Goal: Task Accomplishment & Management: Manage account settings

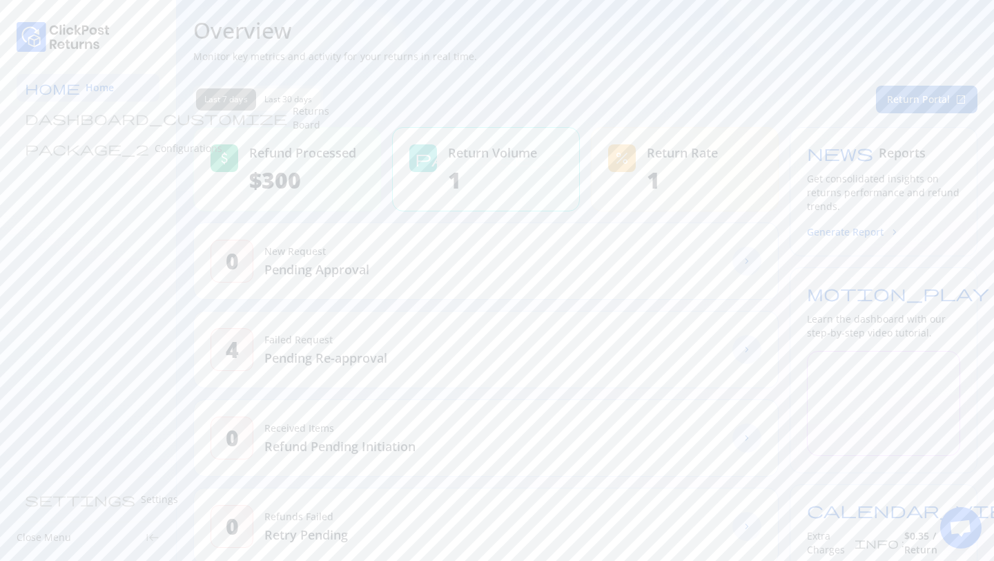
click at [934, 99] on button "Return Portal open_in_new" at bounding box center [926, 100] width 101 height 28
click at [936, 98] on button "Return Portal open_in_new" at bounding box center [926, 100] width 101 height 28
click at [940, 101] on button "Return Portal open_in_new" at bounding box center [926, 100] width 101 height 28
click at [293, 123] on p "Returns Board" at bounding box center [311, 118] width 37 height 28
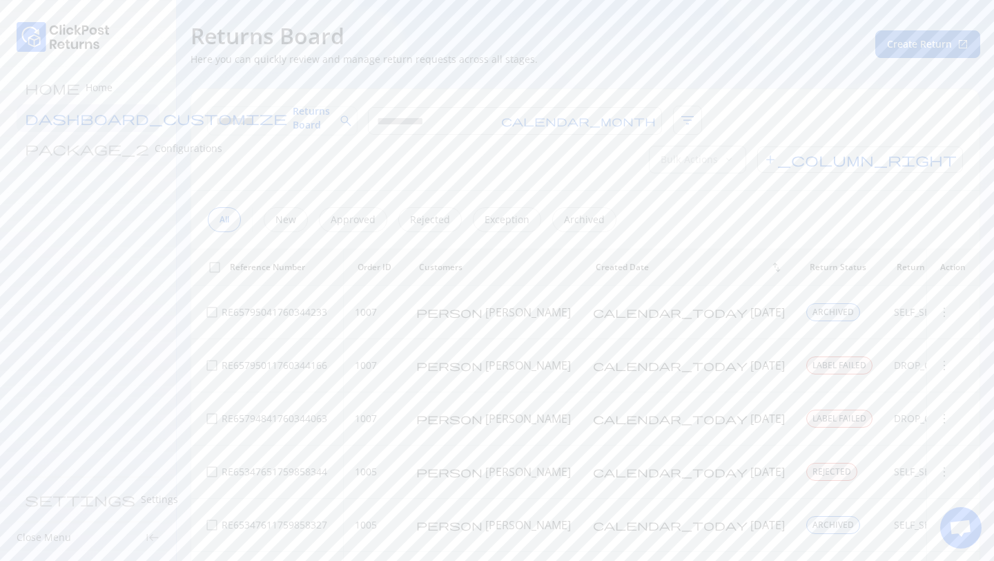
click at [155, 152] on p "Configurations" at bounding box center [189, 149] width 68 height 14
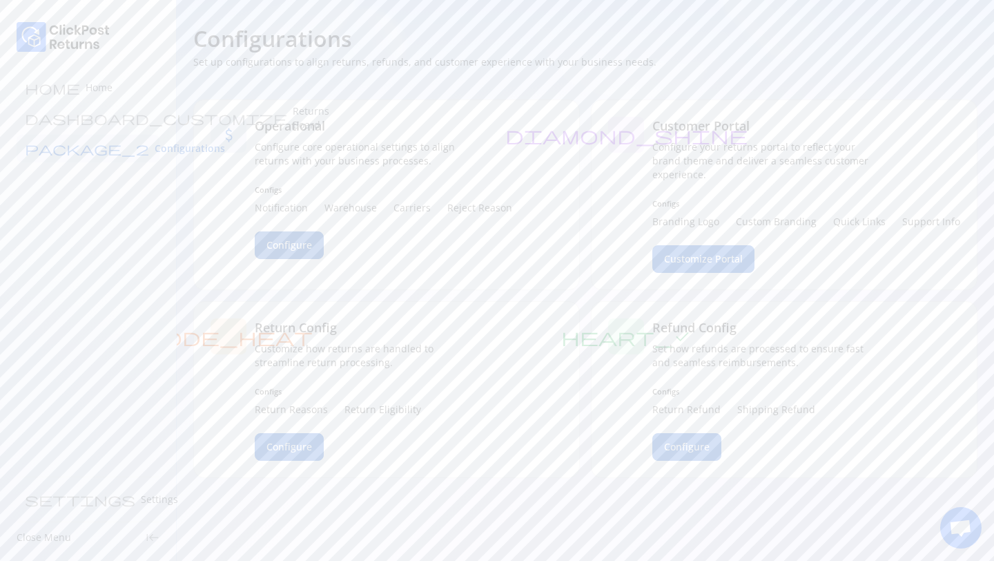
click at [288, 246] on span "Configure" at bounding box center [290, 245] width 46 height 14
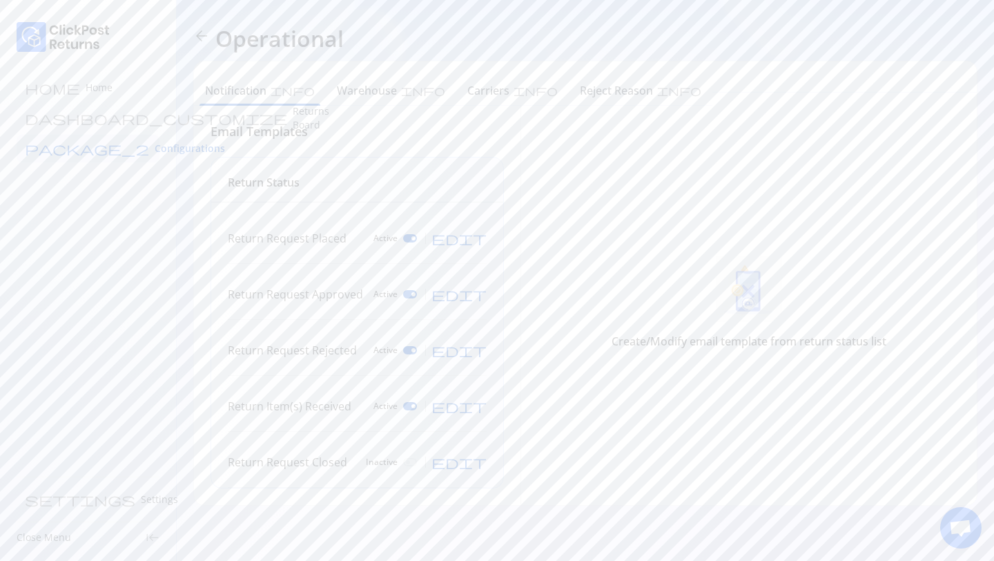
click at [204, 37] on span "arrow_back" at bounding box center [201, 36] width 17 height 17
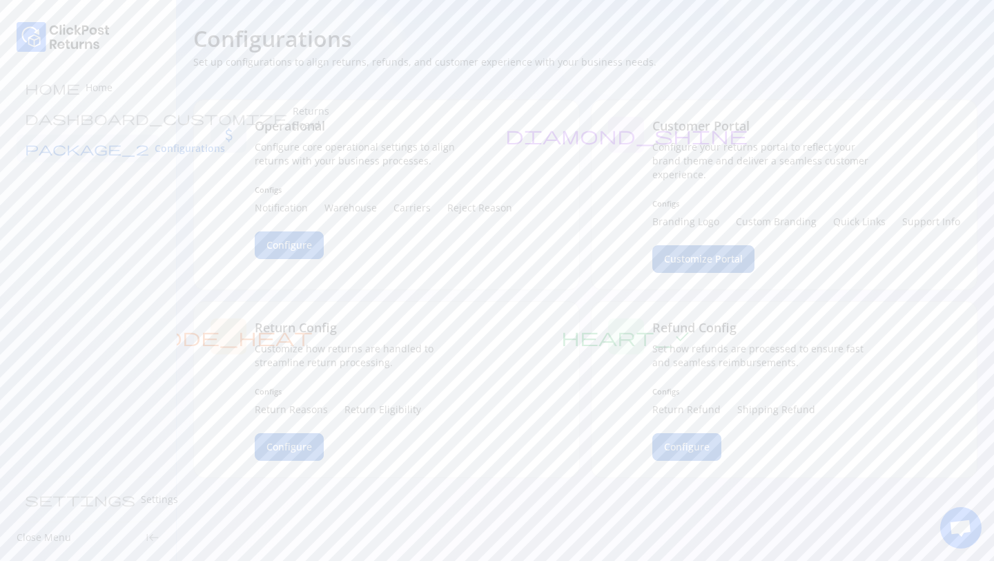
click at [714, 260] on span "Customize Portal" at bounding box center [703, 259] width 79 height 14
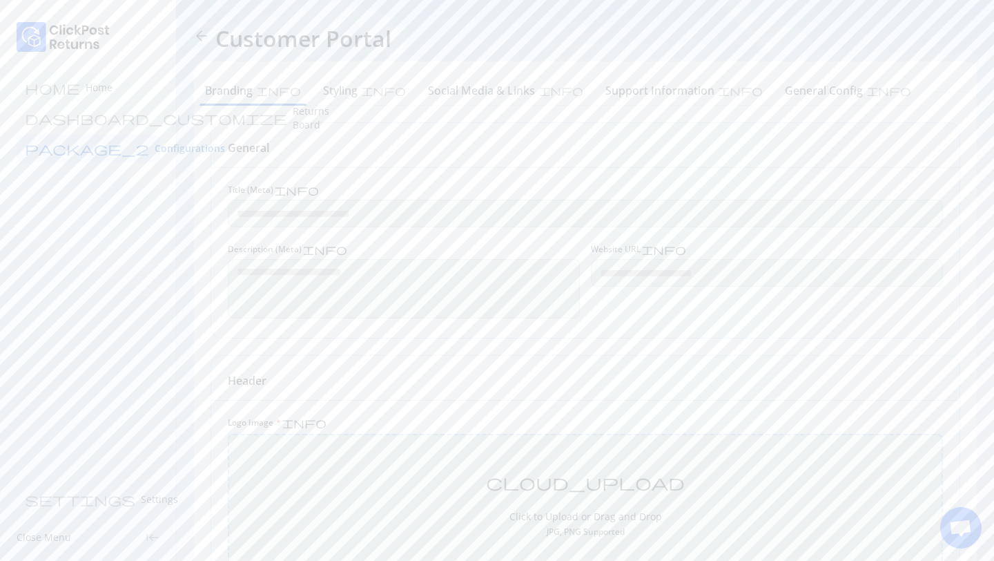
click at [202, 33] on span "arrow_back" at bounding box center [201, 36] width 17 height 17
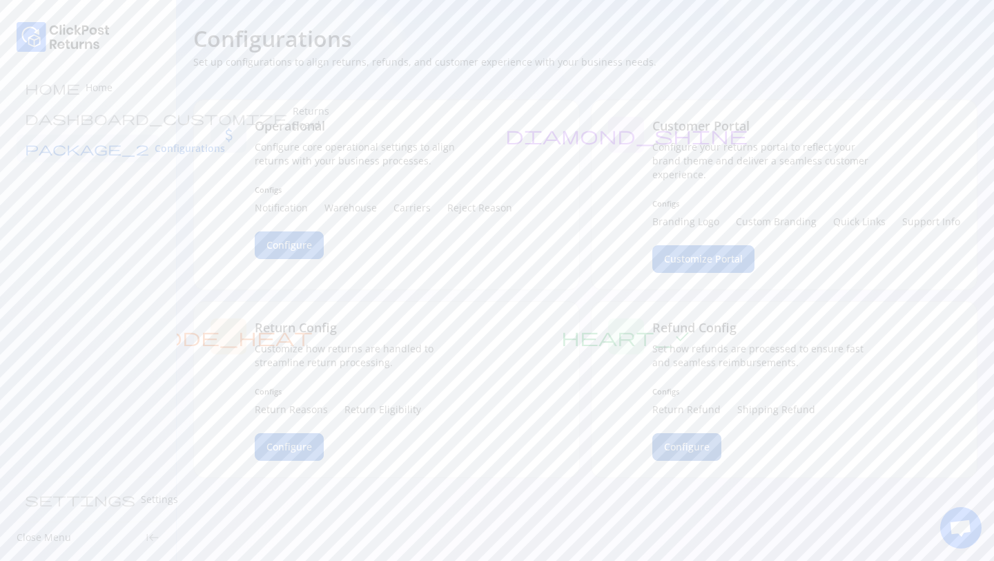
click at [695, 452] on span "Configure" at bounding box center [687, 447] width 46 height 14
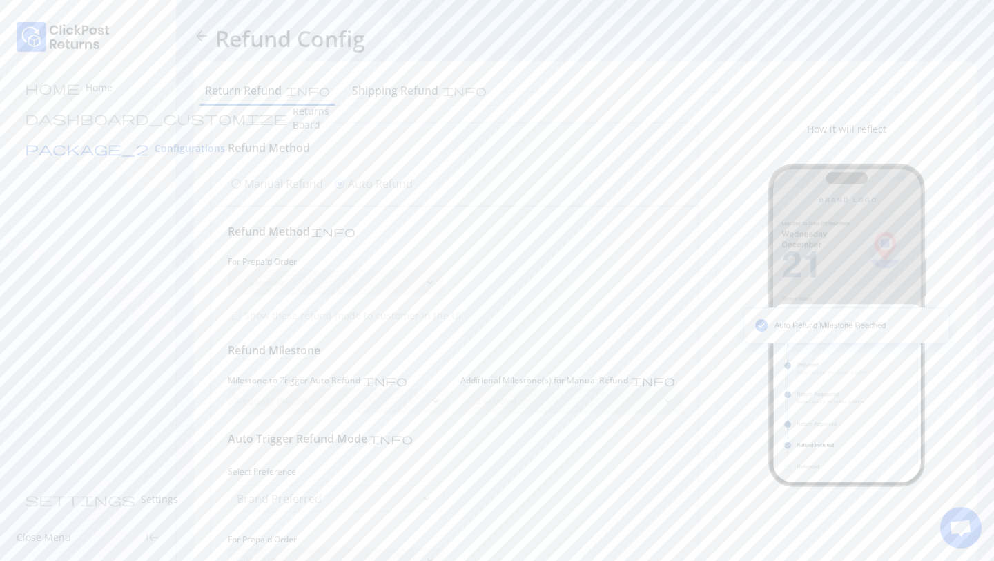
click at [155, 145] on span "Configurations" at bounding box center [190, 149] width 70 height 14
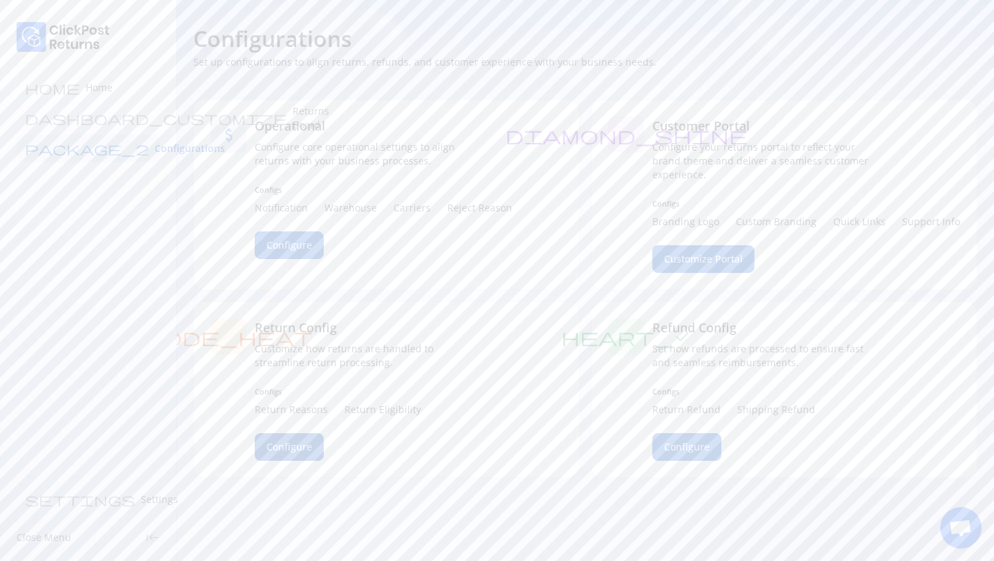
click at [284, 440] on span "Configure" at bounding box center [290, 447] width 46 height 14
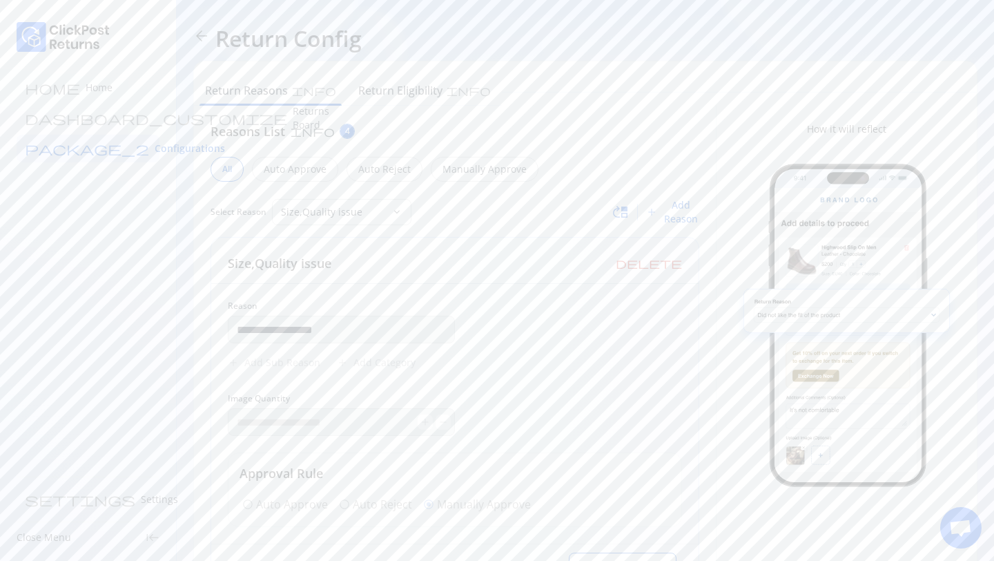
click at [202, 35] on span "arrow_back" at bounding box center [201, 36] width 17 height 17
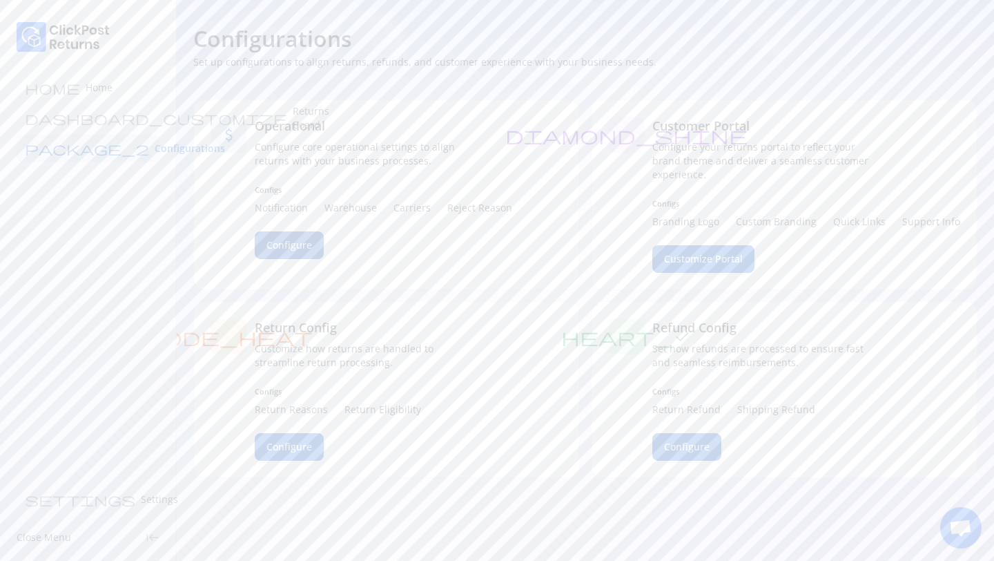
click at [293, 252] on button "Configure" at bounding box center [289, 245] width 69 height 28
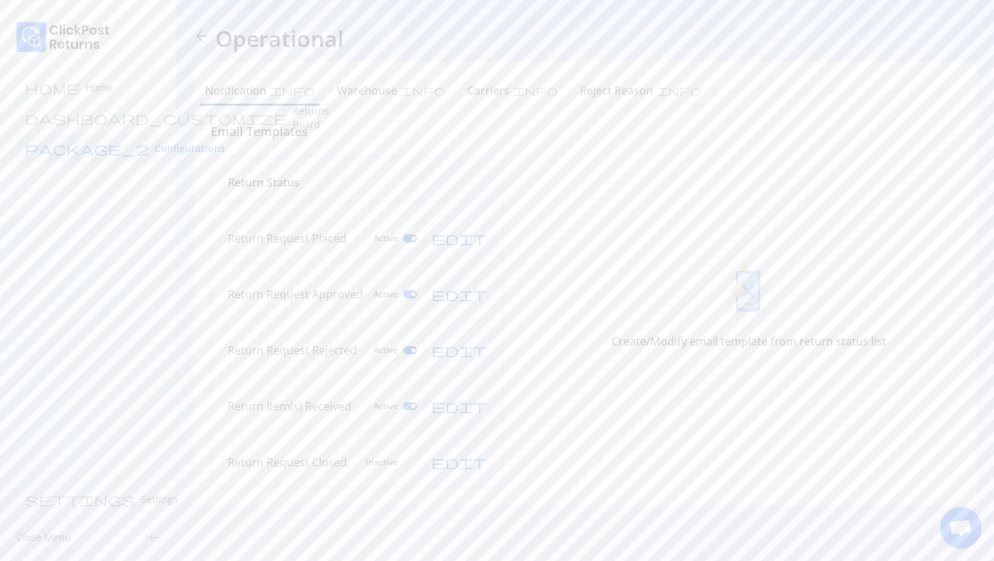
click at [478, 245] on span "edit" at bounding box center [459, 238] width 55 height 14
click at [480, 298] on span "edit" at bounding box center [459, 294] width 55 height 14
type input "**********"
click at [673, 471] on div at bounding box center [749, 457] width 387 height 30
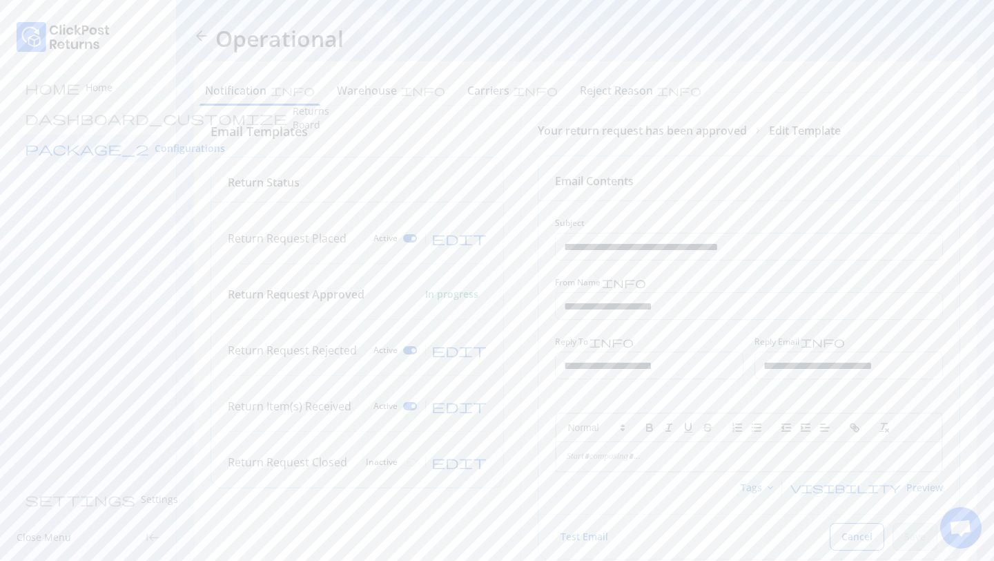
click at [762, 486] on span "Tags" at bounding box center [751, 488] width 21 height 14
click at [342, 81] on div "Warehouse info" at bounding box center [391, 92] width 130 height 28
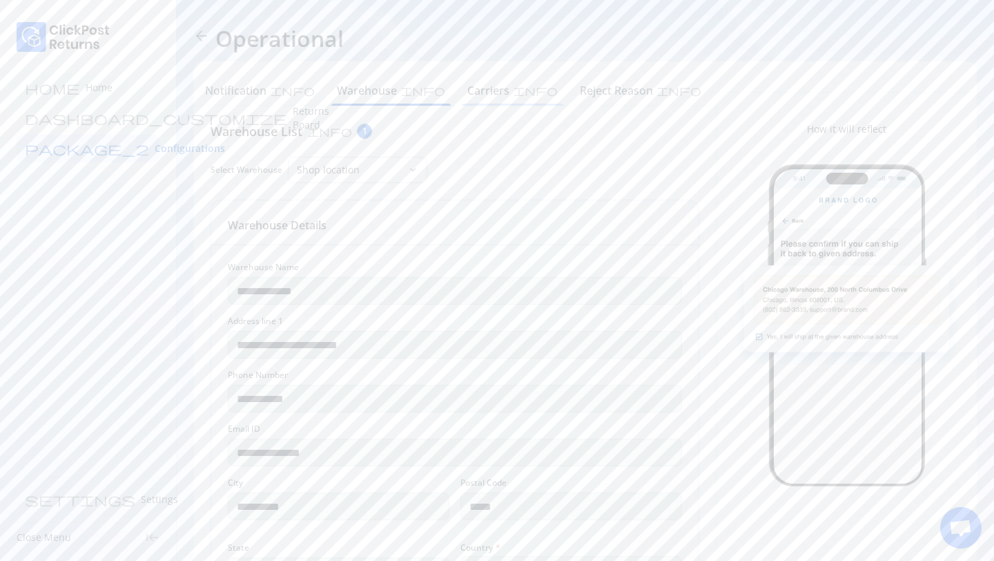
click at [467, 86] on div "Carriers info" at bounding box center [512, 90] width 90 height 17
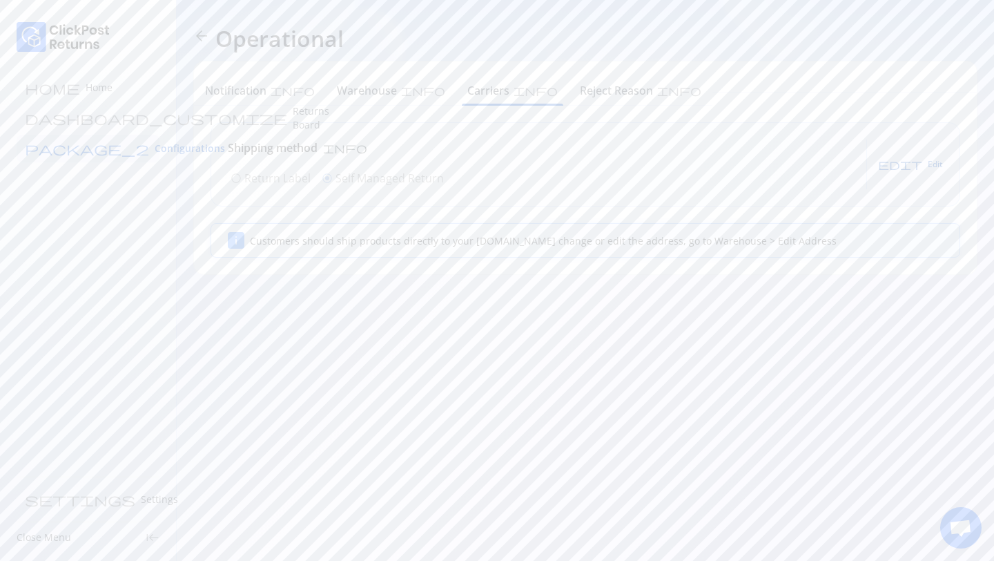
click at [936, 164] on span "Edit" at bounding box center [935, 164] width 15 height 11
click at [258, 183] on p "Return Label" at bounding box center [277, 178] width 66 height 17
click at [924, 167] on span "Save" at bounding box center [922, 164] width 19 height 11
click at [933, 159] on span "Edit" at bounding box center [935, 164] width 15 height 11
click at [333, 175] on div "radio_button_unchecked Self Managed Return" at bounding box center [383, 178] width 128 height 22
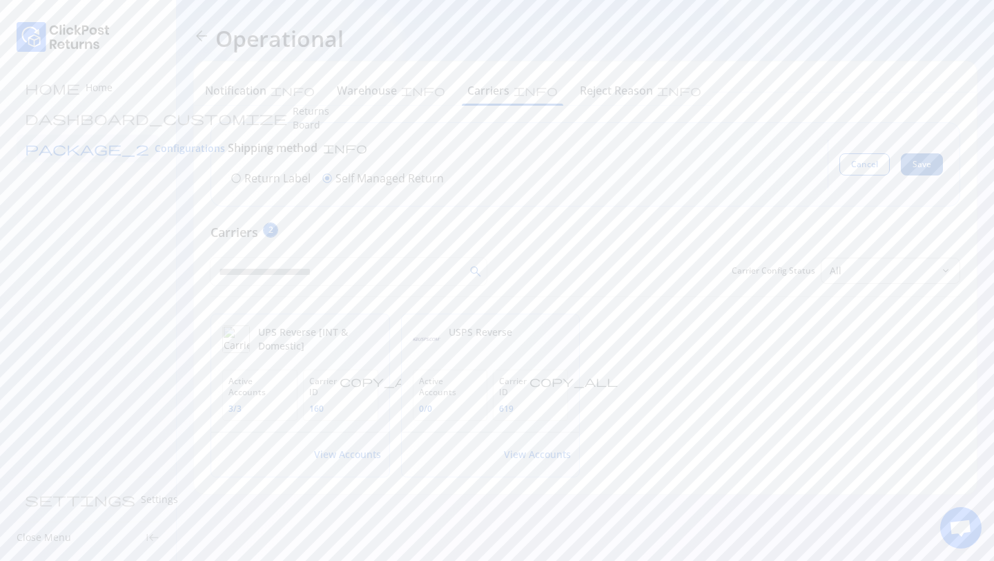
click at [926, 158] on button "Save" at bounding box center [922, 164] width 42 height 22
click at [580, 90] on h6 "Reject Reason" at bounding box center [616, 90] width 73 height 17
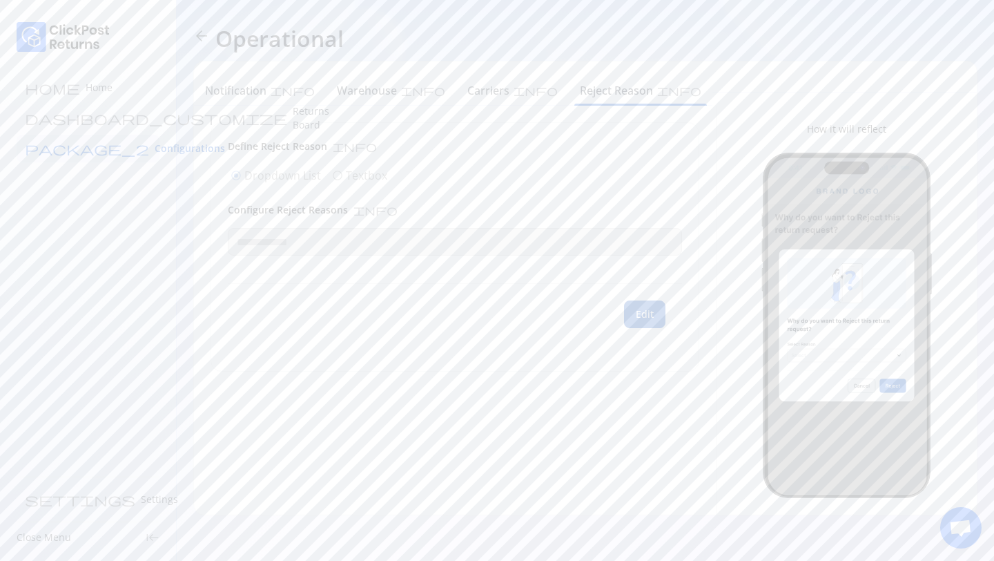
click at [639, 323] on button "Edit" at bounding box center [644, 314] width 41 height 28
type input "**********"
click at [238, 83] on h6 "Notification" at bounding box center [235, 90] width 61 height 17
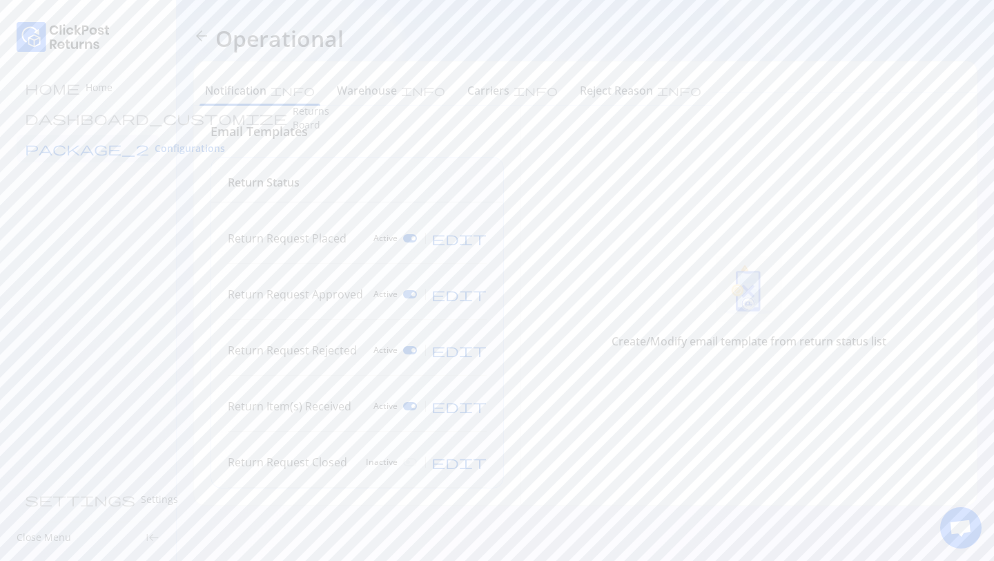
click at [478, 355] on span "edit" at bounding box center [459, 350] width 55 height 14
click at [615, 462] on p at bounding box center [749, 456] width 365 height 12
click at [580, 90] on h6 "Reject Reason" at bounding box center [616, 90] width 73 height 17
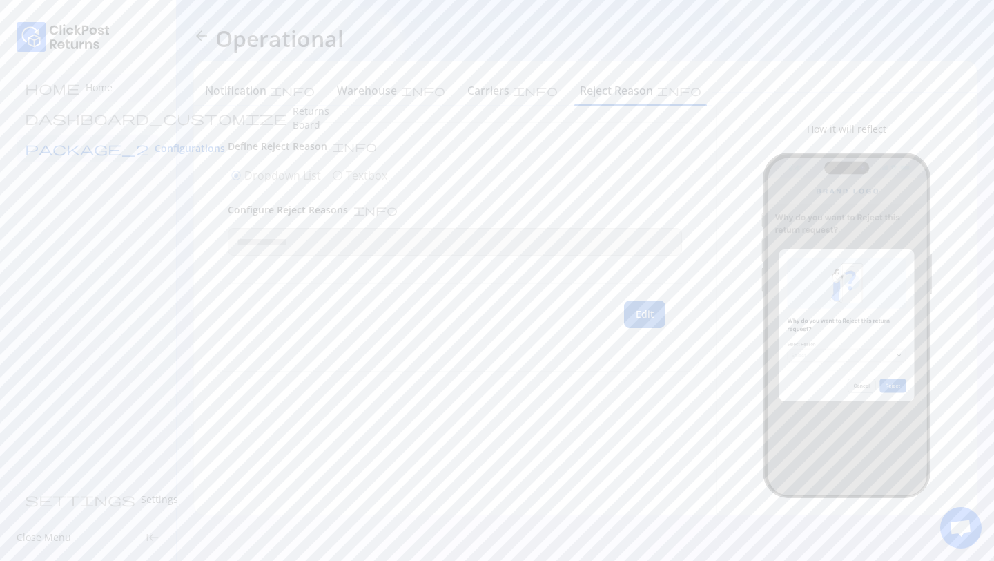
type input "**********"
click at [155, 148] on span "Configurations" at bounding box center [190, 149] width 70 height 14
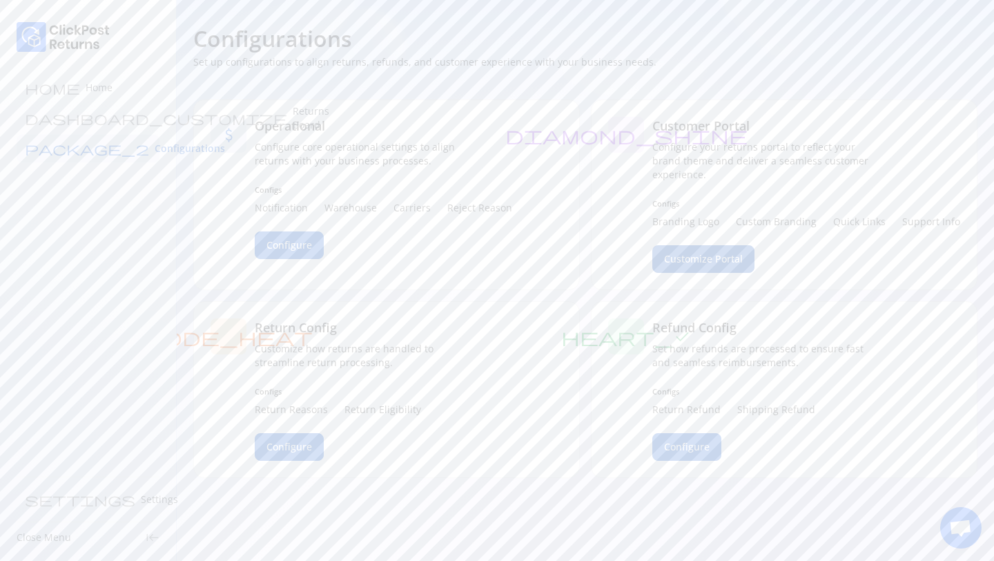
click at [708, 264] on span "Customize Portal" at bounding box center [703, 259] width 79 height 14
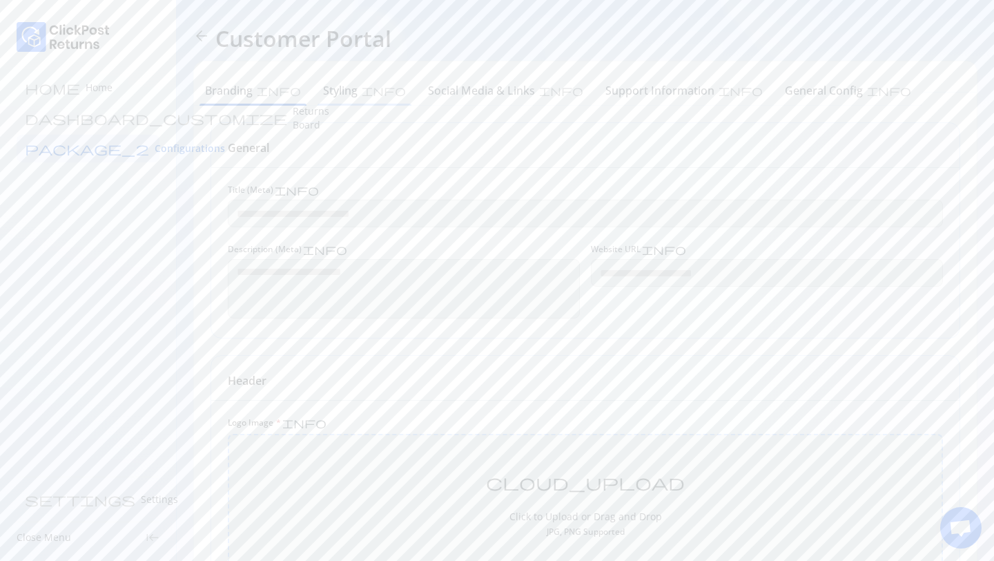
click at [323, 89] on h6 "Styling" at bounding box center [340, 90] width 35 height 17
type input "*******"
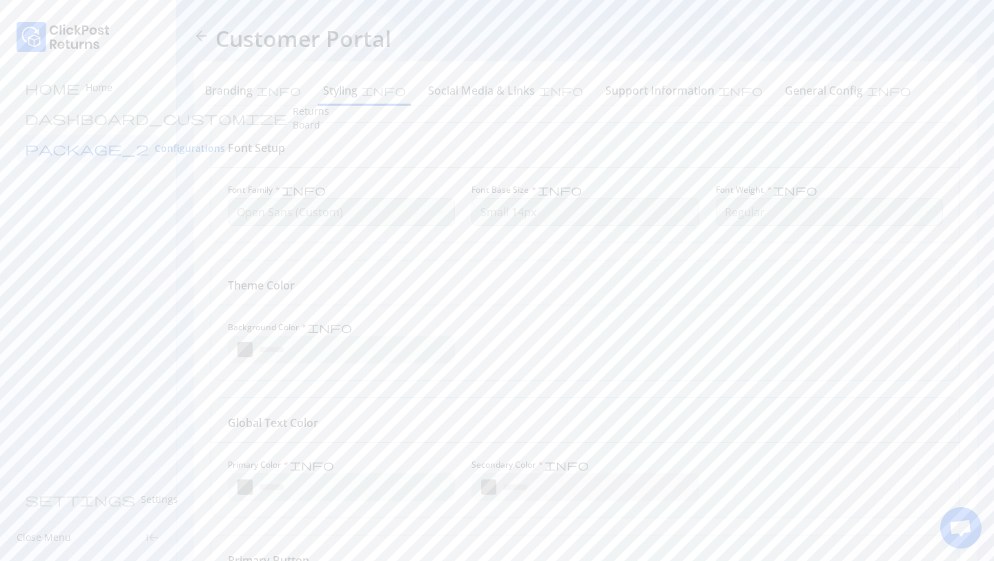
type input "*******"
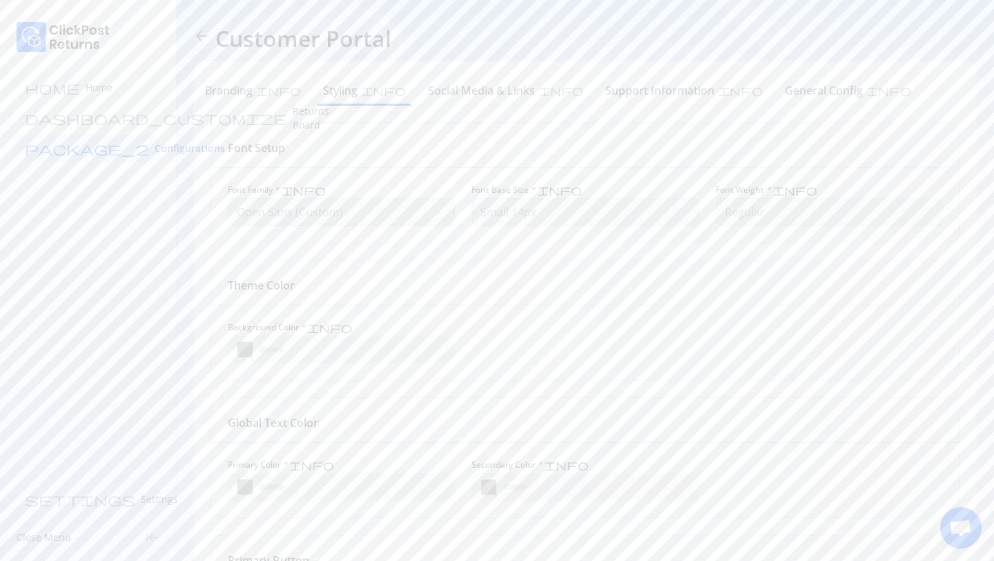
type input "*******"
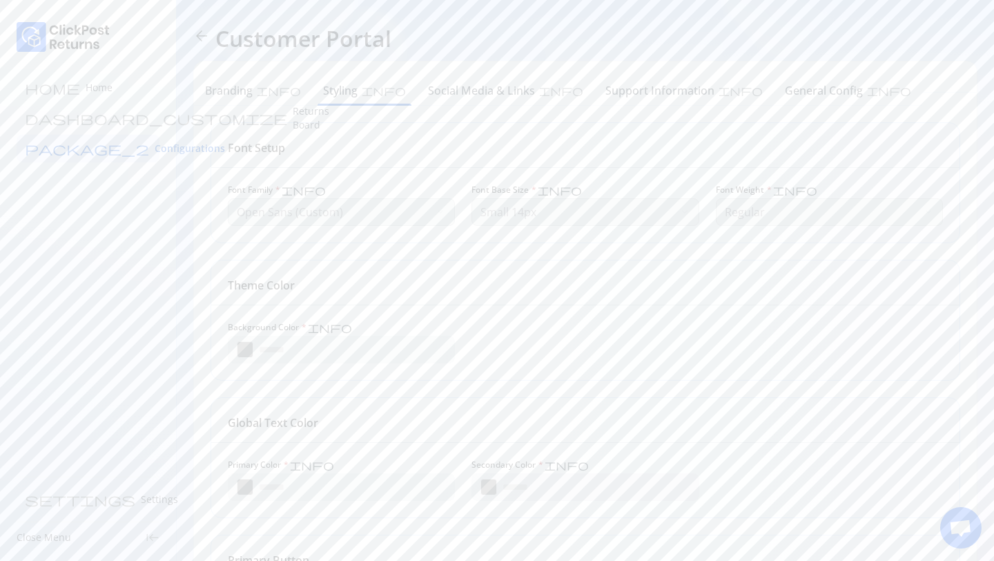
type input "*******"
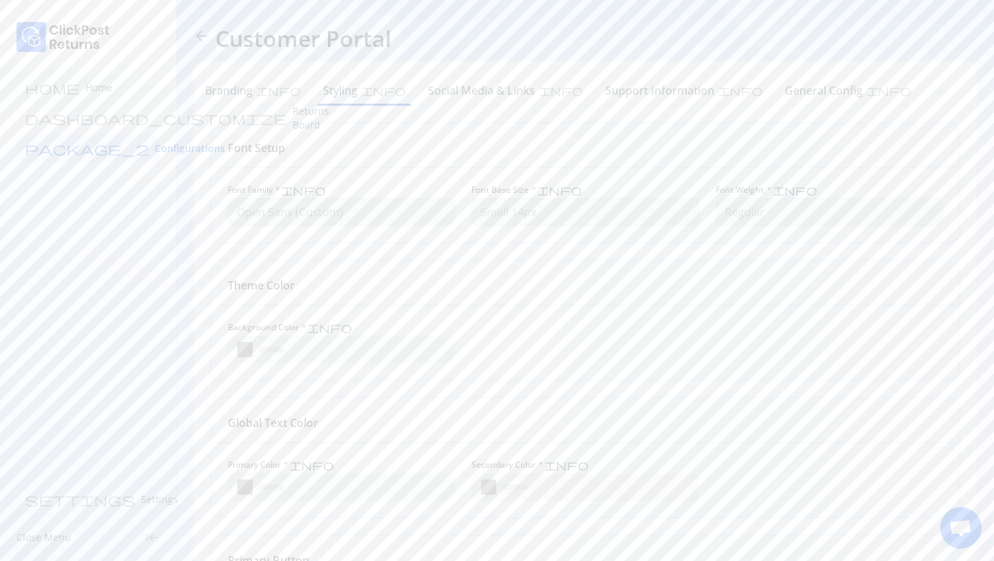
type input "*******"
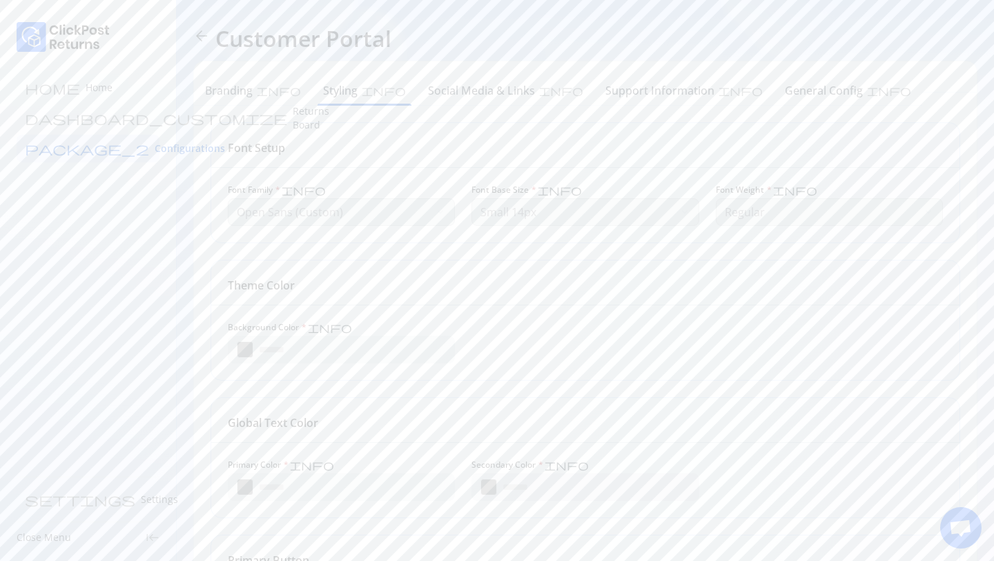
type input "*******"
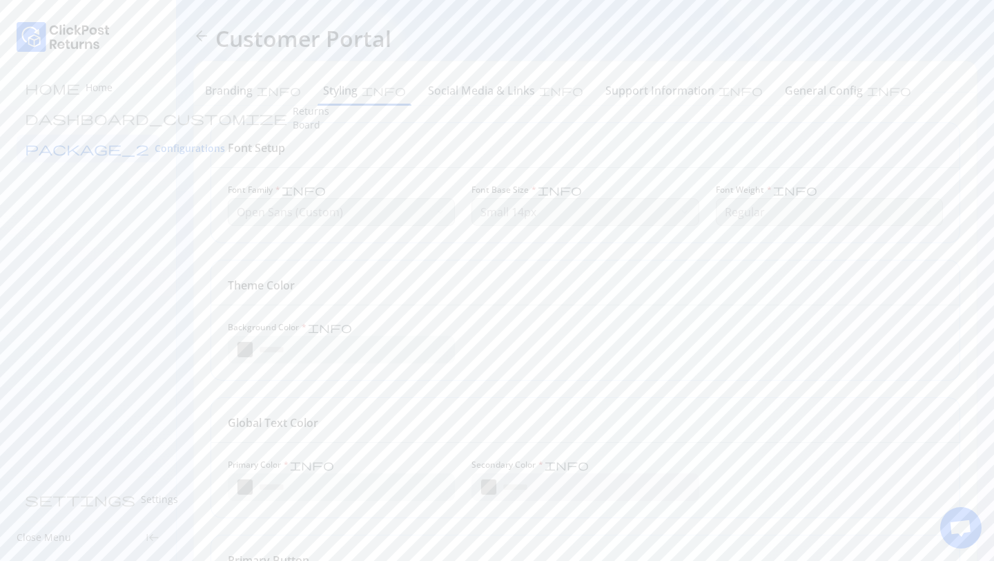
type input "*******"
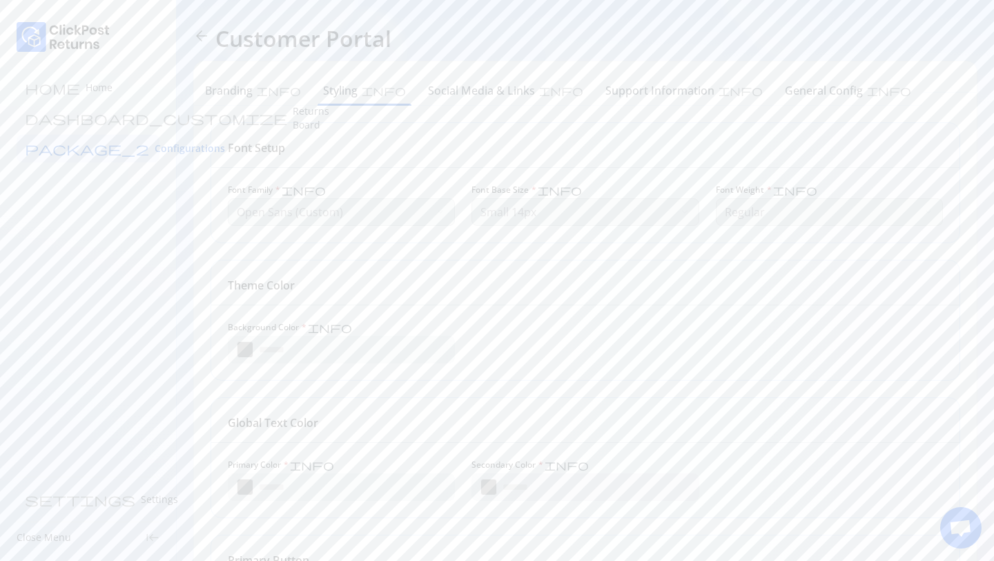
type input "*******"
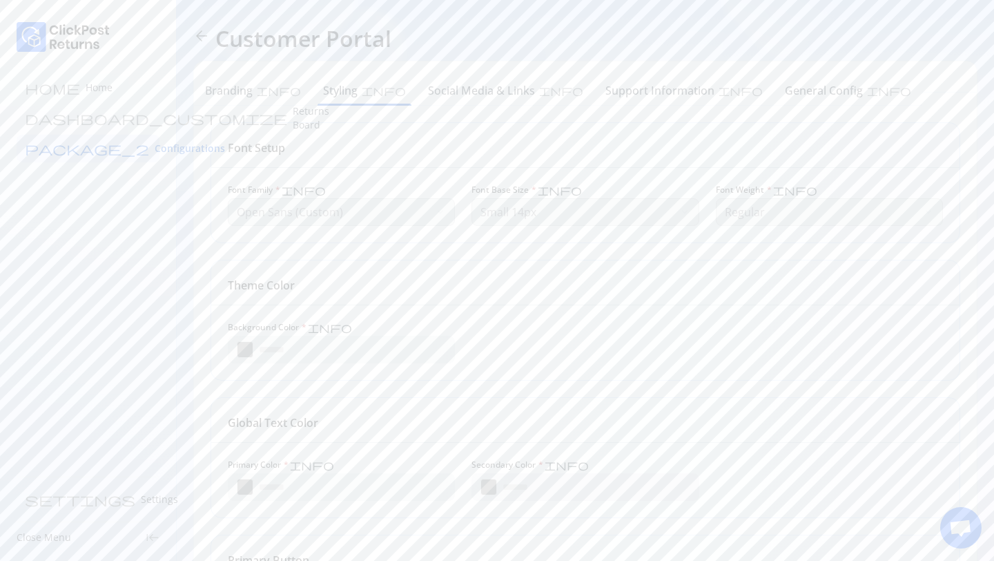
type input "*******"
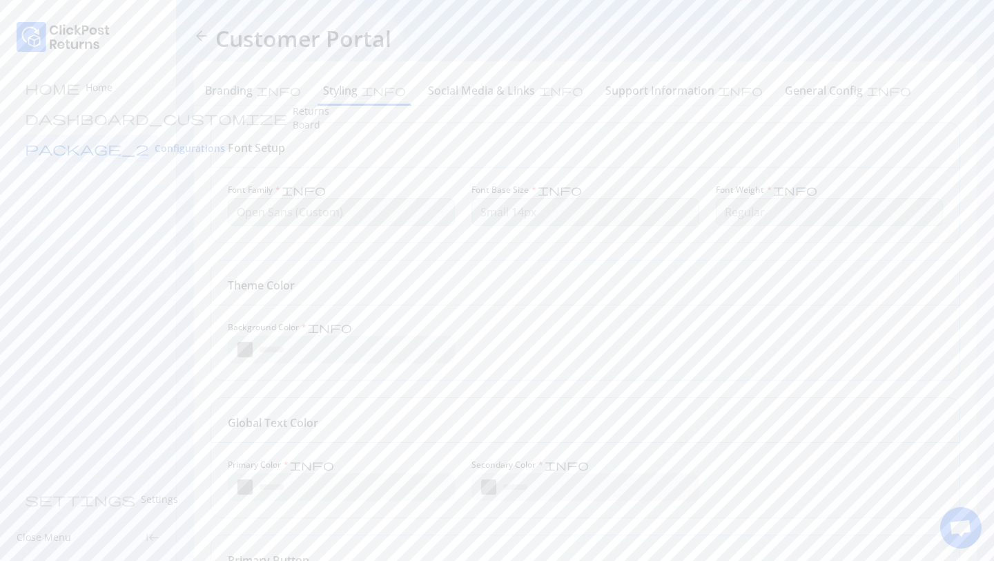
type input "*******"
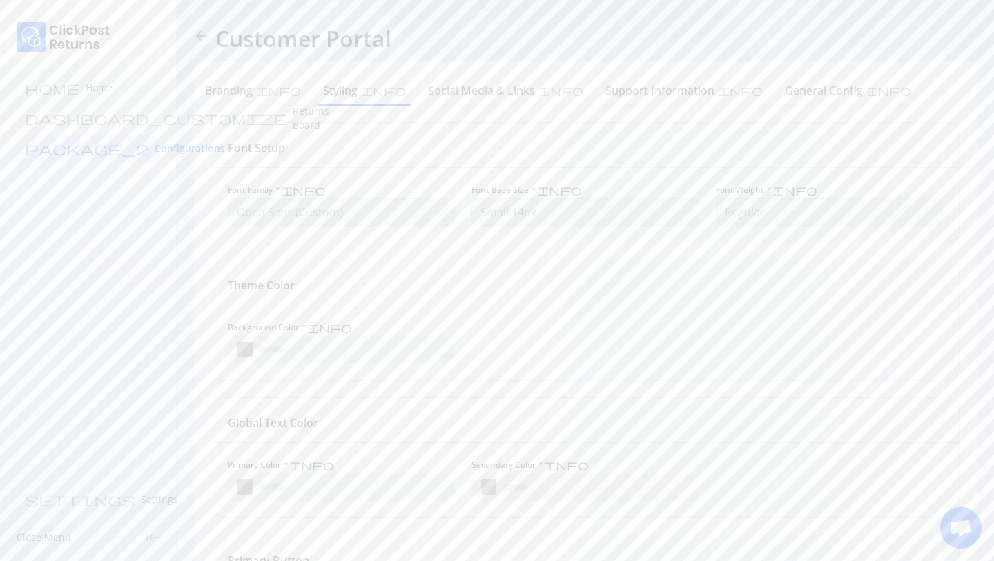
type input "*******"
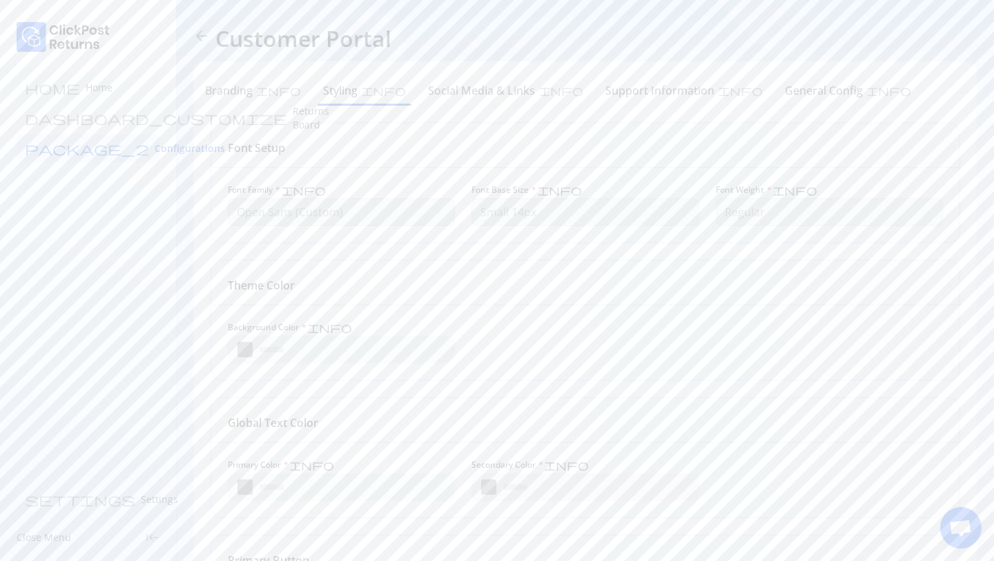
type input "*******"
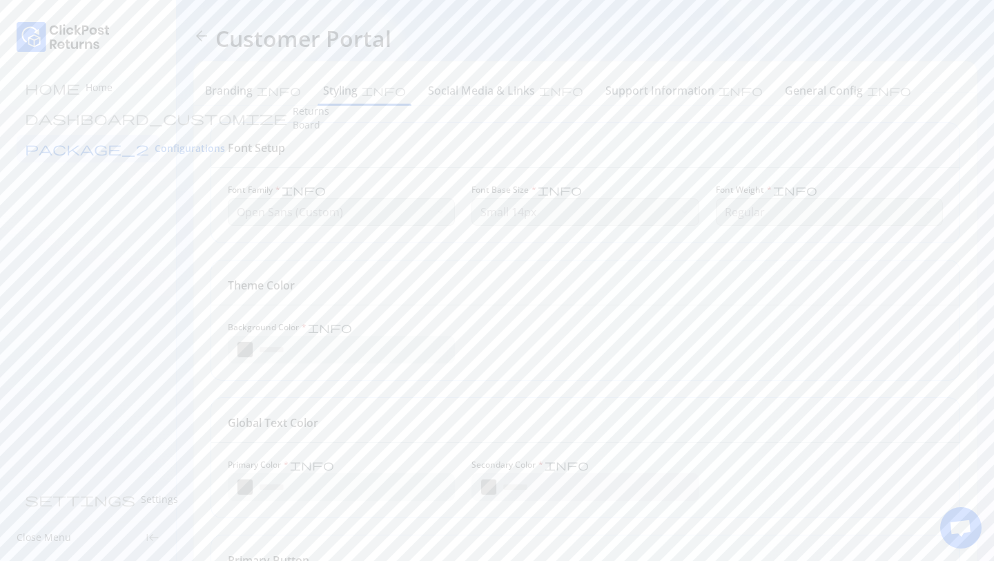
type input "*******"
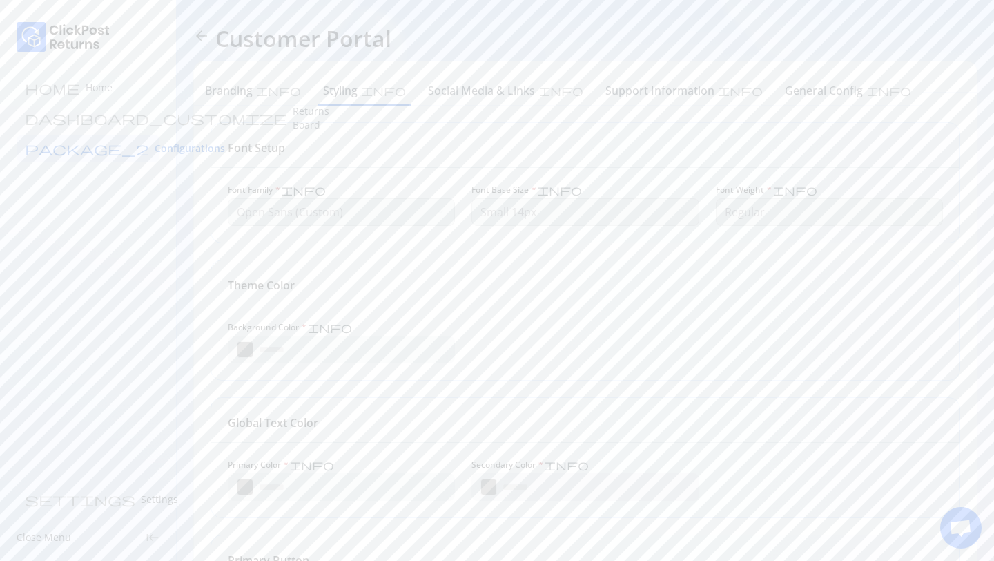
type input "*******"
click at [428, 95] on h6 "Social Media & Links" at bounding box center [481, 90] width 107 height 17
click at [907, 503] on button "Edit" at bounding box center [917, 505] width 41 height 28
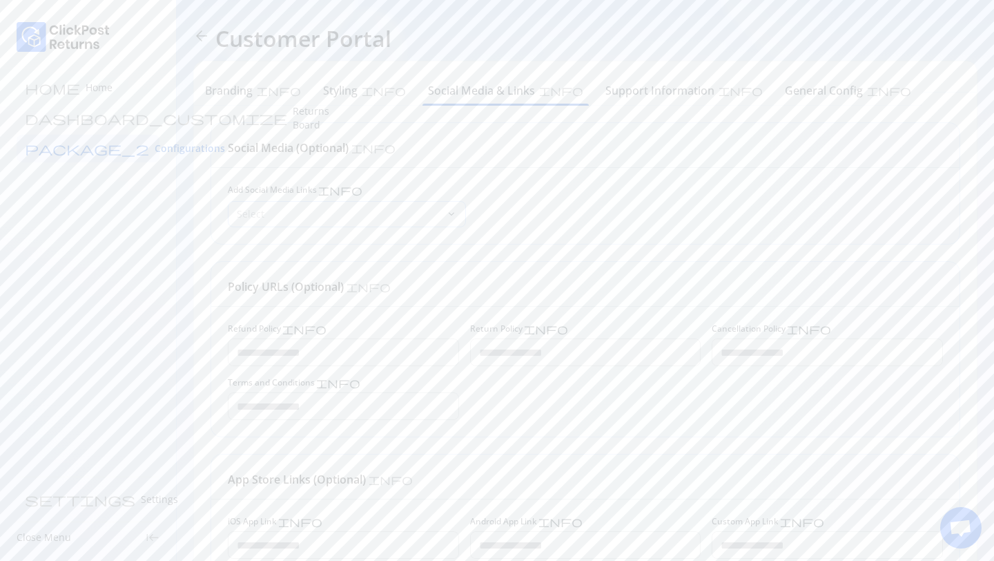
click at [443, 223] on div "Select" at bounding box center [337, 214] width 217 height 25
click at [605, 234] on div "Add Social Media Links info Select keyboard_arrow_down" at bounding box center [585, 206] width 748 height 76
click at [606, 86] on h6 "Support Information" at bounding box center [660, 90] width 109 height 17
click at [785, 93] on h6 "General Config" at bounding box center [824, 90] width 78 height 17
type input "**********"
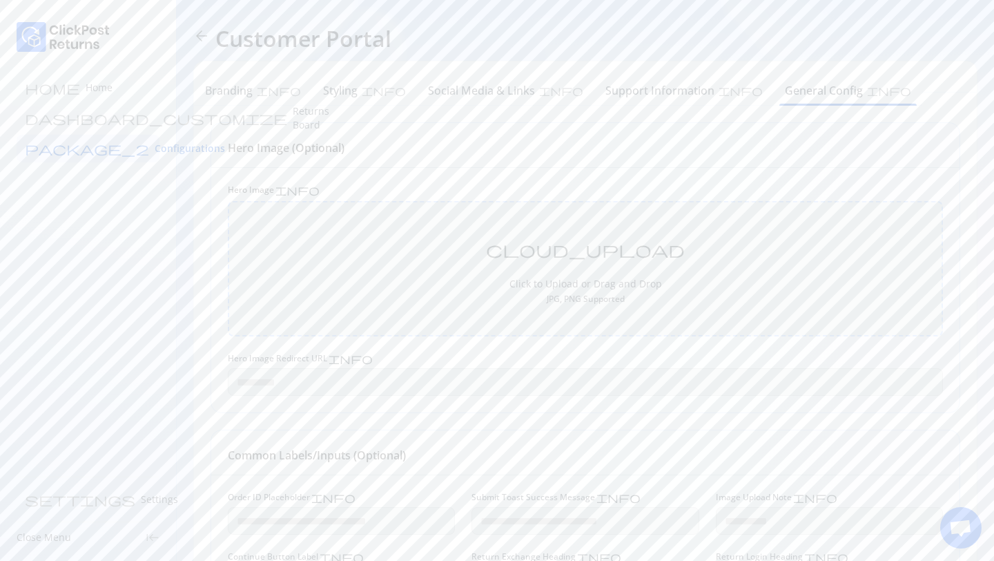
type textarea "**********"
click at [913, 503] on span "Edit" at bounding box center [918, 505] width 18 height 14
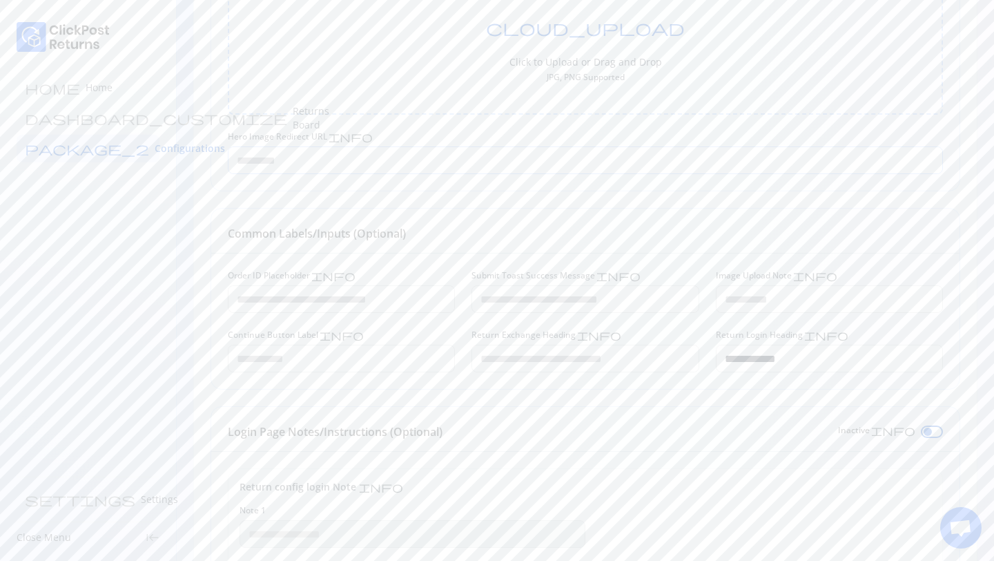
scroll to position [0, 0]
click at [207, 31] on span "arrow_back" at bounding box center [201, 36] width 17 height 17
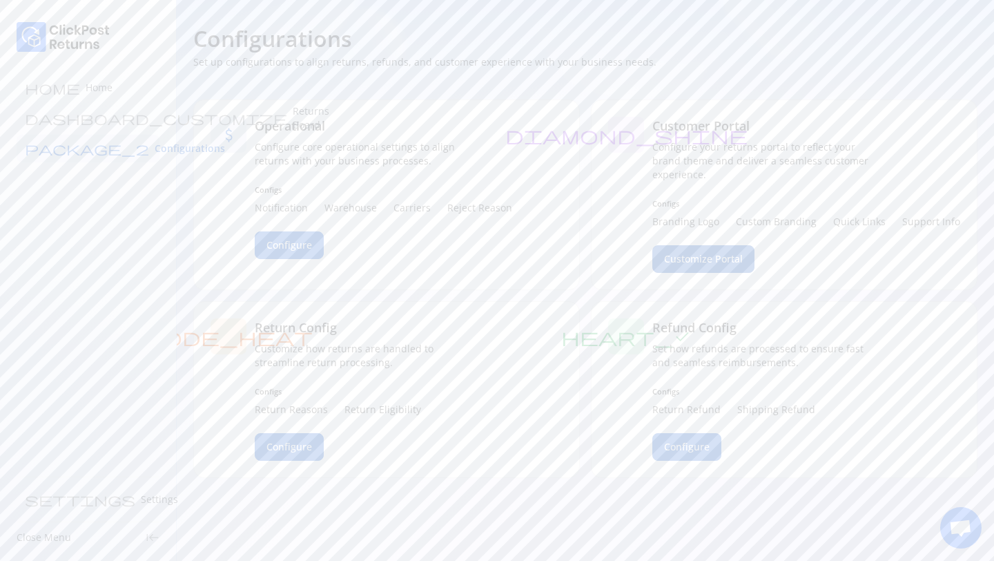
click at [693, 263] on span "Customize Portal" at bounding box center [703, 259] width 79 height 14
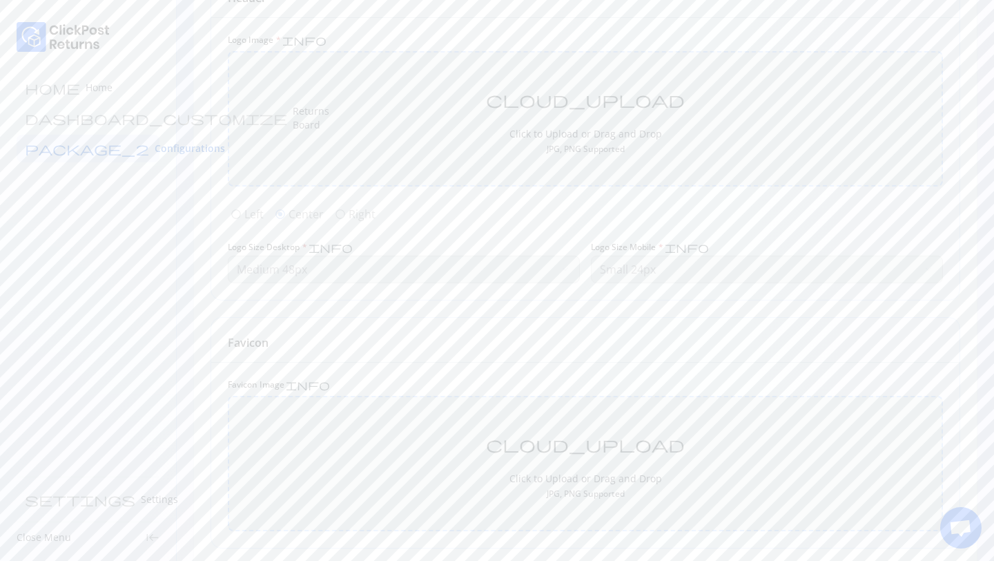
scroll to position [465, 0]
click at [253, 506] on span "Preview" at bounding box center [251, 505] width 37 height 14
click at [785, 90] on h6 "General Config" at bounding box center [824, 90] width 78 height 17
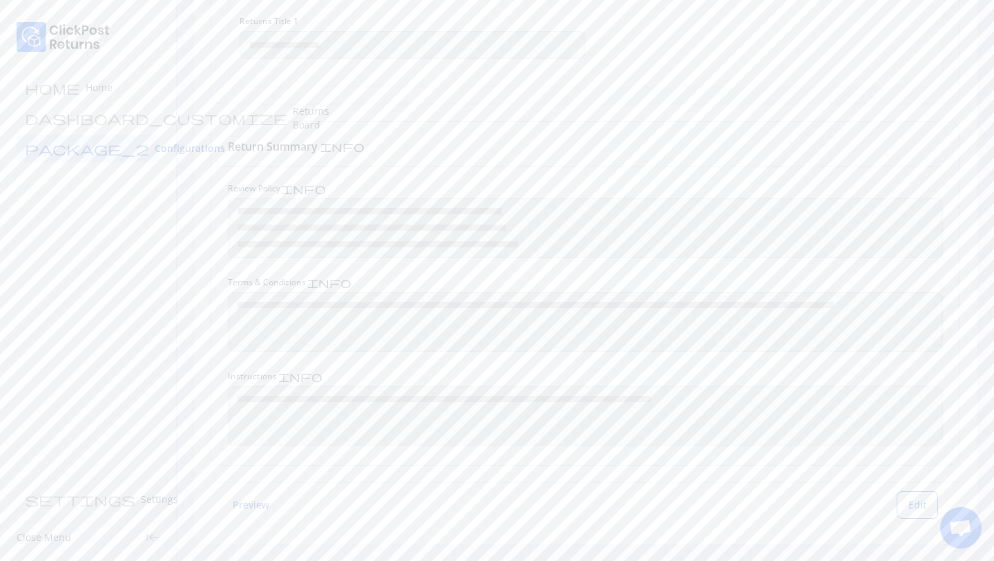
click at [253, 503] on span "Preview" at bounding box center [251, 505] width 37 height 14
click at [155, 142] on span "Configurations" at bounding box center [190, 149] width 70 height 14
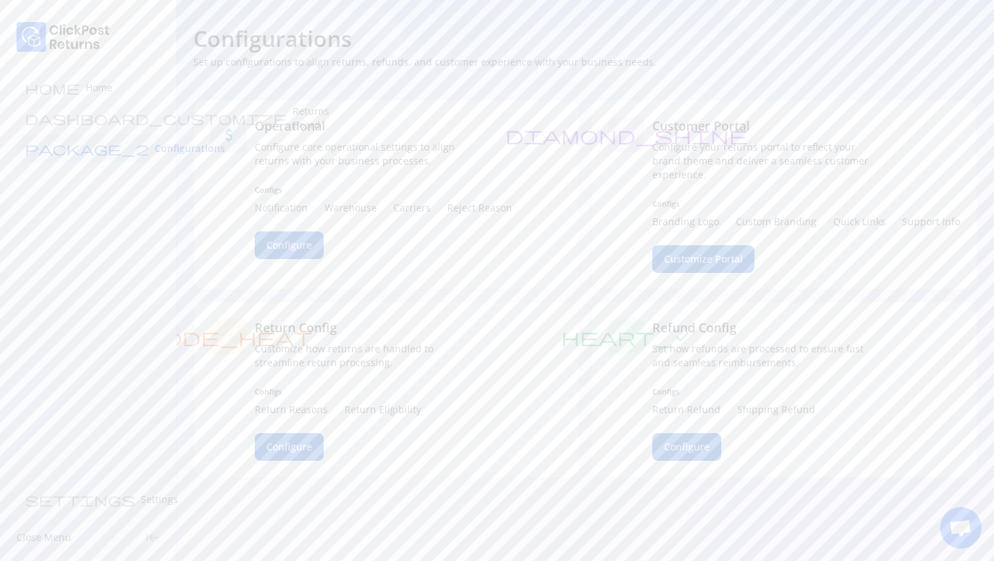
click at [293, 114] on p "Returns Board" at bounding box center [311, 118] width 37 height 28
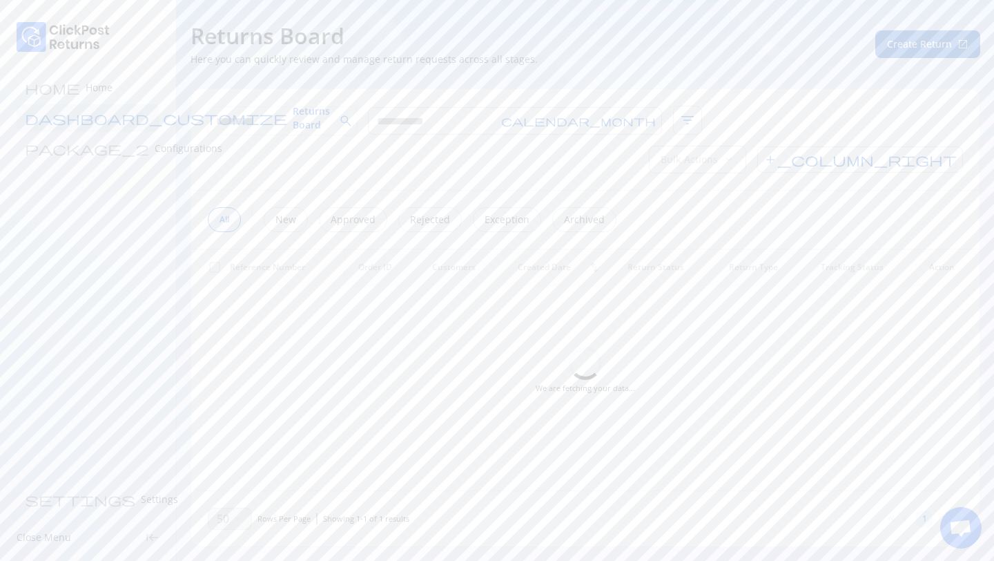
click at [155, 155] on p "Configurations" at bounding box center [189, 149] width 68 height 14
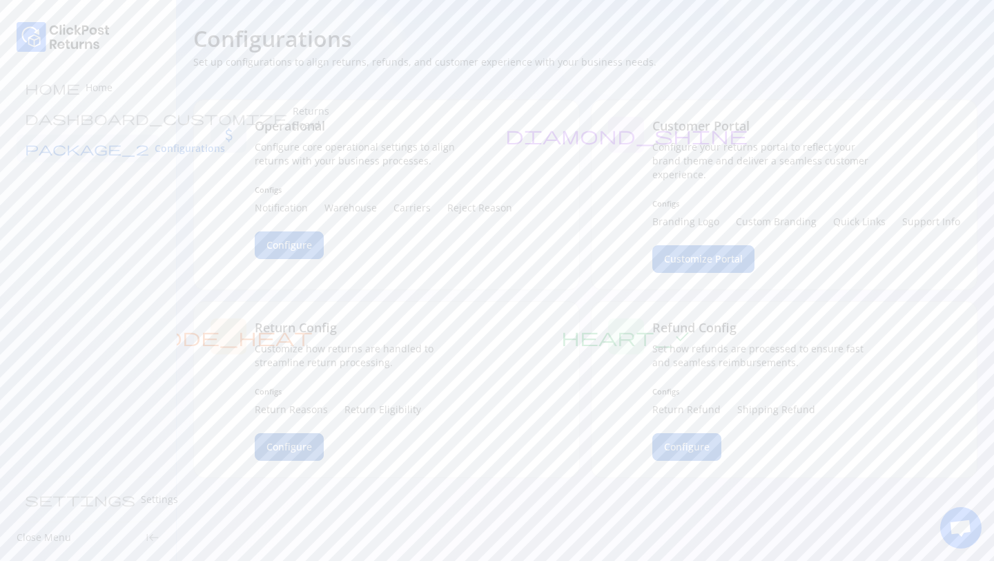
click at [289, 449] on span "Configure" at bounding box center [290, 447] width 46 height 14
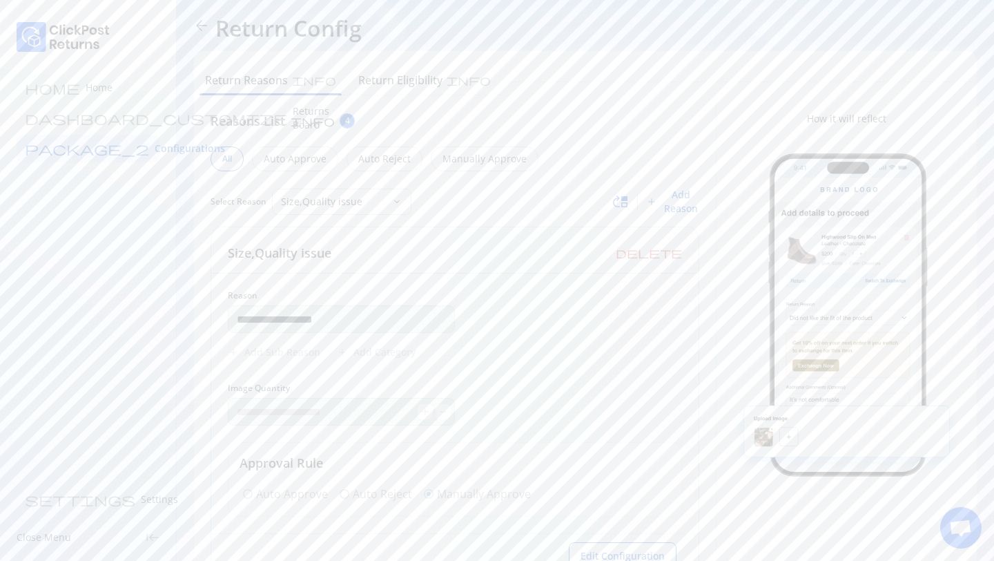
scroll to position [12, 0]
click at [684, 193] on span "Add Reason" at bounding box center [681, 200] width 37 height 28
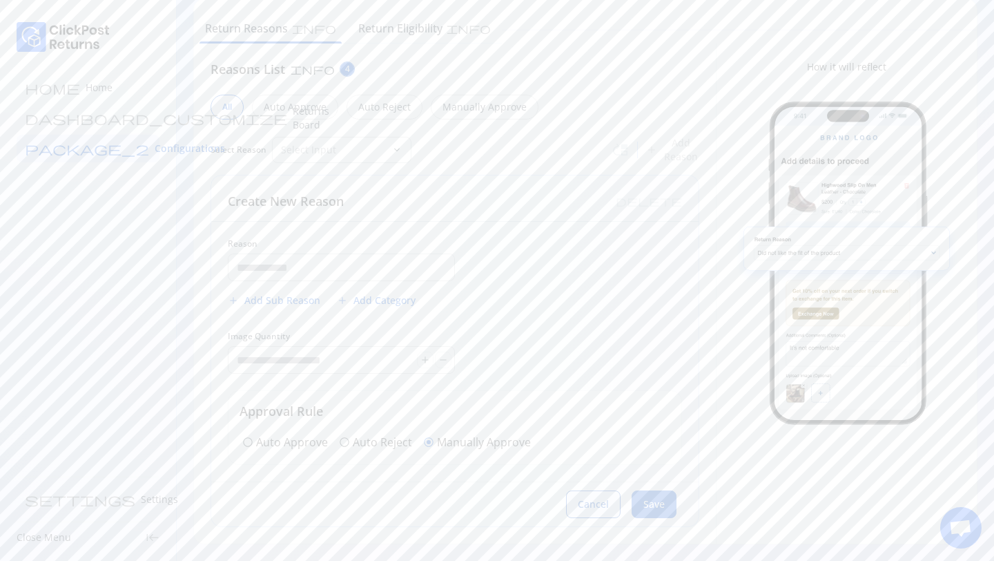
click at [601, 510] on span "Cancel" at bounding box center [593, 504] width 31 height 14
click at [344, 151] on p "Size,Quality issue" at bounding box center [333, 150] width 105 height 14
click at [260, 251] on div "test" at bounding box center [412, 242] width 403 height 28
type input "****"
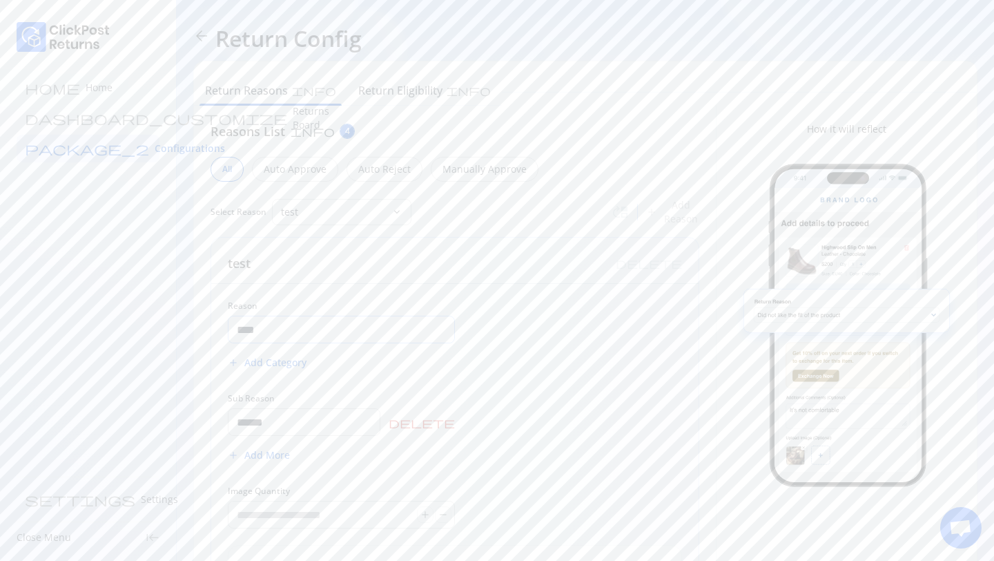
click at [354, 337] on input "****" at bounding box center [342, 329] width 226 height 26
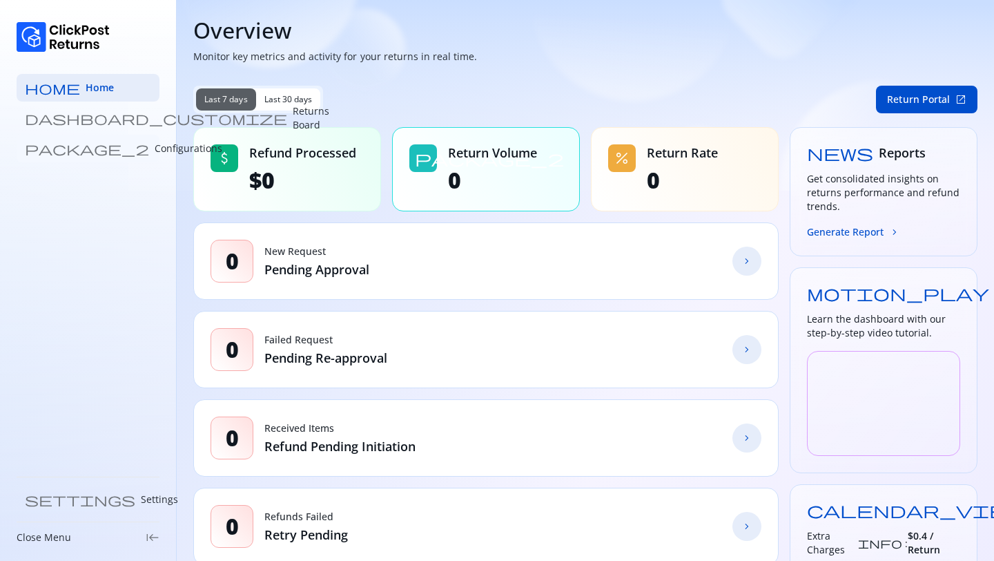
click at [72, 157] on link "package_2 Configurations" at bounding box center [88, 149] width 143 height 28
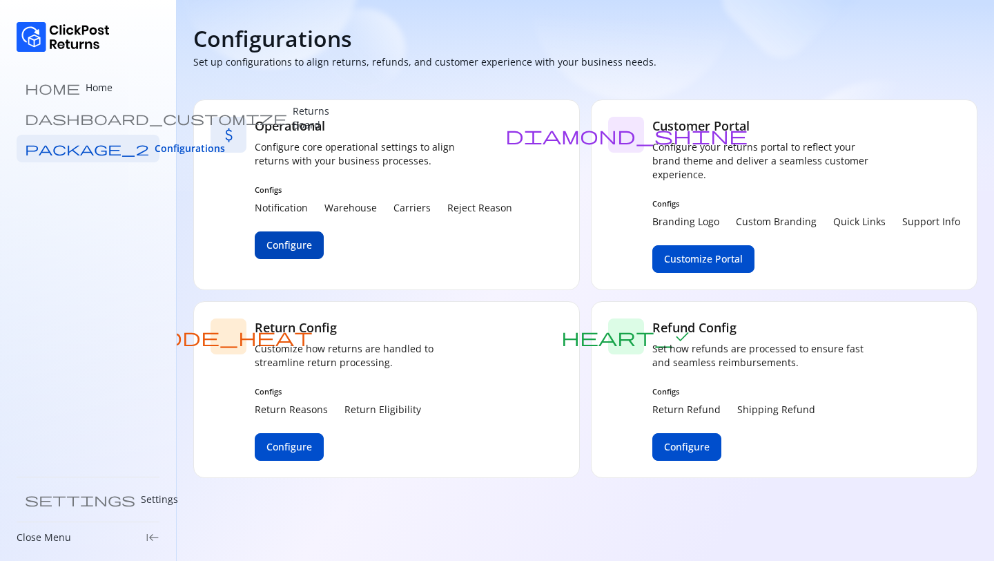
click at [274, 244] on span "Configure" at bounding box center [290, 245] width 46 height 14
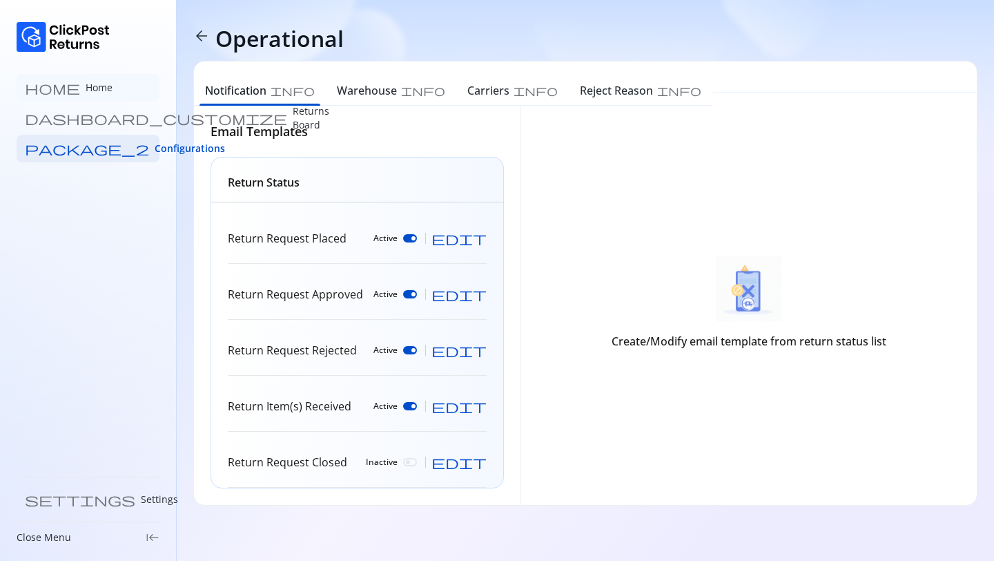
click at [86, 90] on p "Home" at bounding box center [99, 88] width 27 height 14
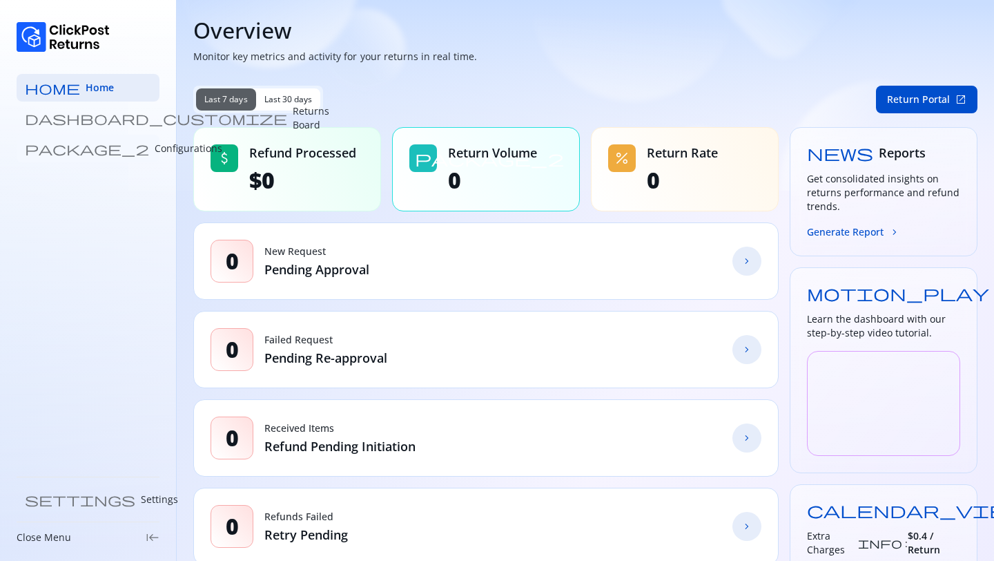
click at [155, 144] on p "Configurations" at bounding box center [189, 149] width 68 height 14
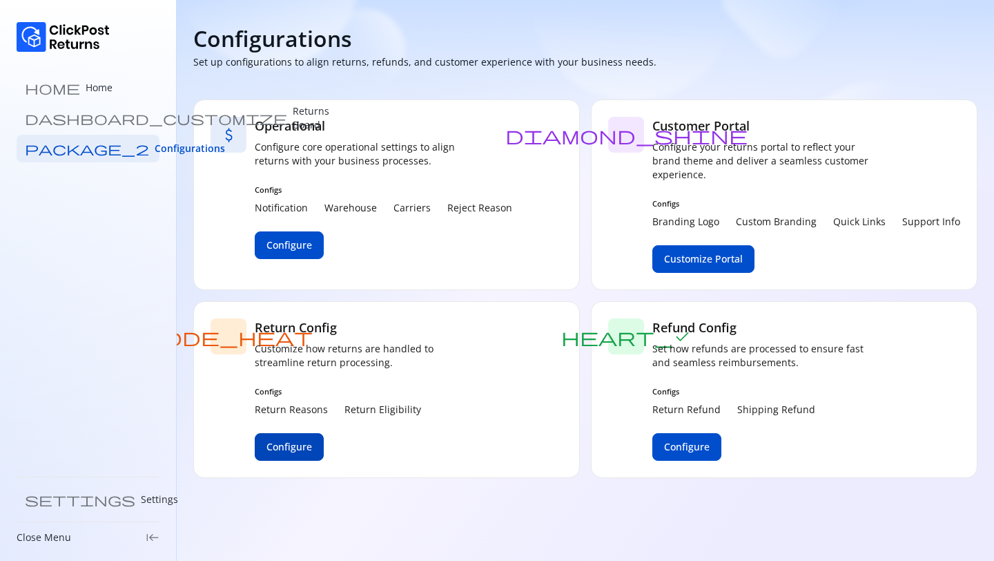
click at [309, 447] on span "Configure" at bounding box center [290, 447] width 46 height 14
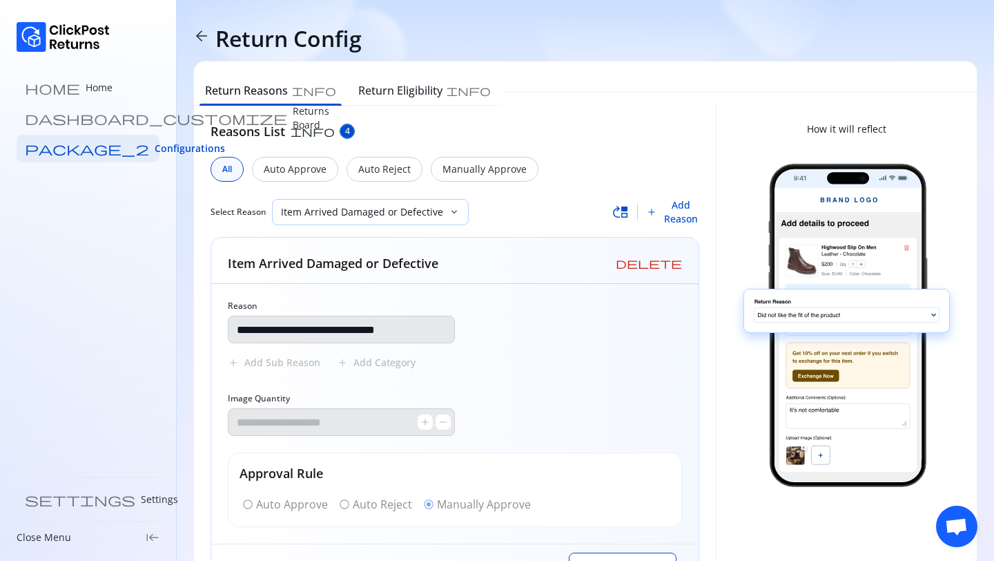
click at [336, 211] on p "Item Arrived Damaged or Defective" at bounding box center [362, 212] width 162 height 14
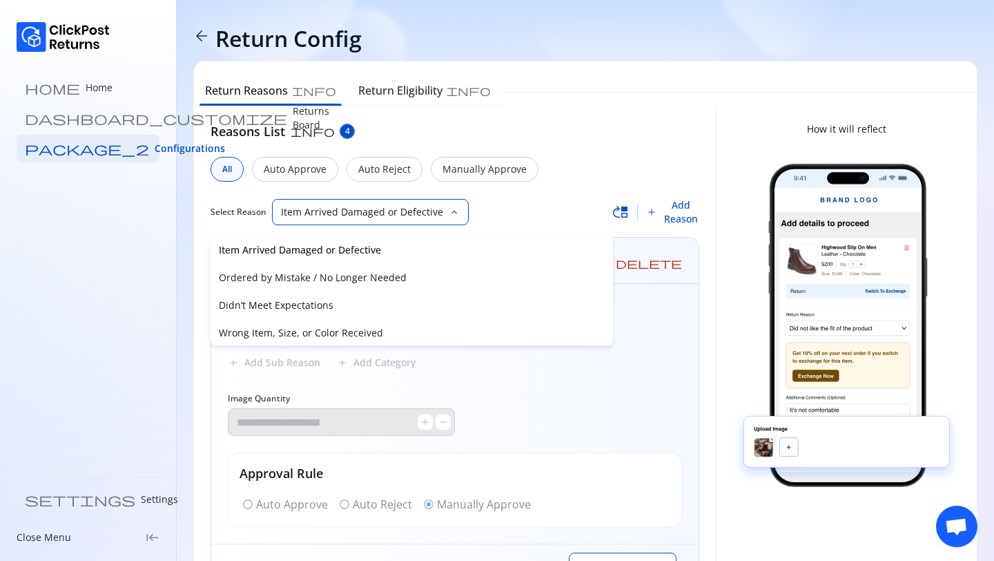
click at [684, 362] on div "**********" at bounding box center [454, 414] width 487 height 260
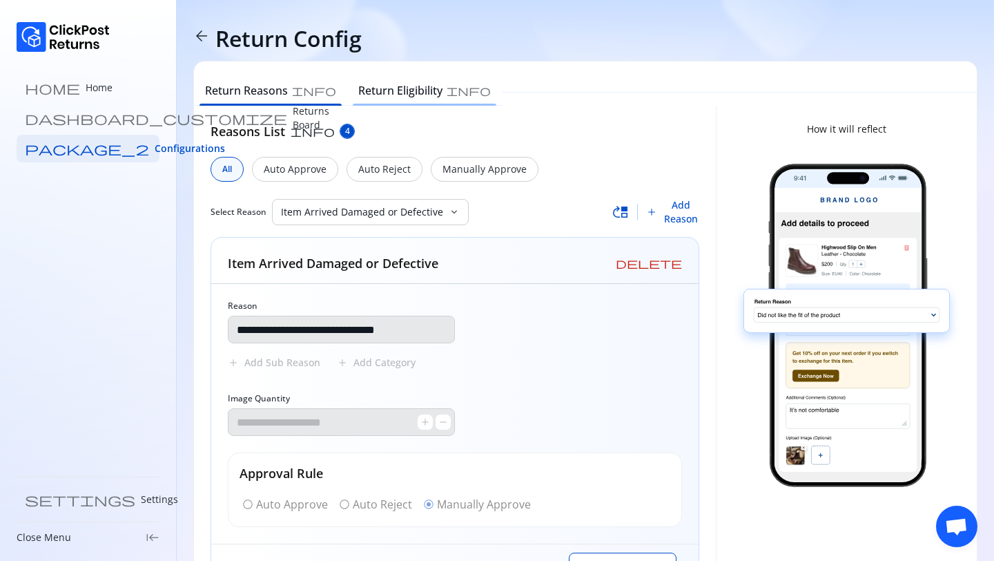
click at [358, 88] on h6 "Return Eligibility" at bounding box center [400, 90] width 84 height 17
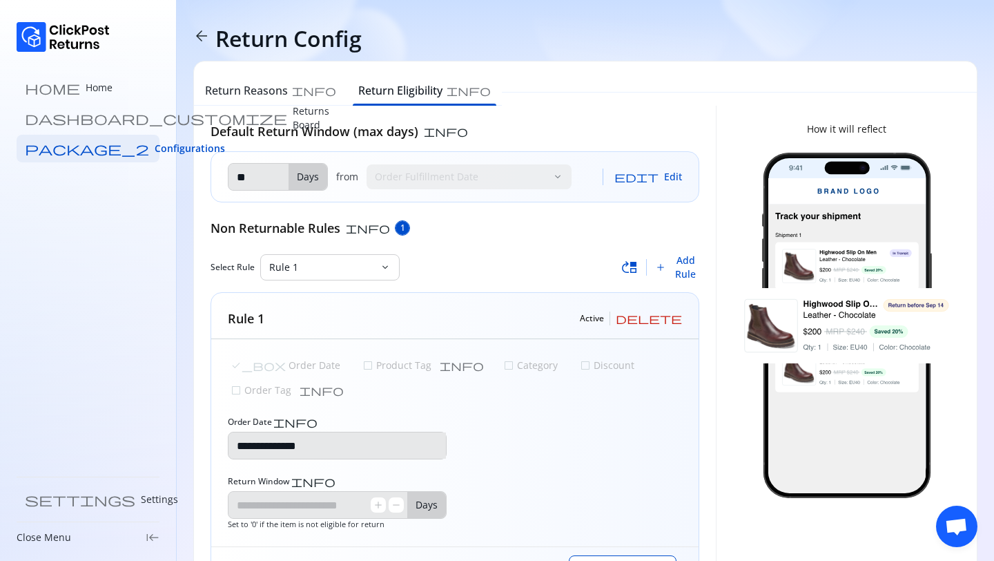
scroll to position [40, 0]
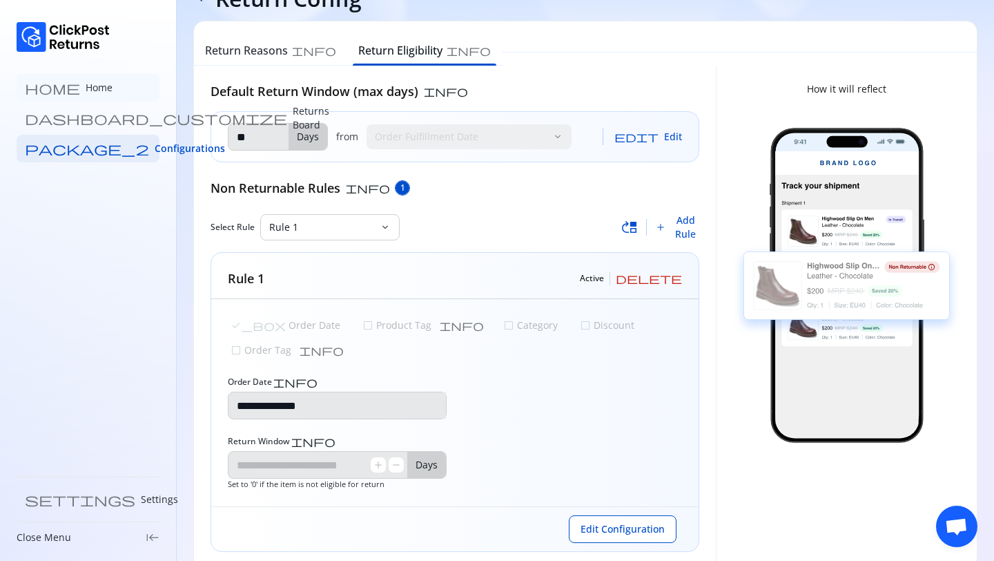
click at [86, 85] on p "Home" at bounding box center [99, 88] width 27 height 14
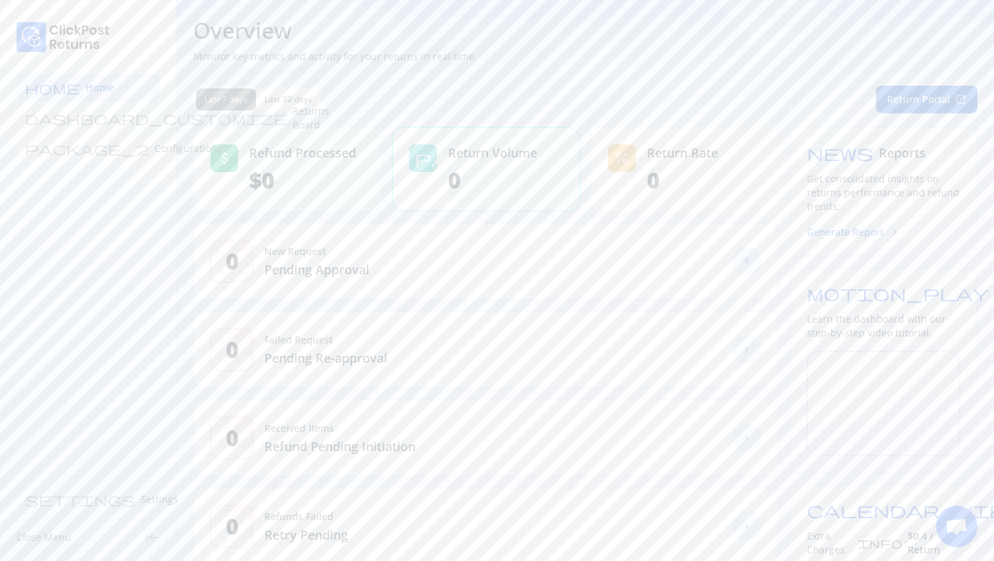
click at [155, 149] on p "Configurations" at bounding box center [189, 149] width 68 height 14
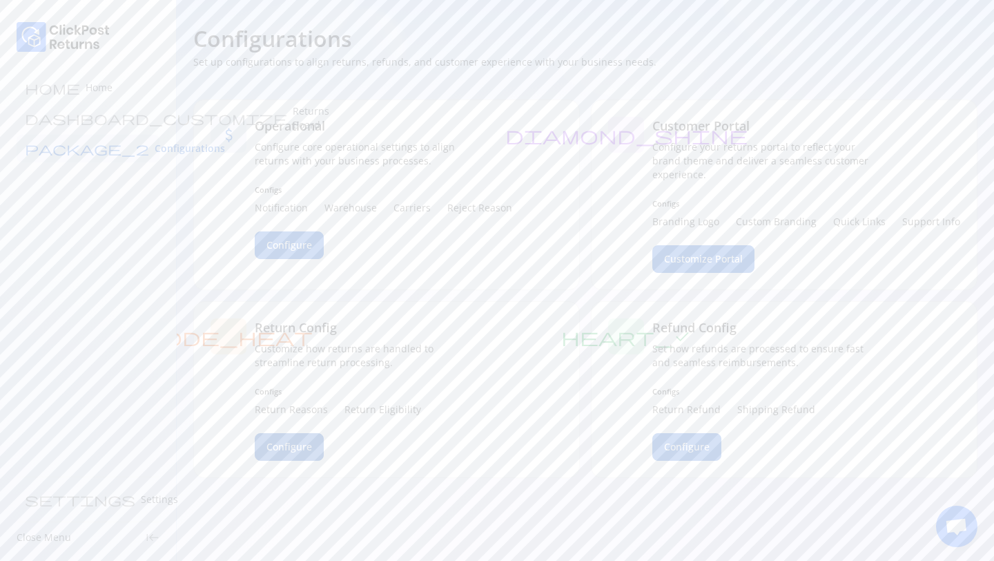
click at [289, 445] on span "Configure" at bounding box center [290, 447] width 46 height 14
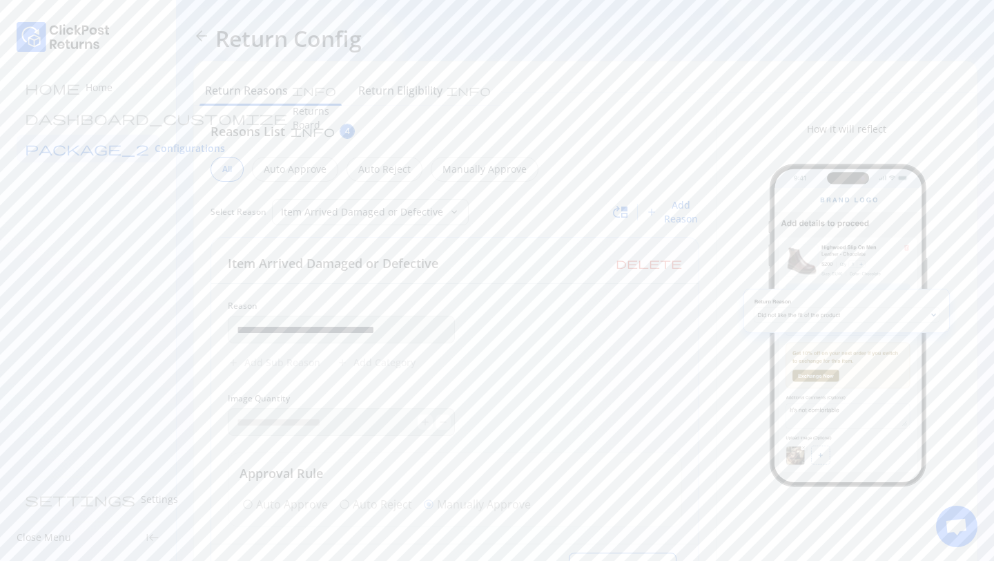
click at [202, 34] on span "arrow_back" at bounding box center [201, 36] width 17 height 17
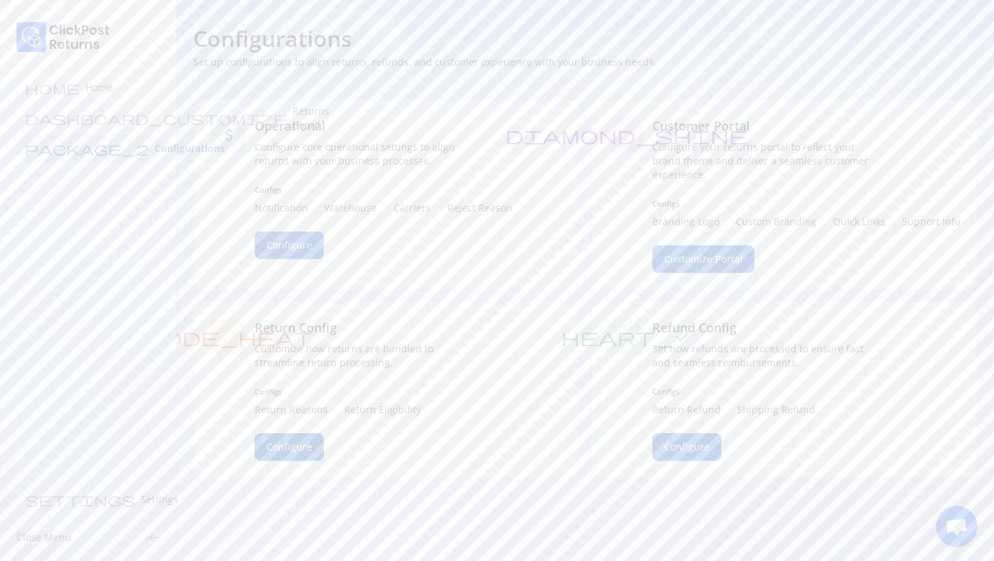
click at [286, 450] on span "Configure" at bounding box center [290, 447] width 46 height 14
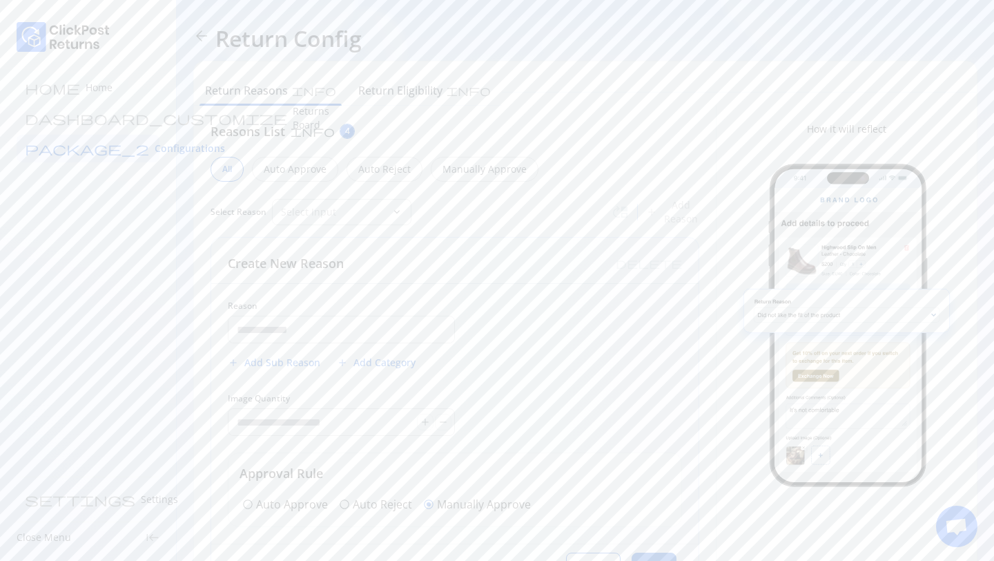
type input "**********"
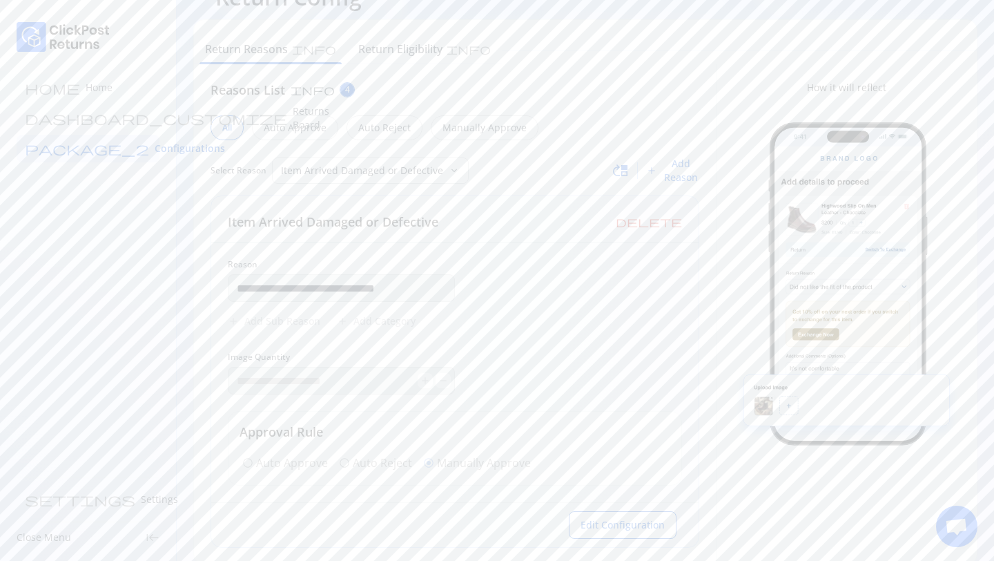
scroll to position [62, 0]
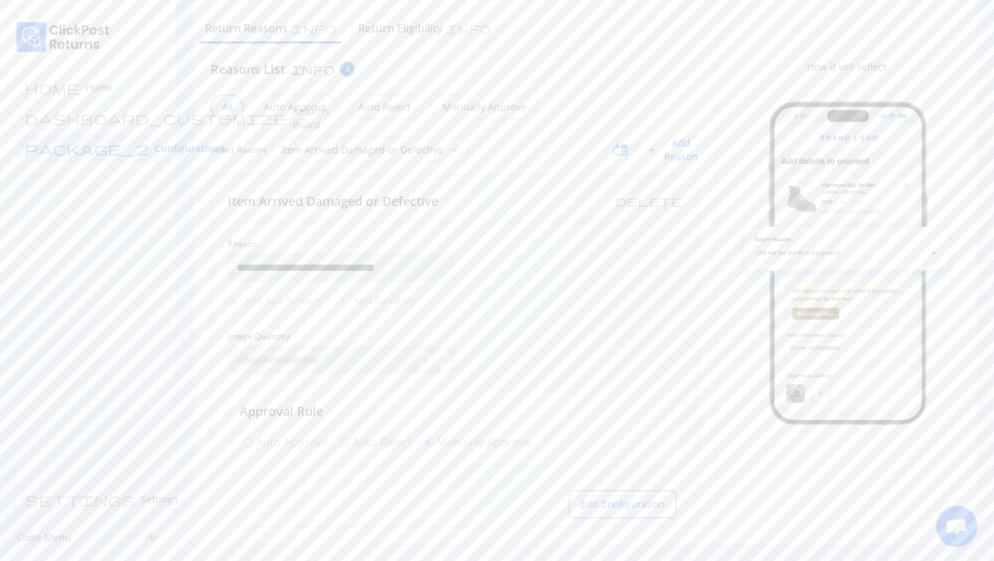
click at [679, 148] on span "Add Reason" at bounding box center [681, 150] width 37 height 28
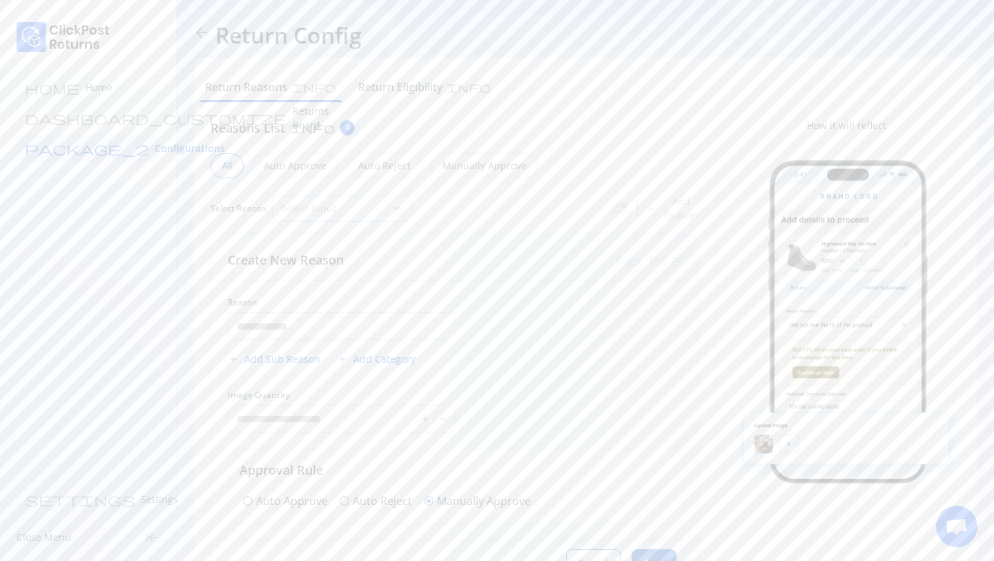
click at [354, 196] on div "Select Input" at bounding box center [332, 208] width 119 height 25
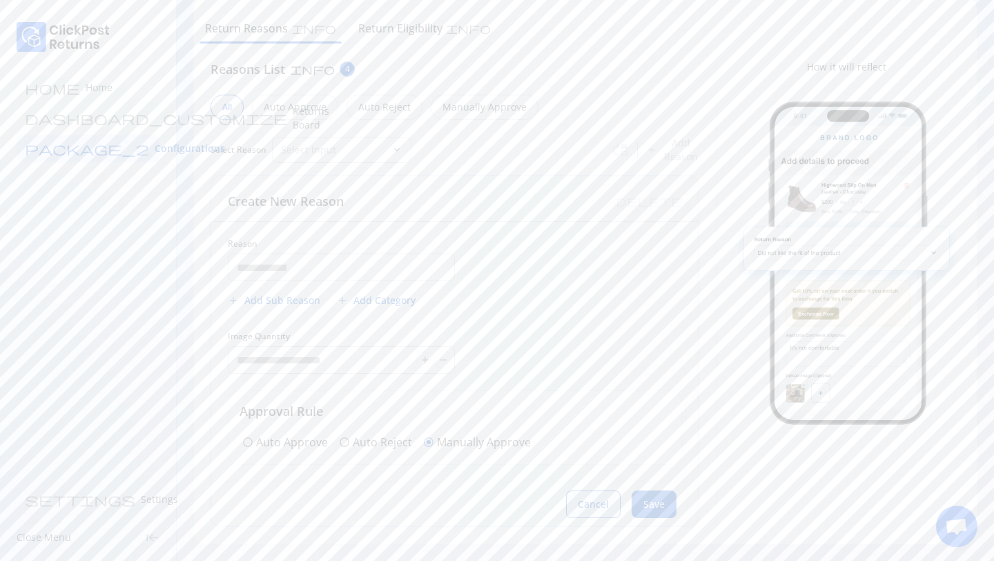
click at [596, 512] on button "Cancel" at bounding box center [593, 504] width 55 height 28
click at [597, 501] on span "Cancel" at bounding box center [593, 504] width 31 height 14
click at [330, 144] on p "Item Arrived Damaged or Defective" at bounding box center [362, 150] width 162 height 14
click at [287, 240] on p "Didn’t Meet Expectations" at bounding box center [412, 243] width 386 height 14
click at [588, 509] on span "Cancel" at bounding box center [593, 504] width 31 height 14
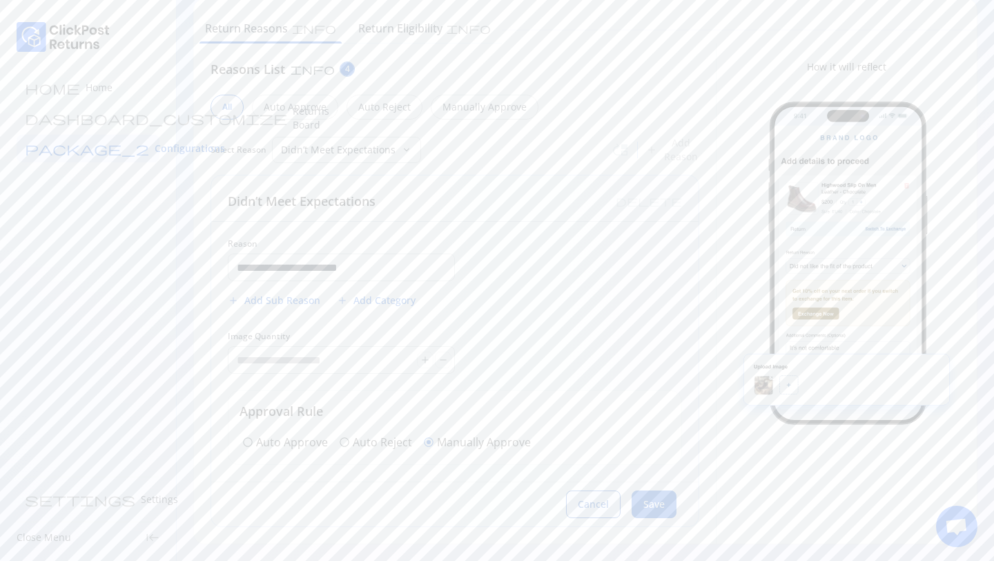
type input "**********"
click at [610, 502] on button "Cancel" at bounding box center [593, 504] width 55 height 28
click at [666, 502] on button "Save" at bounding box center [654, 504] width 45 height 28
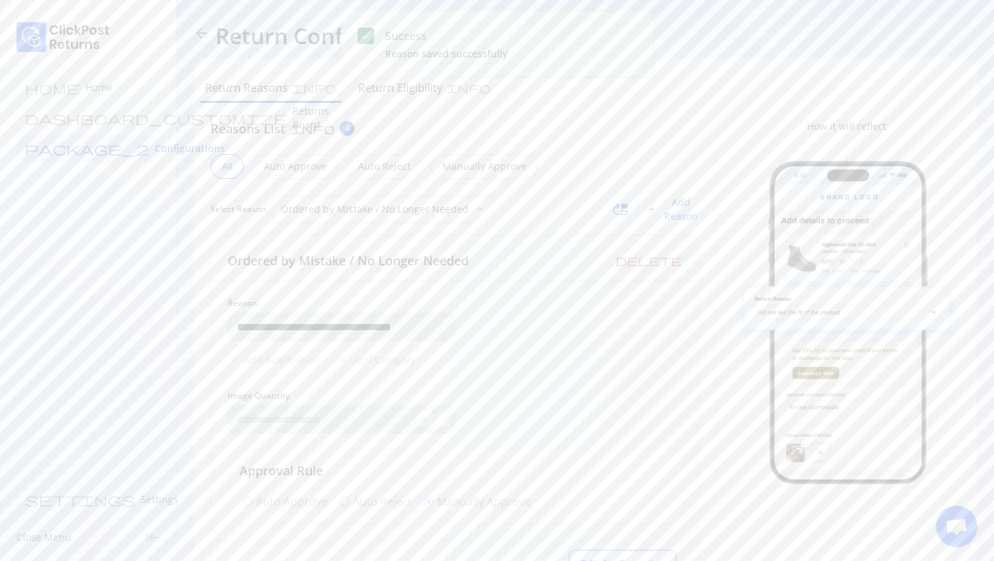
scroll to position [0, 0]
click at [622, 214] on span "move_up" at bounding box center [620, 212] width 17 height 17
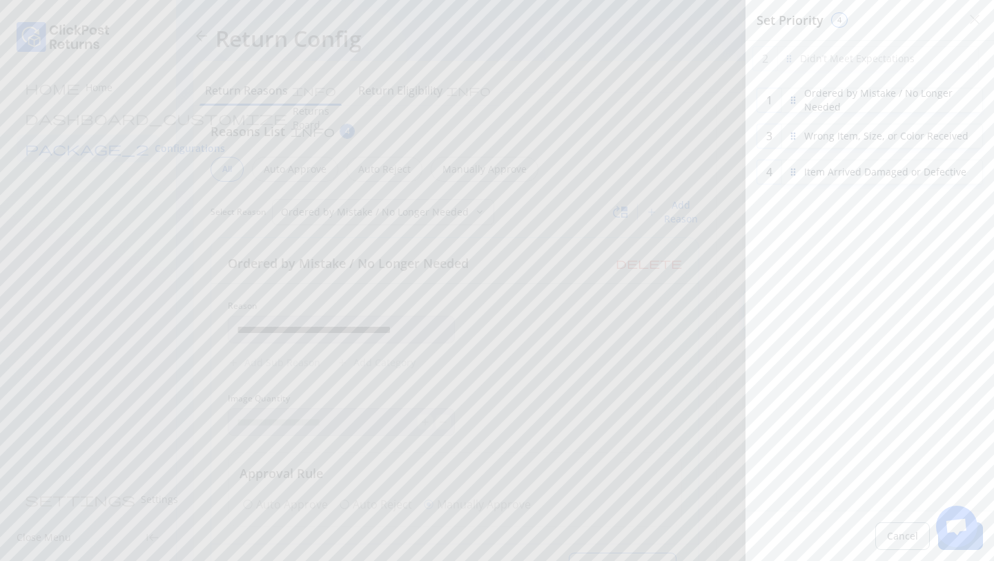
drag, startPoint x: 793, startPoint y: 100, endPoint x: 789, endPoint y: 59, distance: 41.6
click at [980, 546] on button "Save" at bounding box center [960, 536] width 45 height 28
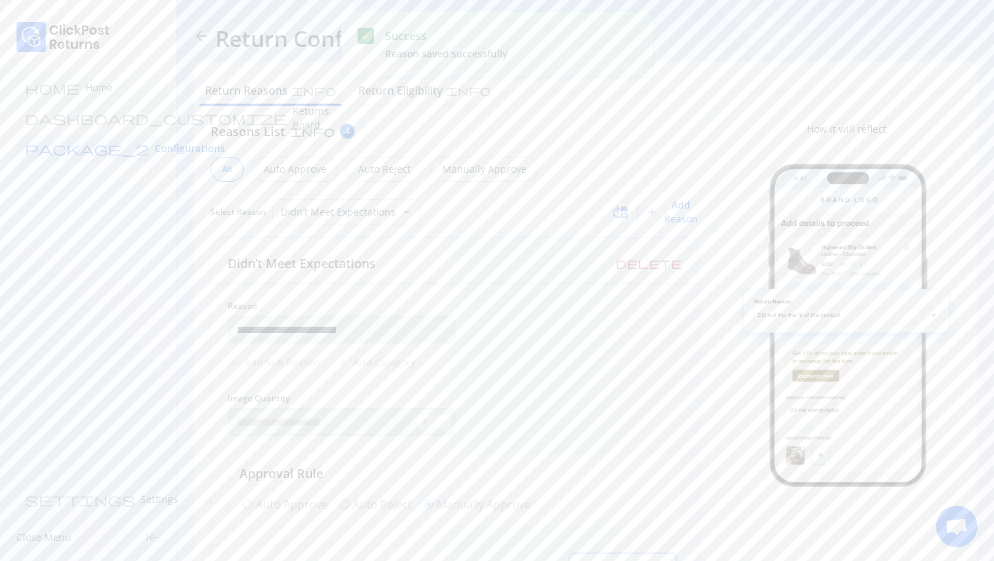
drag, startPoint x: 952, startPoint y: 532, endPoint x: 834, endPoint y: 496, distance: 123.4
click at [829, 493] on body "**********" at bounding box center [497, 280] width 994 height 561
drag, startPoint x: 958, startPoint y: 523, endPoint x: 571, endPoint y: 516, distance: 386.7
click at [571, 516] on body "**********" at bounding box center [497, 280] width 994 height 561
click at [349, 101] on div "Return Eligibility info" at bounding box center [424, 92] width 155 height 28
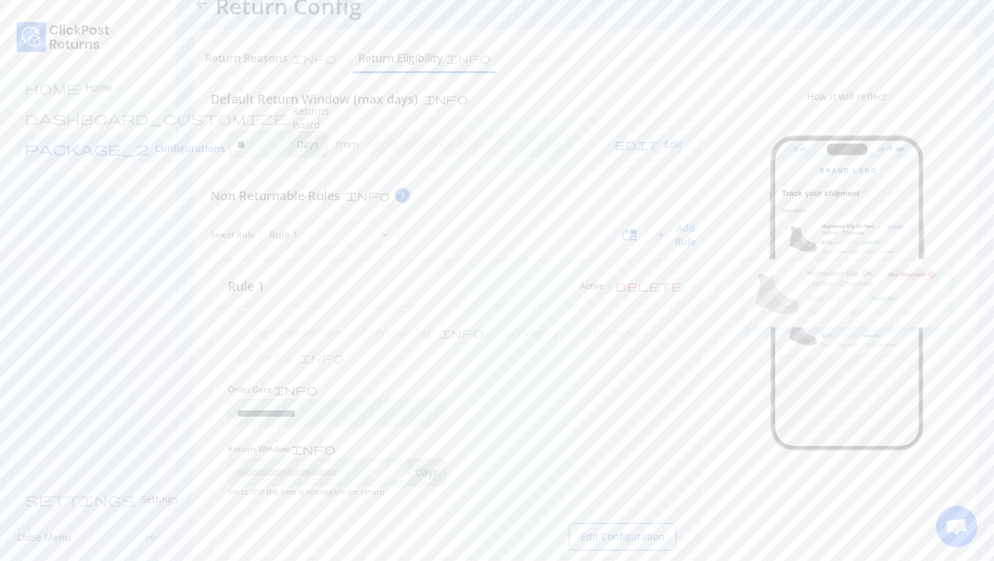
scroll to position [40, 0]
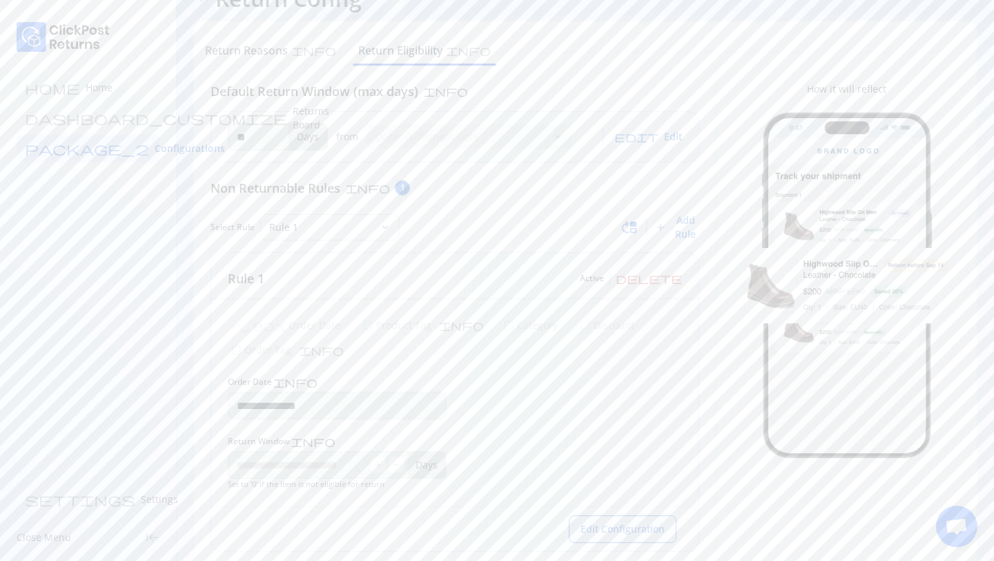
click at [606, 522] on span "Edit Configuration" at bounding box center [623, 529] width 84 height 14
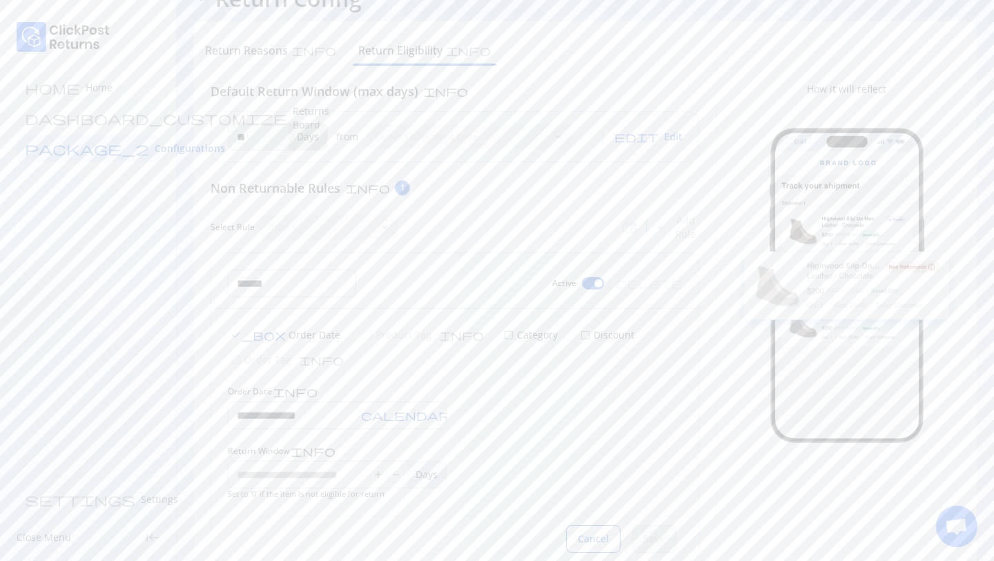
scroll to position [50, 0]
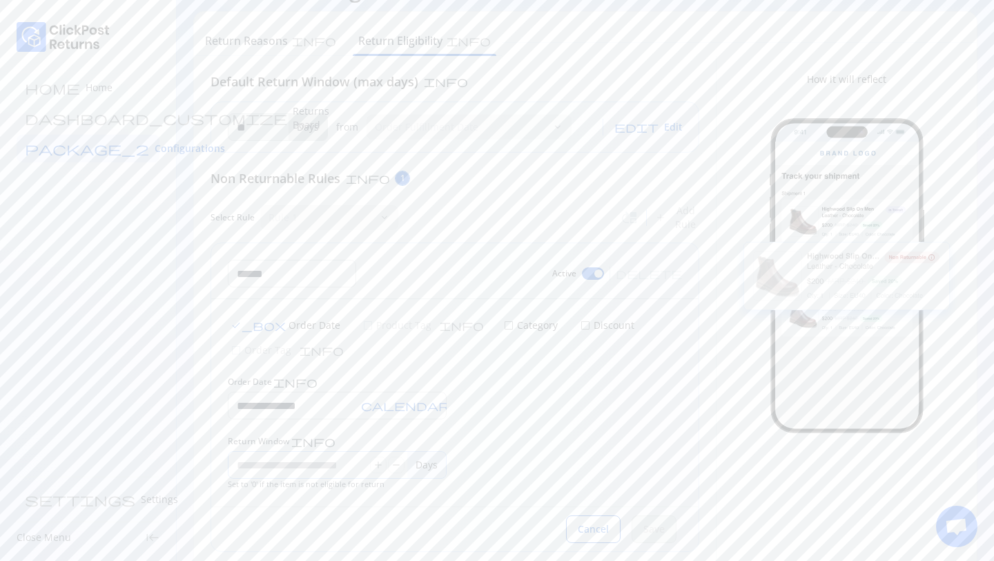
click at [284, 452] on input "*" at bounding box center [300, 465] width 142 height 26
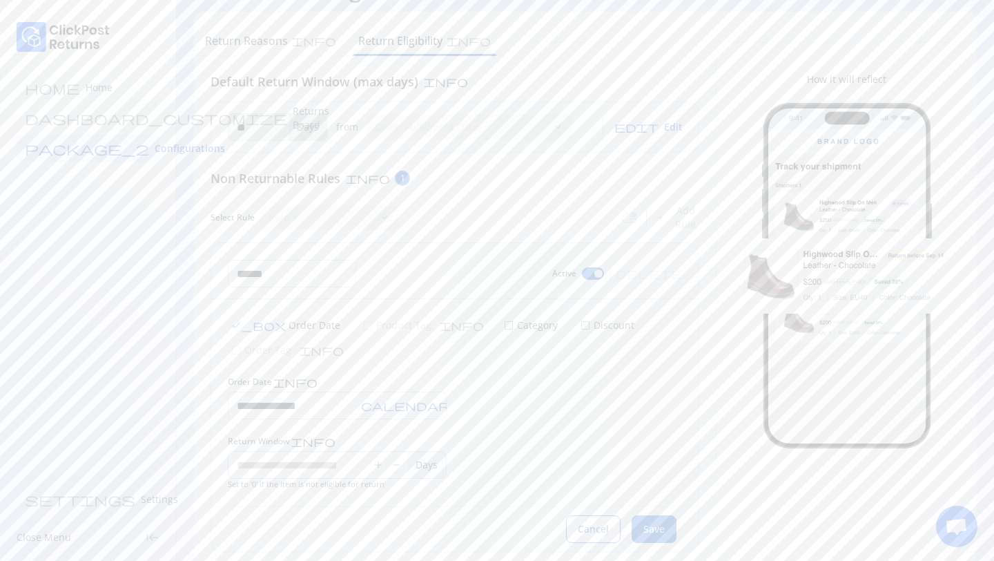
type input "*"
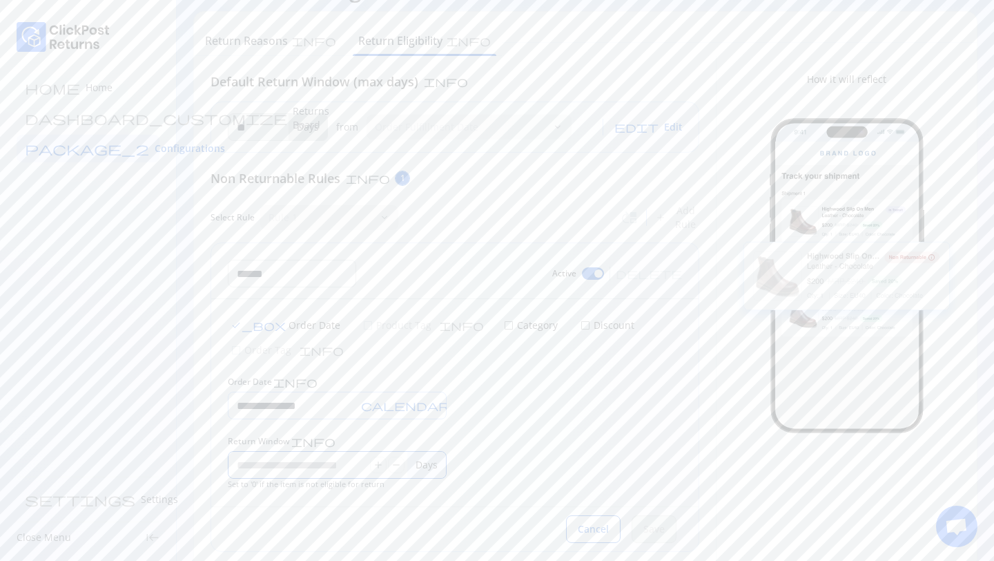
click at [346, 392] on input "**********" at bounding box center [292, 405] width 127 height 26
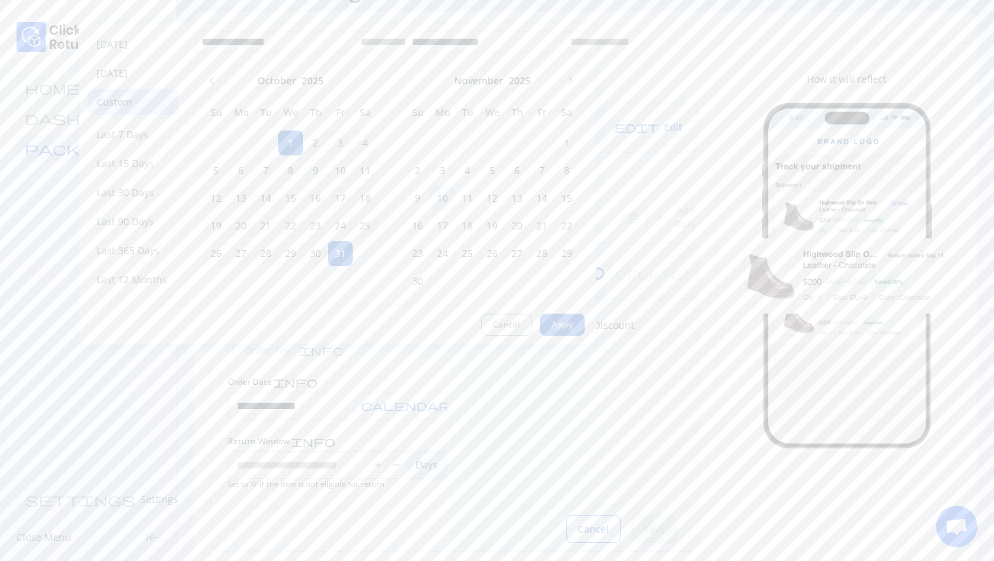
click at [447, 188] on td "10" at bounding box center [442, 198] width 25 height 25
click at [460, 204] on h6 "11" at bounding box center [467, 198] width 25 height 14
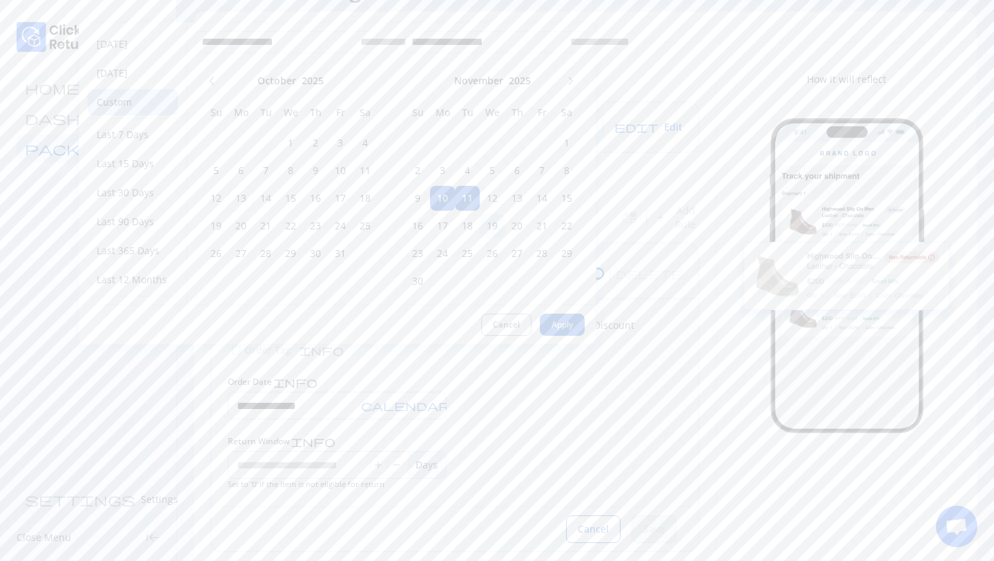
click at [480, 234] on td "19" at bounding box center [492, 225] width 25 height 25
click at [469, 200] on h6 "11" at bounding box center [467, 198] width 25 height 14
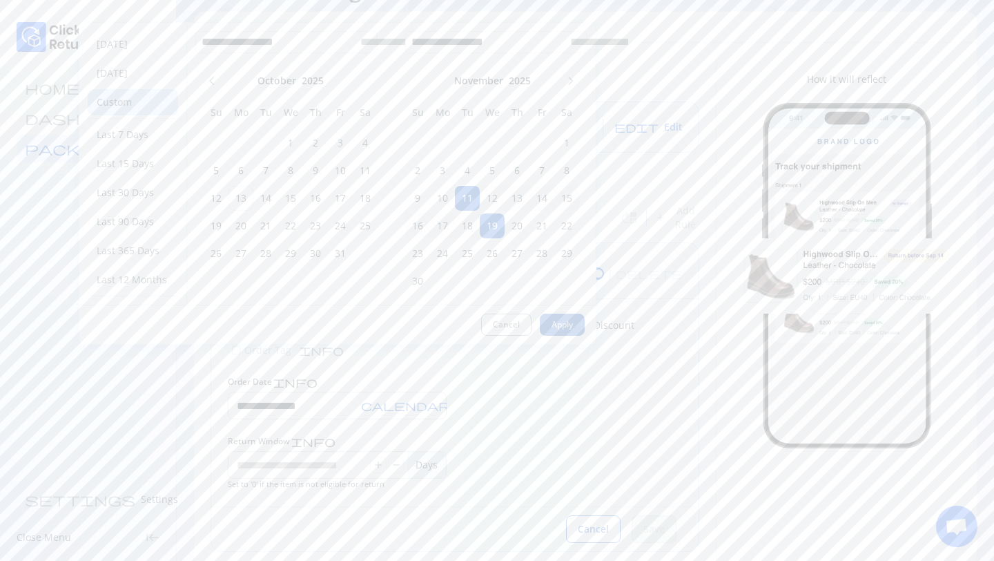
click at [555, 328] on span "Apply" at bounding box center [562, 324] width 21 height 11
type input "**********"
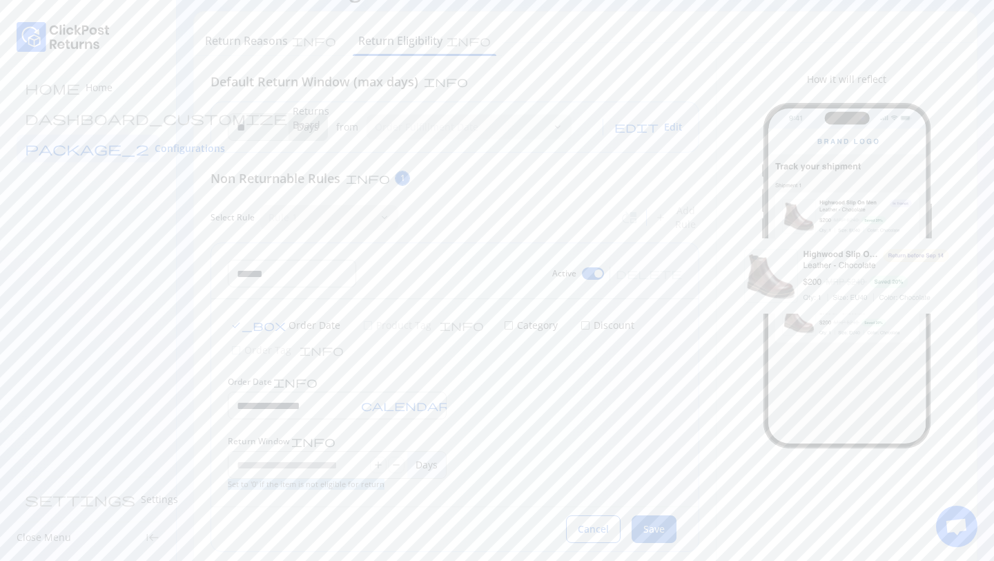
drag, startPoint x: 226, startPoint y: 463, endPoint x: 391, endPoint y: 463, distance: 165.7
click at [391, 463] on div "**********" at bounding box center [454, 402] width 487 height 207
click at [667, 515] on button "Save" at bounding box center [654, 529] width 45 height 28
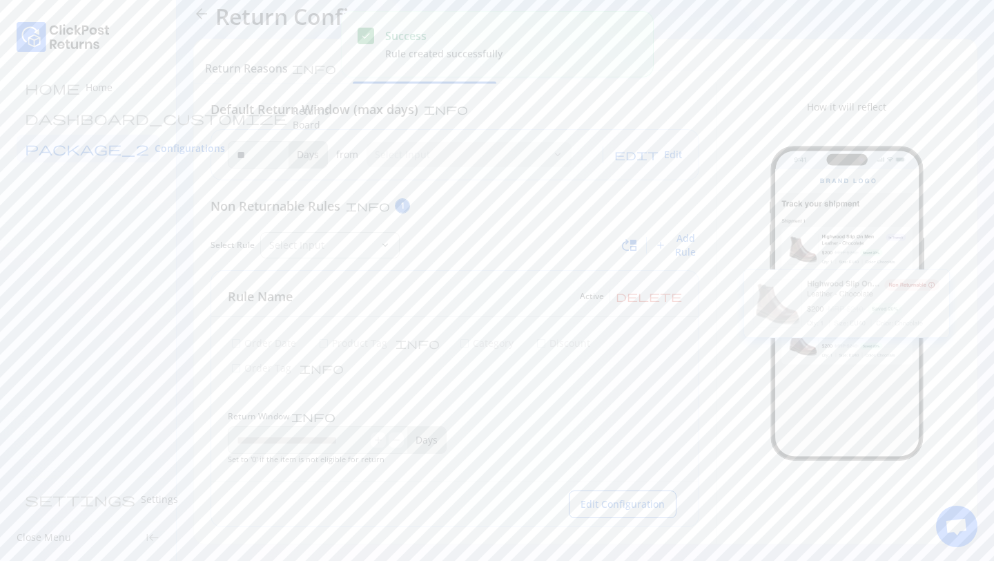
scroll to position [0, 0]
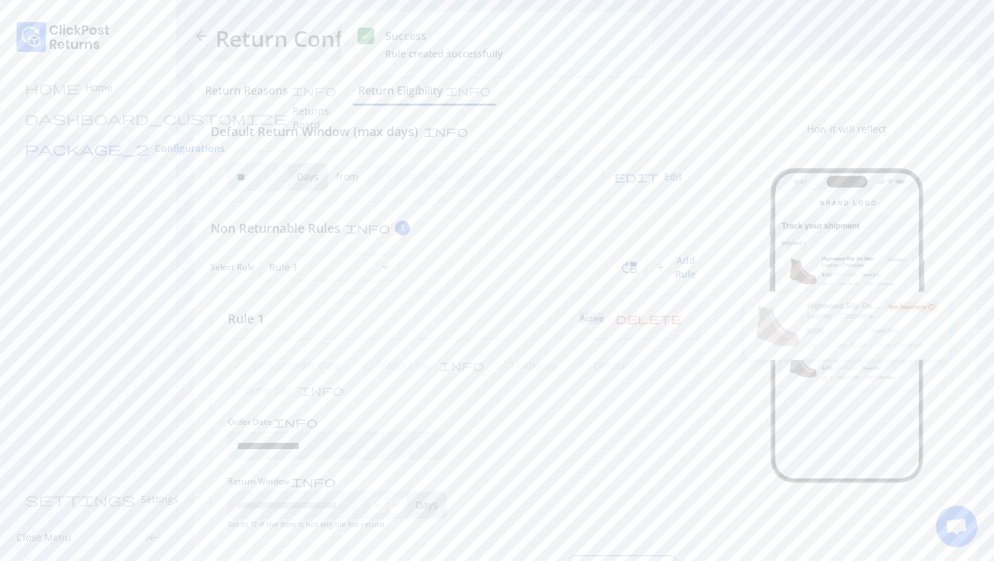
drag, startPoint x: 636, startPoint y: 319, endPoint x: 666, endPoint y: 319, distance: 30.4
click at [666, 319] on div "Rule 1 Active delete" at bounding box center [454, 316] width 487 height 46
click at [670, 184] on button "edit Edit" at bounding box center [648, 177] width 68 height 28
click at [269, 178] on input "**" at bounding box center [257, 177] width 57 height 26
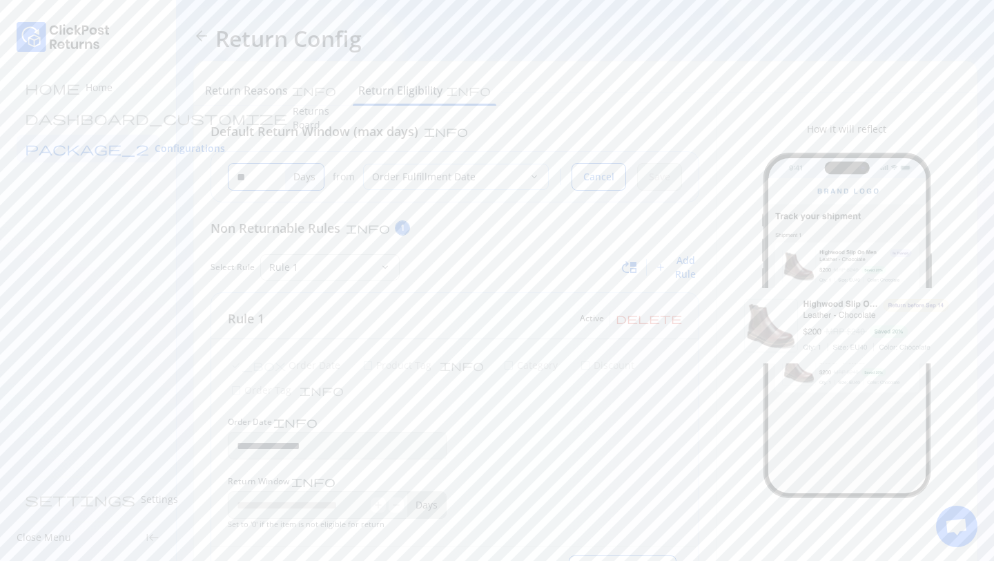
click at [447, 179] on p "Order Fulfillment Date" at bounding box center [447, 177] width 151 height 14
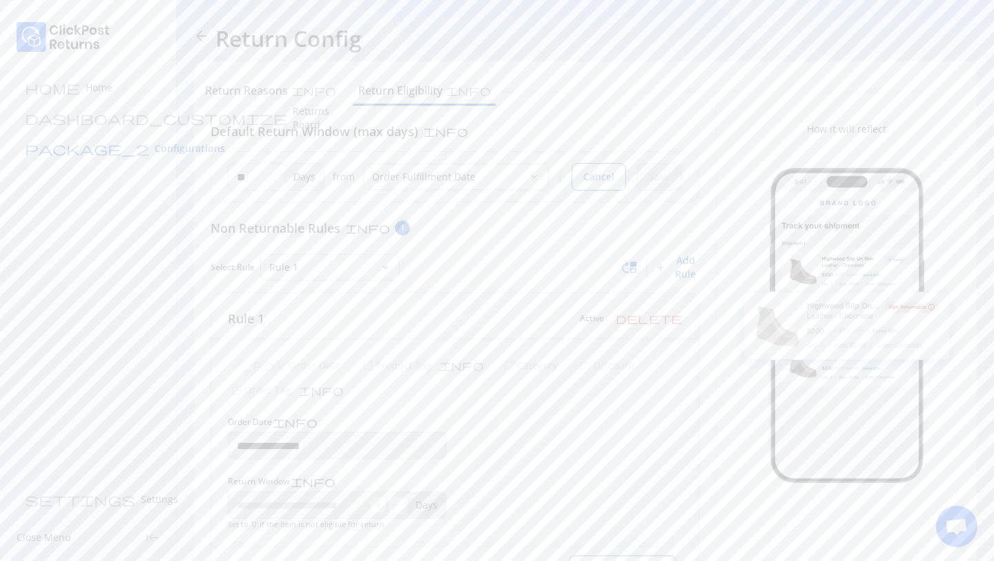
click at [155, 143] on span "Configurations" at bounding box center [190, 149] width 70 height 14
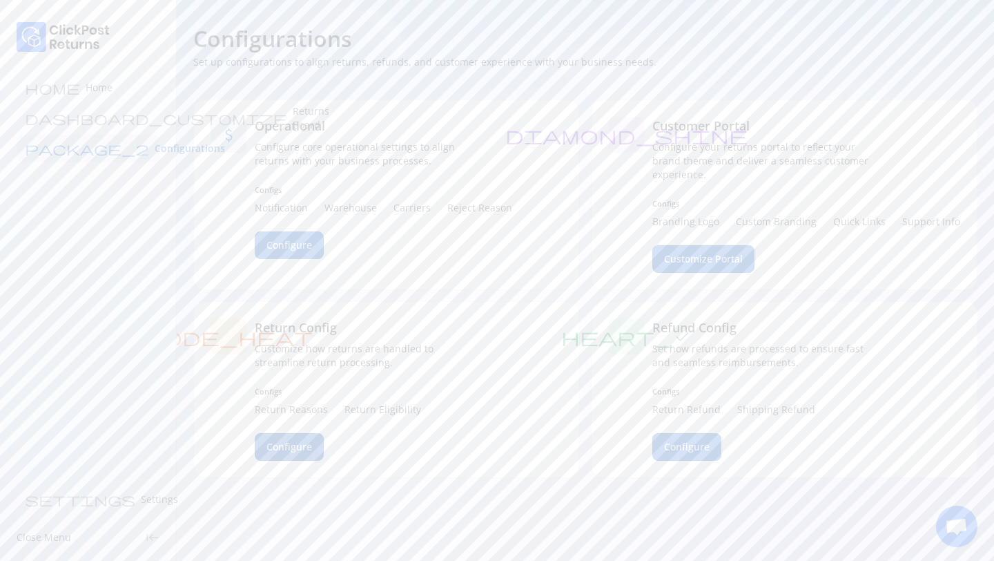
click at [285, 456] on button "Configure" at bounding box center [289, 447] width 69 height 28
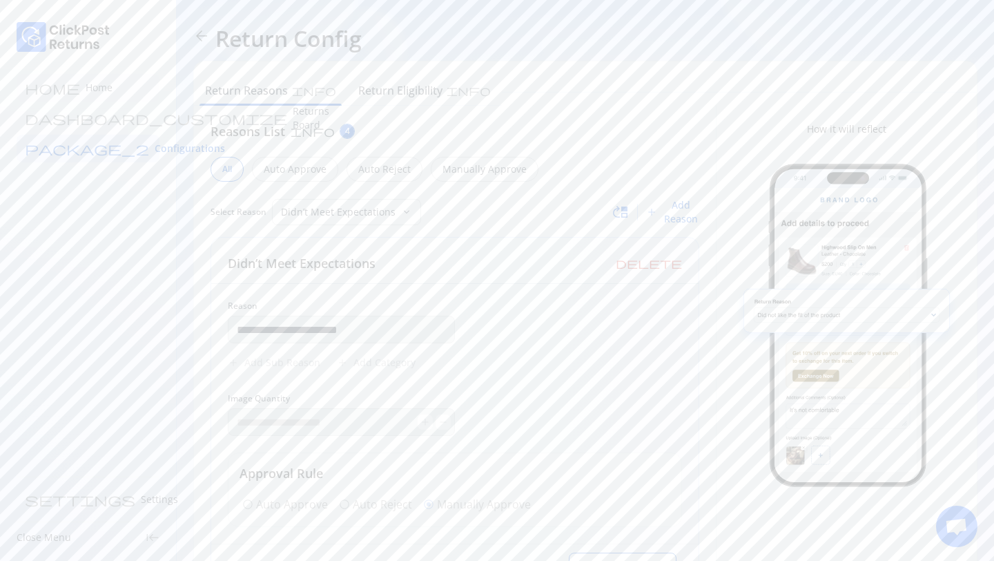
click at [86, 92] on p "Home" at bounding box center [99, 88] width 27 height 14
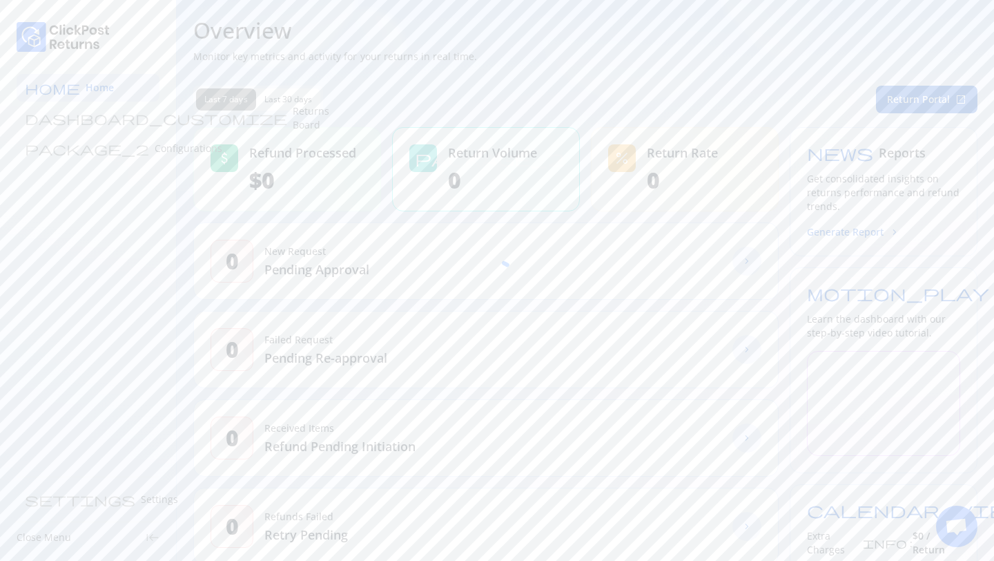
click at [61, 162] on div "home Home dashboard_customize Returns Board package_2 Configurations settings S…" at bounding box center [88, 280] width 177 height 561
click at [155, 151] on p "Configurations" at bounding box center [189, 149] width 68 height 14
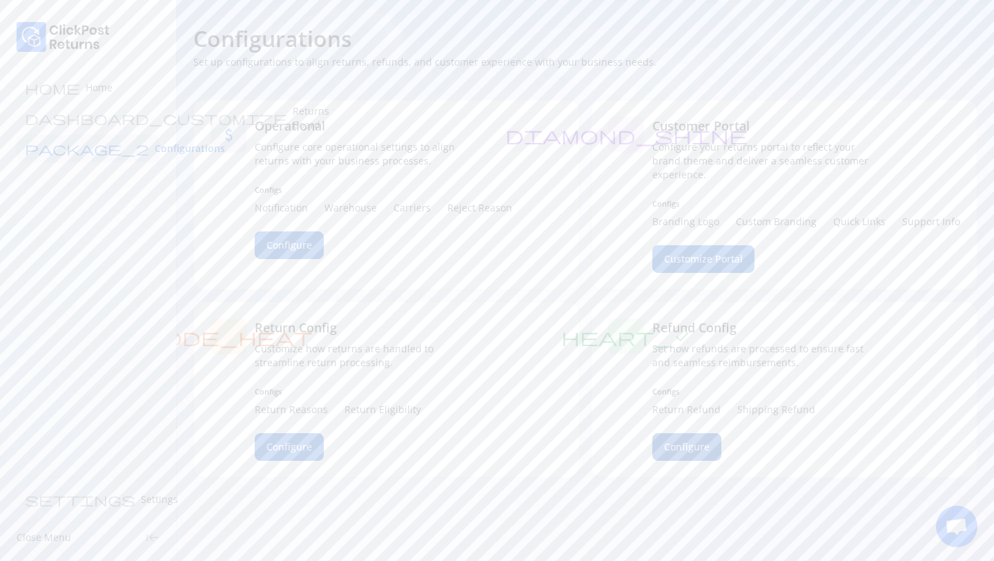
click at [697, 459] on button "Configure" at bounding box center [686, 447] width 69 height 28
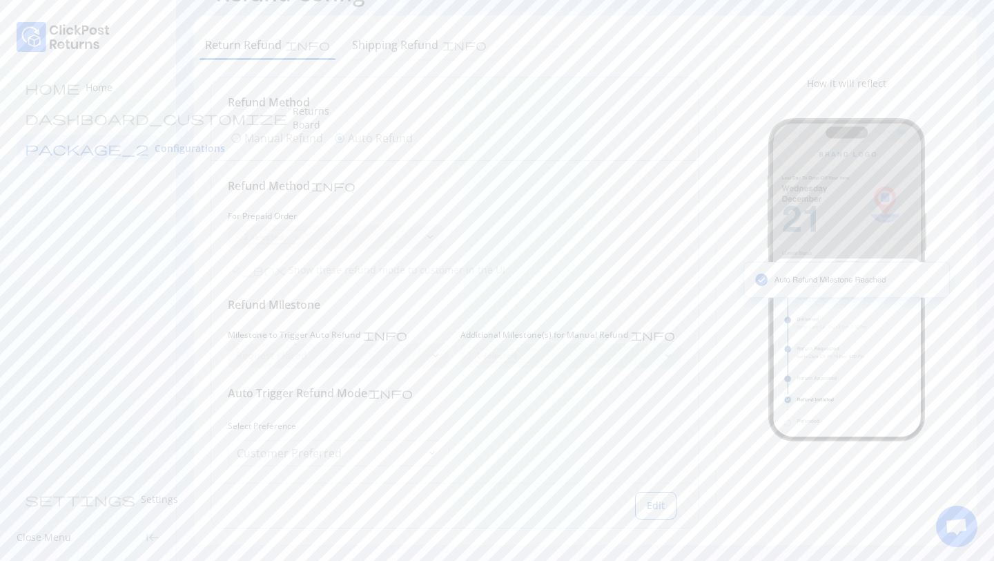
scroll to position [47, 0]
click at [374, 53] on div "Shipping Refund info" at bounding box center [419, 45] width 157 height 28
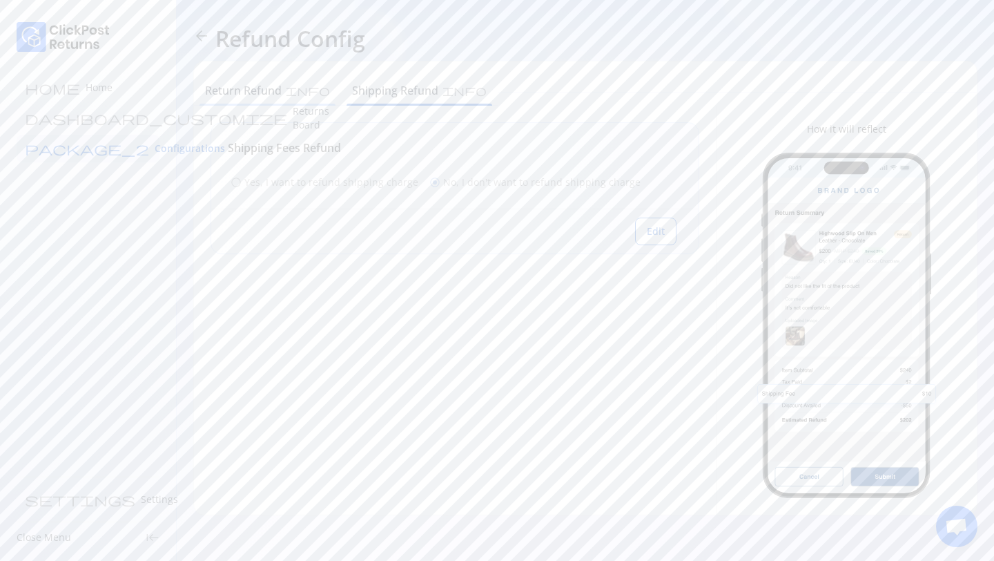
click at [269, 97] on h6 "Return Refund" at bounding box center [243, 90] width 77 height 17
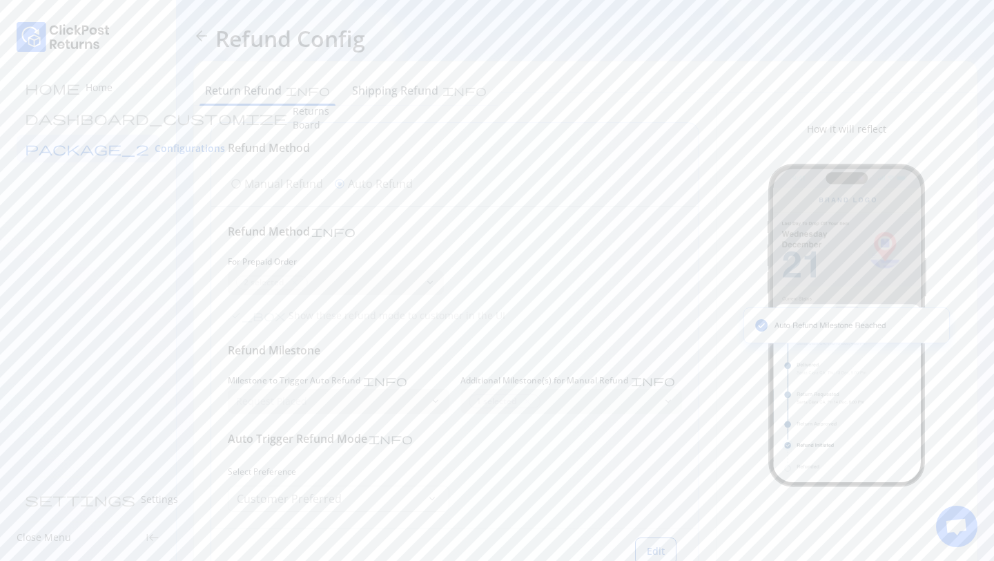
click at [662, 548] on span "Edit" at bounding box center [656, 551] width 18 height 14
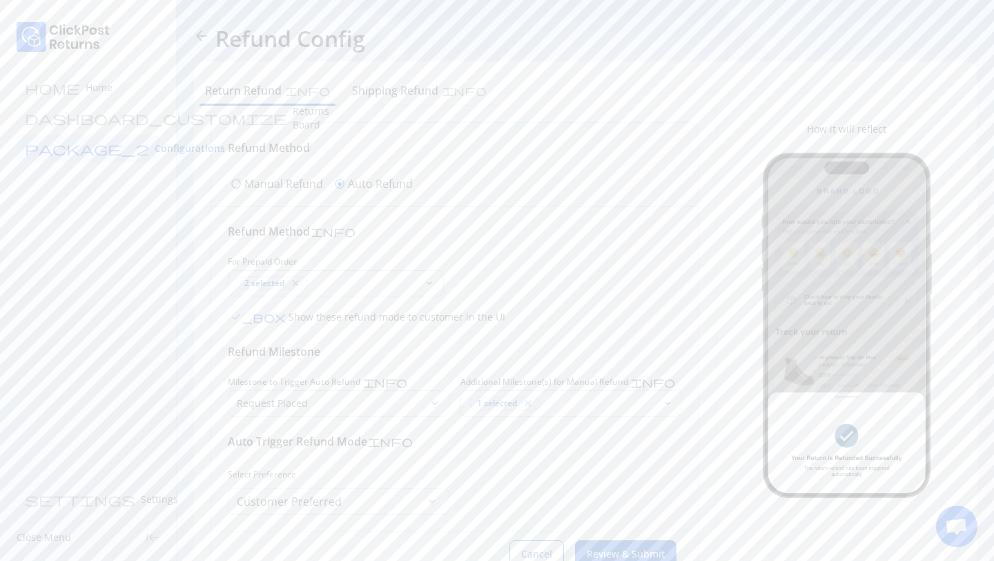
click at [255, 183] on p "Manual Refund" at bounding box center [283, 183] width 79 height 17
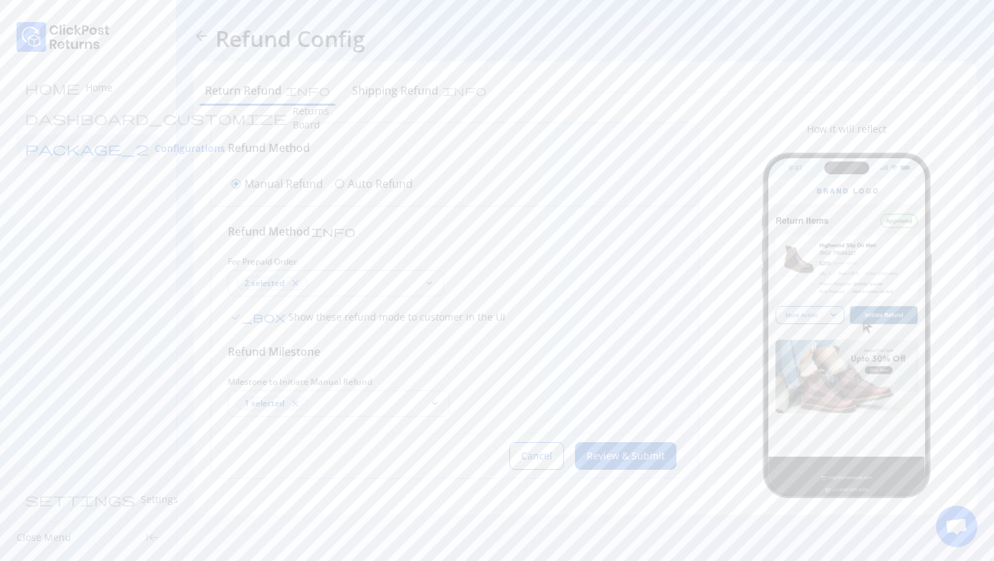
click at [391, 188] on p "Auto Refund" at bounding box center [380, 183] width 65 height 17
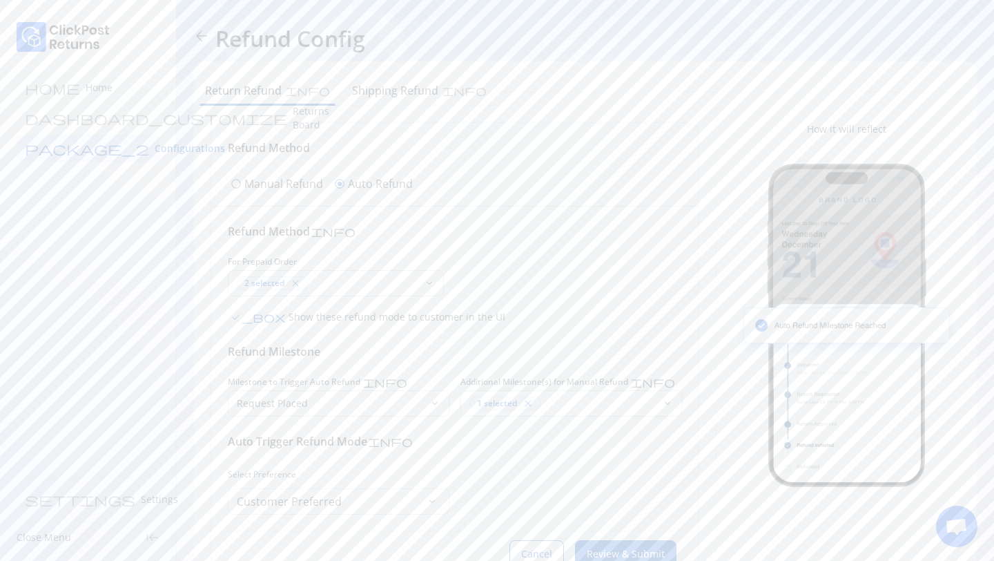
click at [282, 184] on p "Manual Refund" at bounding box center [283, 183] width 79 height 17
click at [347, 291] on div "2 selected close" at bounding box center [326, 283] width 195 height 25
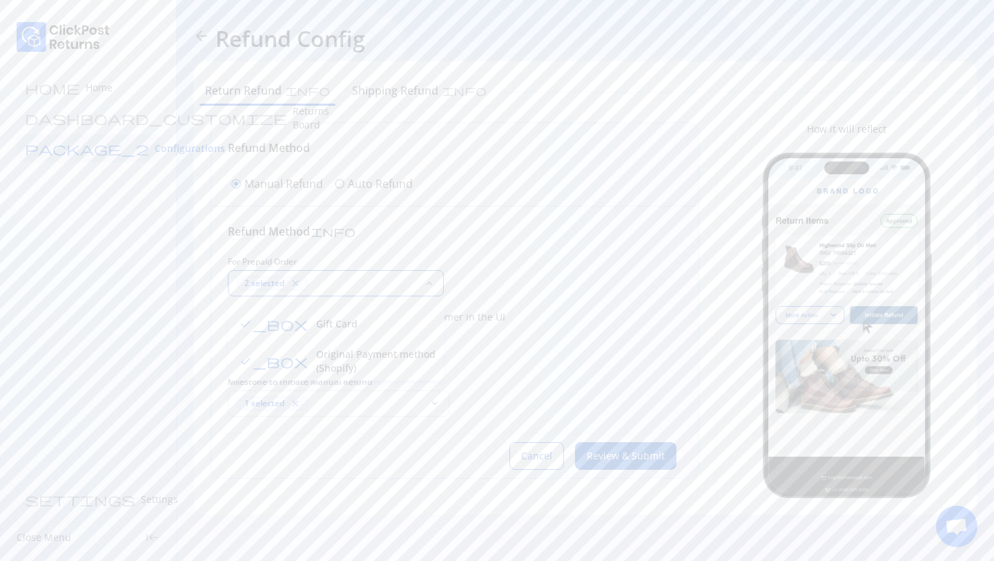
click at [539, 324] on div "check_box Show these refund mode to customer in the UI" at bounding box center [455, 316] width 454 height 19
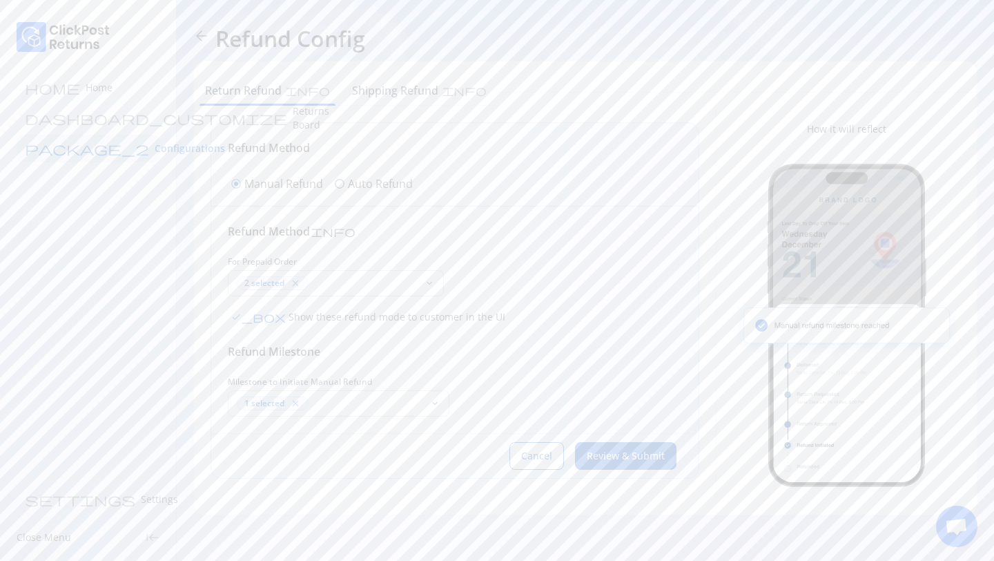
click at [238, 316] on span "check_box" at bounding box center [258, 316] width 55 height 11
click at [238, 316] on span "check_box_outline_blank" at bounding box center [236, 316] width 11 height 11
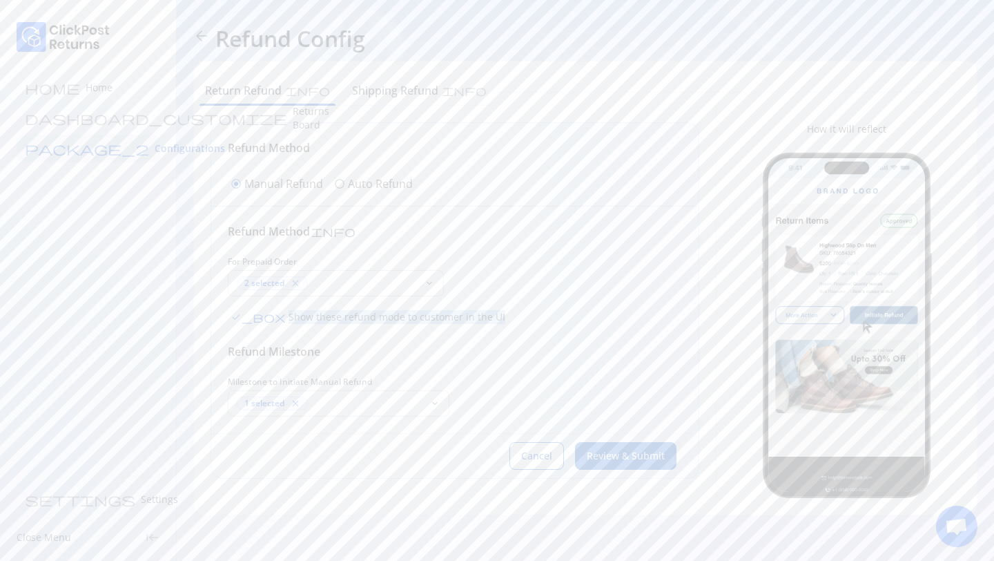
drag, startPoint x: 459, startPoint y: 317, endPoint x: 244, endPoint y: 320, distance: 215.4
click at [244, 320] on div "check_box Show these refund mode to customer in the UI" at bounding box center [455, 316] width 454 height 19
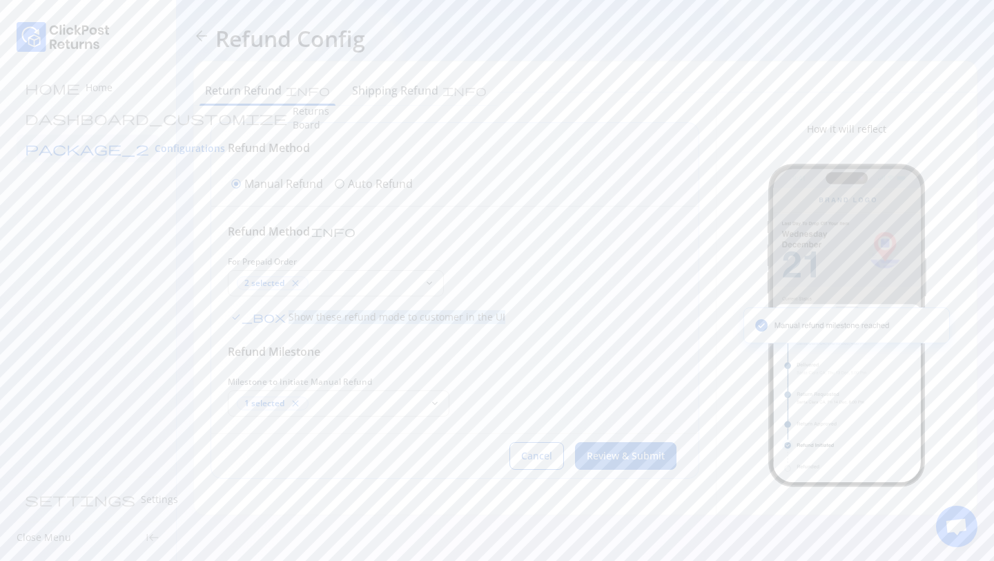
click at [236, 320] on span "check_box" at bounding box center [258, 316] width 55 height 11
click at [452, 325] on button "check_box_outline_blank Show these refund mode to customer in the UI" at bounding box center [346, 316] width 236 height 19
click at [320, 316] on p "Show these refund mode to customer in the UI" at bounding box center [396, 317] width 220 height 14
drag, startPoint x: 222, startPoint y: 356, endPoint x: 353, endPoint y: 356, distance: 131.2
click at [353, 356] on div "Refund Method info For Prepaid Order 2 selected close keyboard_arrow_down check…" at bounding box center [454, 319] width 487 height 226
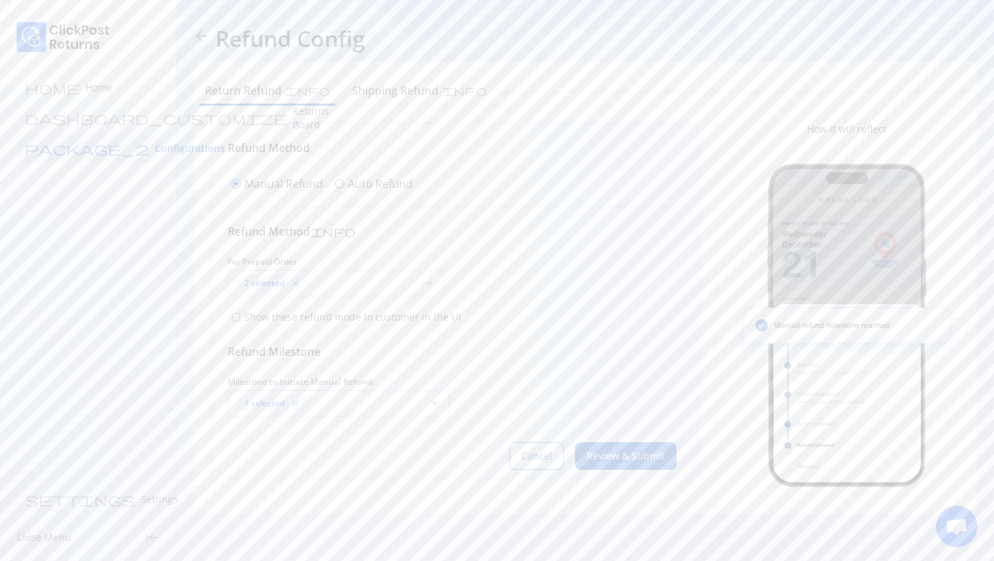
click at [347, 410] on div "1 selected close" at bounding box center [329, 403] width 201 height 25
click at [384, 193] on div "radio_button_unchecked Auto Refund" at bounding box center [373, 184] width 84 height 22
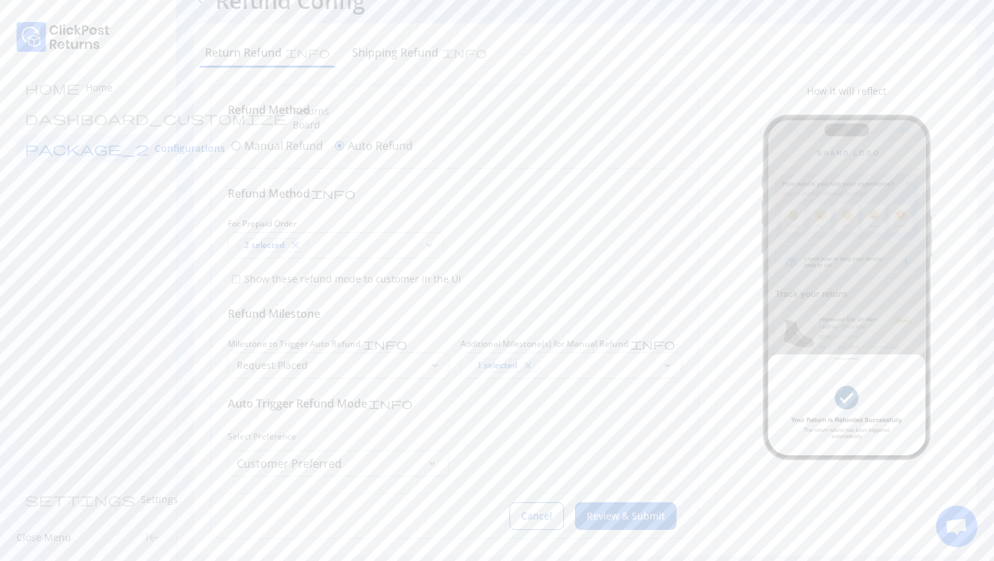
scroll to position [50, 0]
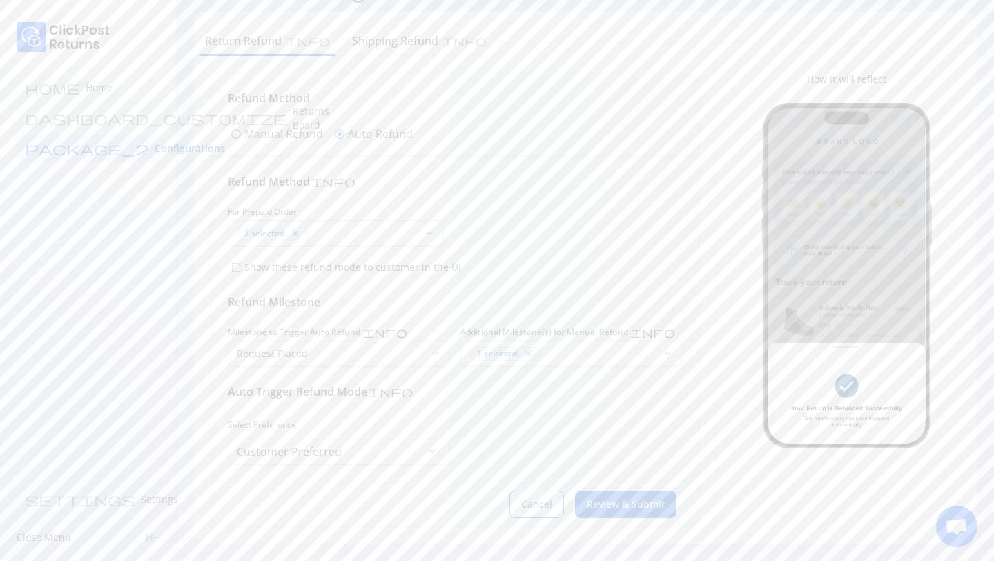
click at [338, 233] on div "2 selected close" at bounding box center [328, 233] width 182 height 14
click at [601, 195] on div "Refund Method info For Prepaid Order 2 selected close keyboard_arrow_down check…" at bounding box center [455, 318] width 454 height 291
click at [243, 270] on p "Show these refund mode to customer in the UI" at bounding box center [352, 267] width 220 height 14
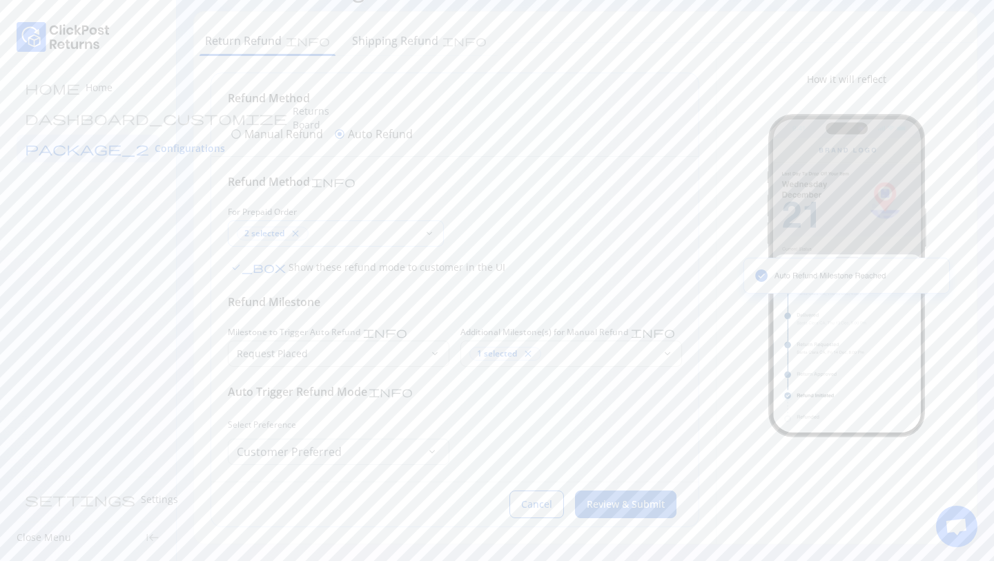
click at [330, 234] on div "2 selected close" at bounding box center [328, 233] width 182 height 14
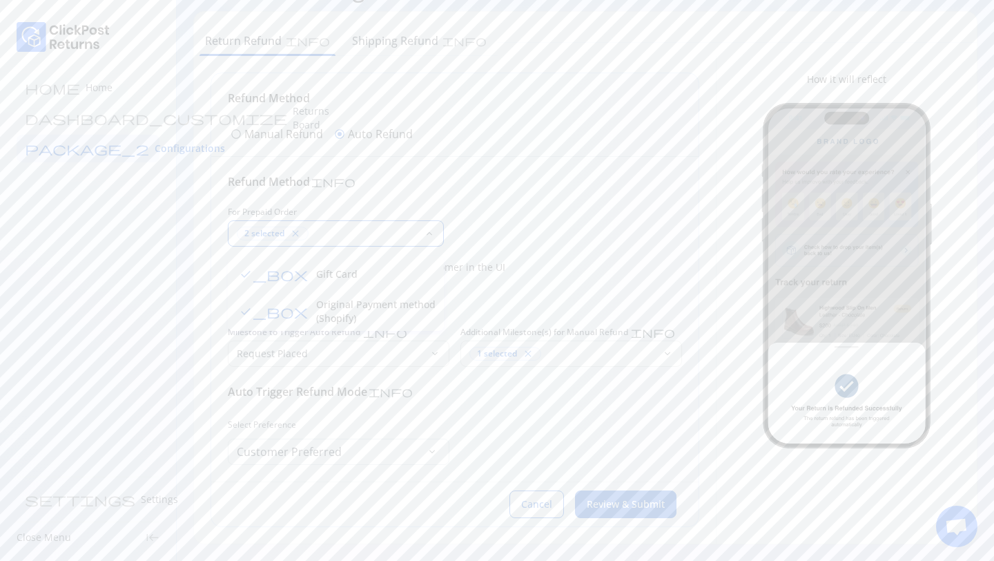
click at [536, 153] on div "Refund Method radio_button_unchecked Manual Refund radio_button_checked Auto Re…" at bounding box center [454, 115] width 487 height 84
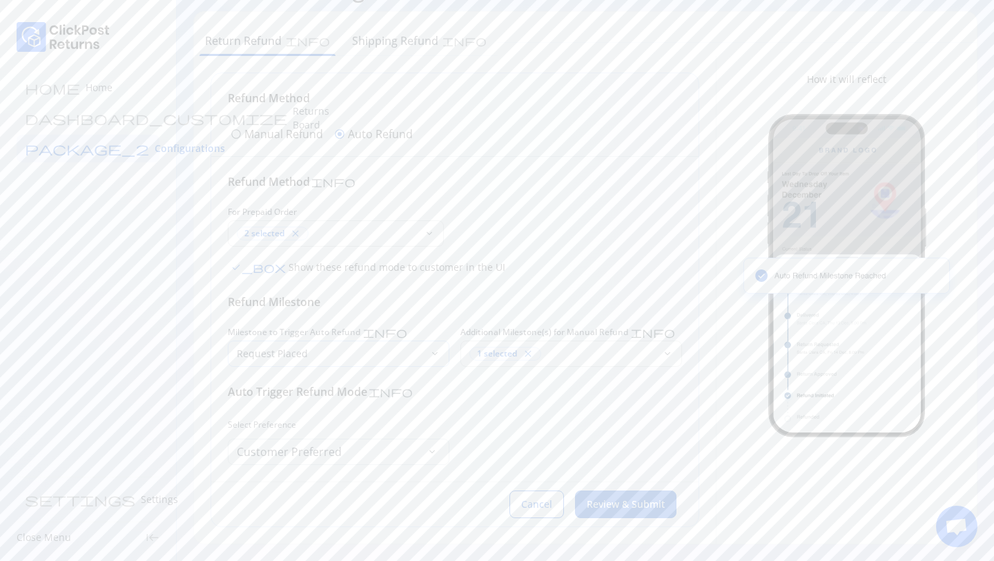
click at [330, 356] on p "Request Placed" at bounding box center [330, 354] width 187 height 14
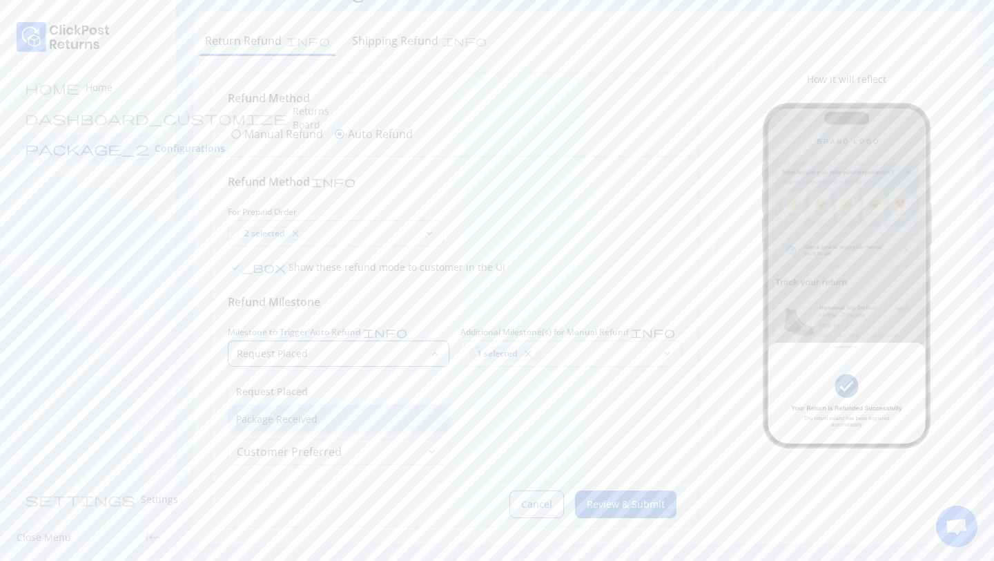
click at [285, 417] on p "Package Received" at bounding box center [338, 419] width 205 height 14
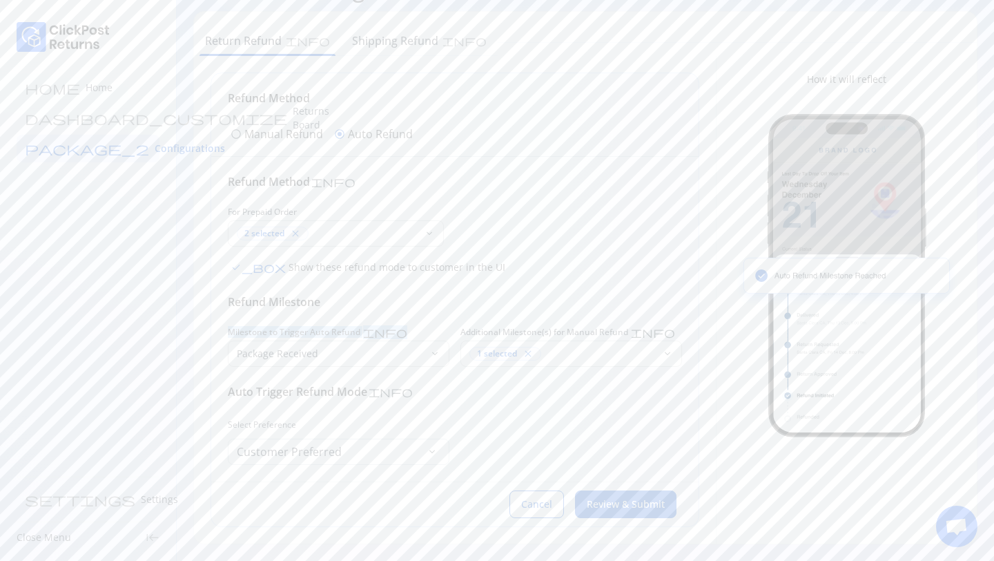
drag, startPoint x: 227, startPoint y: 327, endPoint x: 385, endPoint y: 331, distance: 158.1
click at [385, 331] on div "Refund Method info For Prepaid Order 2 selected close keyboard_arrow_down check…" at bounding box center [454, 319] width 487 height 325
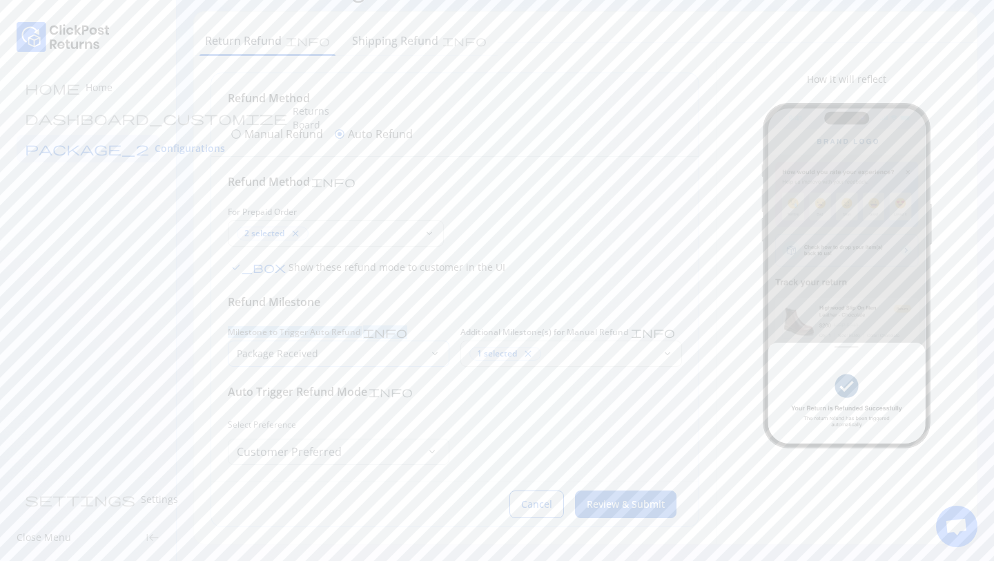
click at [349, 354] on p "Package Received" at bounding box center [330, 354] width 187 height 14
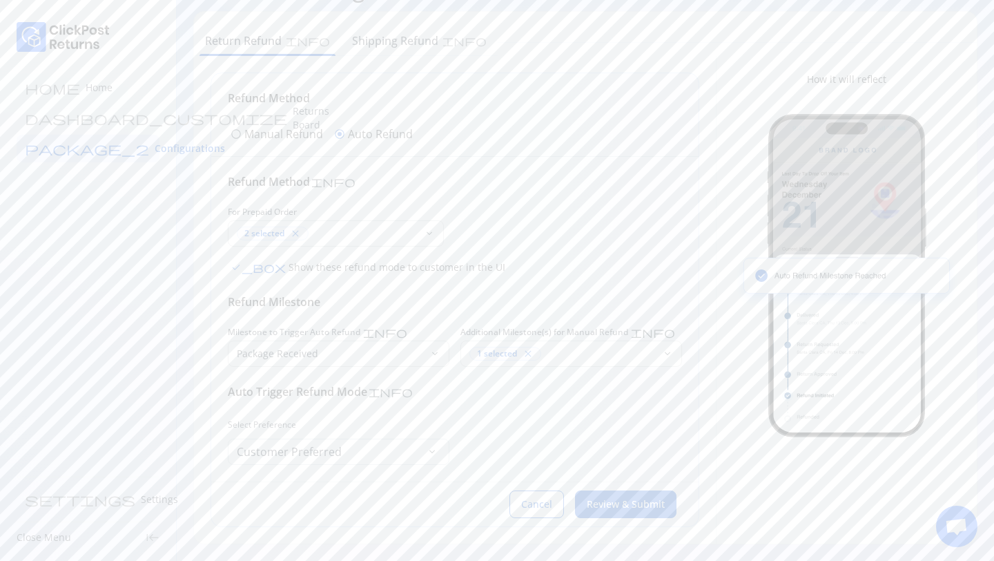
click at [449, 289] on div "Refund Method info For Prepaid Order 2 selected close keyboard_arrow_down check…" at bounding box center [455, 318] width 454 height 291
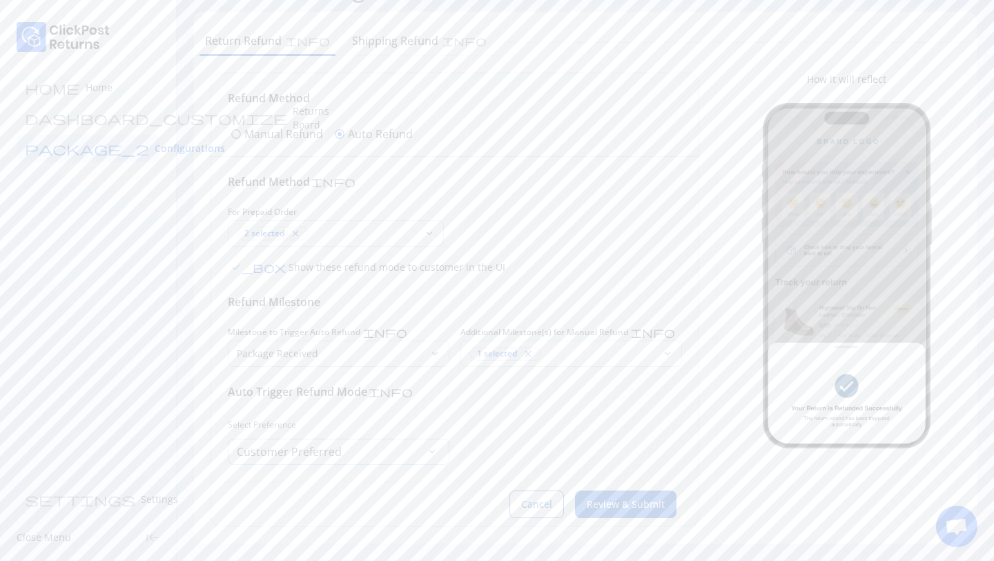
click at [359, 459] on div "Customer Preferred keyboard_arrow_down" at bounding box center [339, 451] width 222 height 26
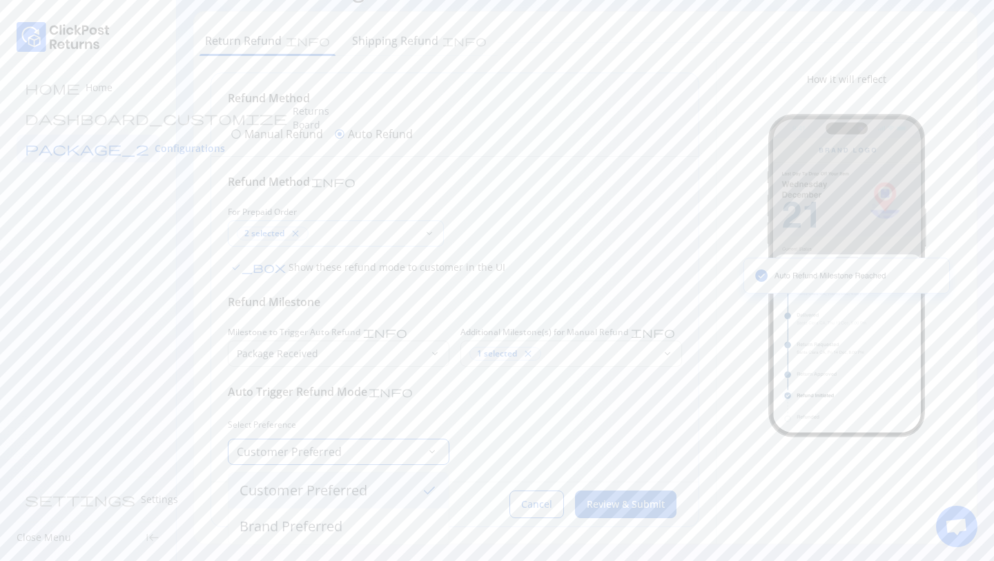
click at [334, 235] on div "2 selected close" at bounding box center [328, 233] width 182 height 14
click at [483, 269] on div "check_box Show these refund mode to customer in the UI" at bounding box center [455, 267] width 454 height 19
click at [304, 453] on span "Customer Preferred" at bounding box center [289, 451] width 105 height 19
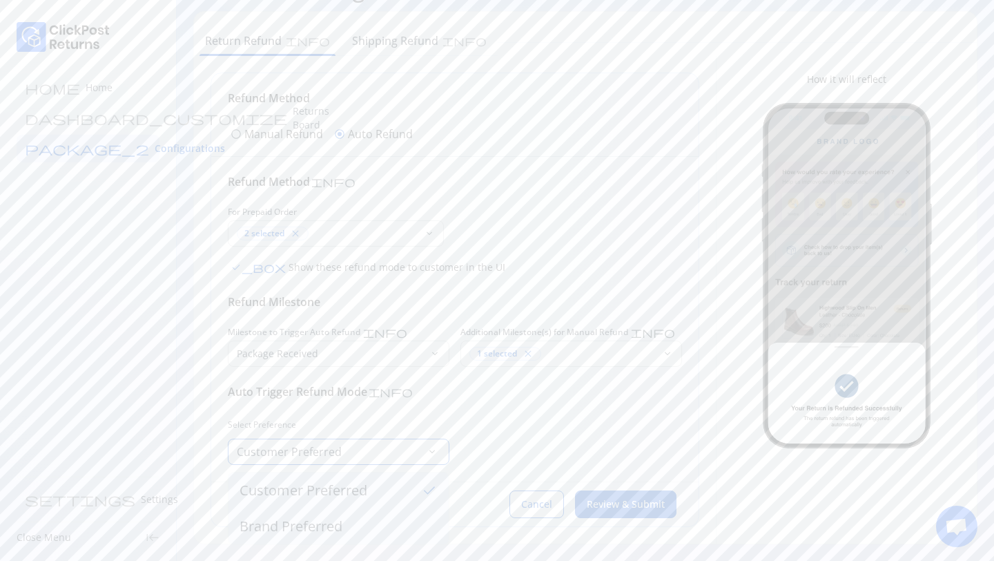
click at [301, 519] on span "Brand Preferred" at bounding box center [291, 525] width 103 height 19
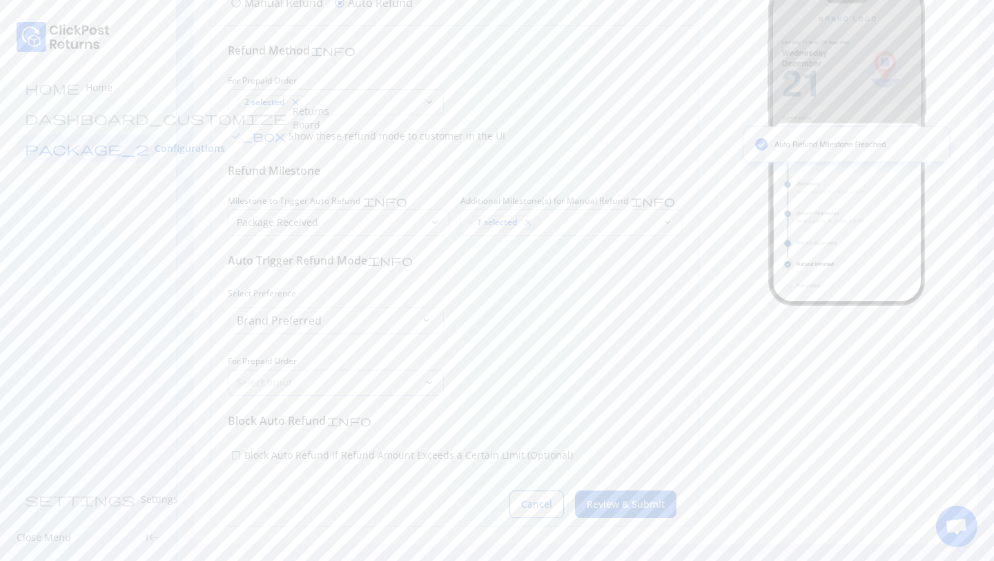
click at [262, 388] on p "Select Input" at bounding box center [328, 383] width 182 height 14
click at [306, 425] on p "Original Payment method (Shopify)" at bounding box center [336, 421] width 200 height 14
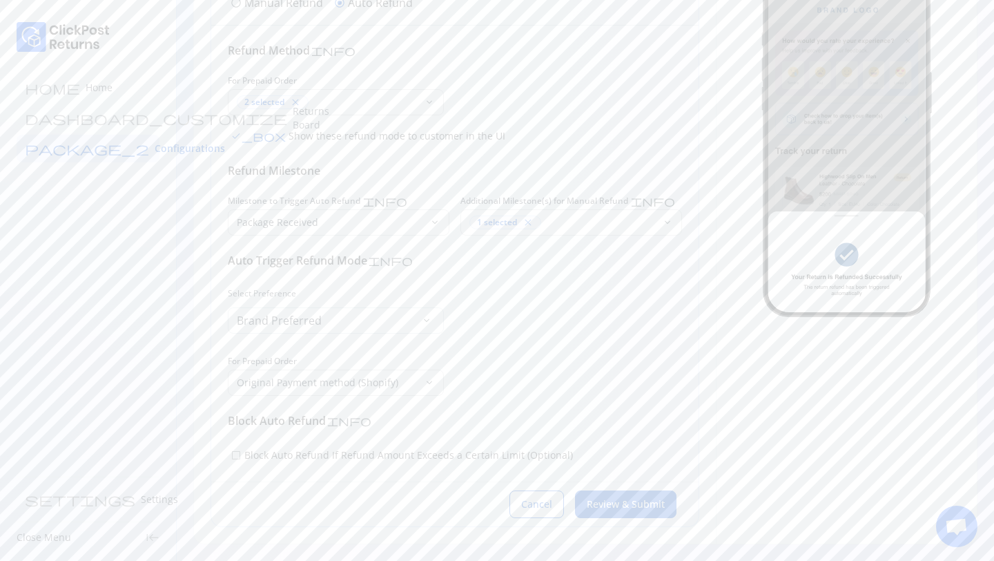
click at [240, 456] on span "check_box_outline_blank" at bounding box center [236, 454] width 11 height 11
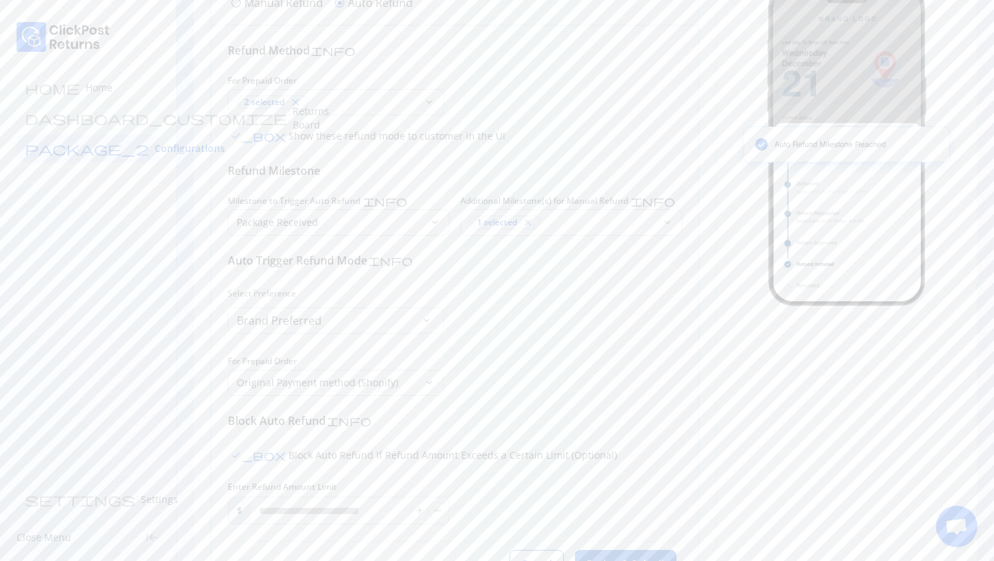
scroll to position [240, 0]
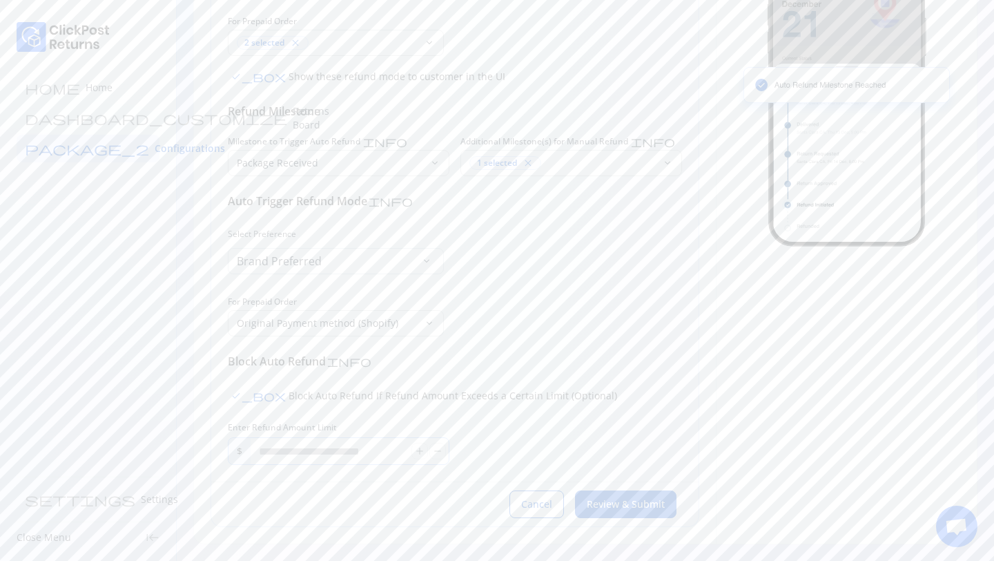
click at [288, 449] on input "*" at bounding box center [331, 451] width 161 height 26
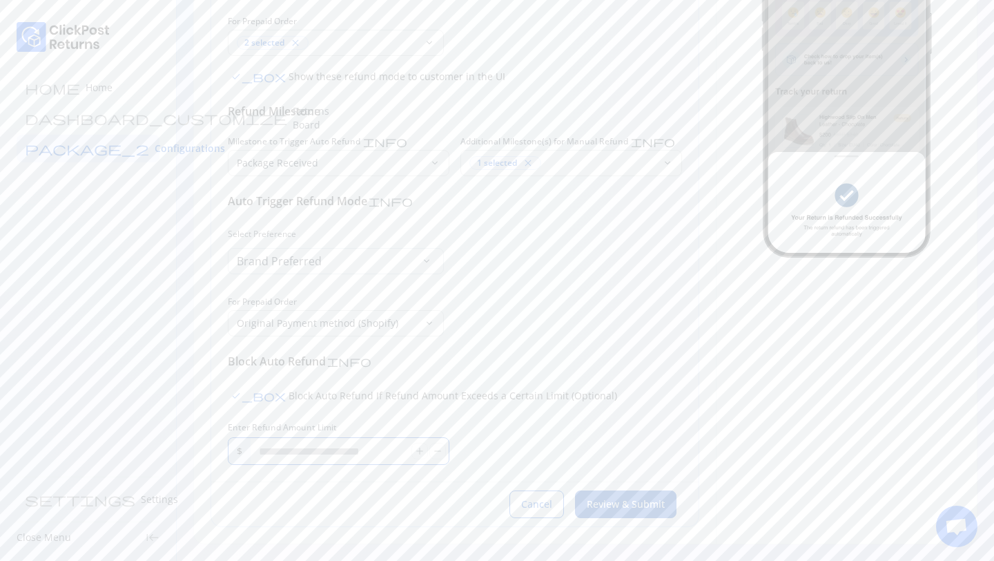
type input "****"
click at [602, 507] on span "Review & Submit" at bounding box center [626, 504] width 78 height 14
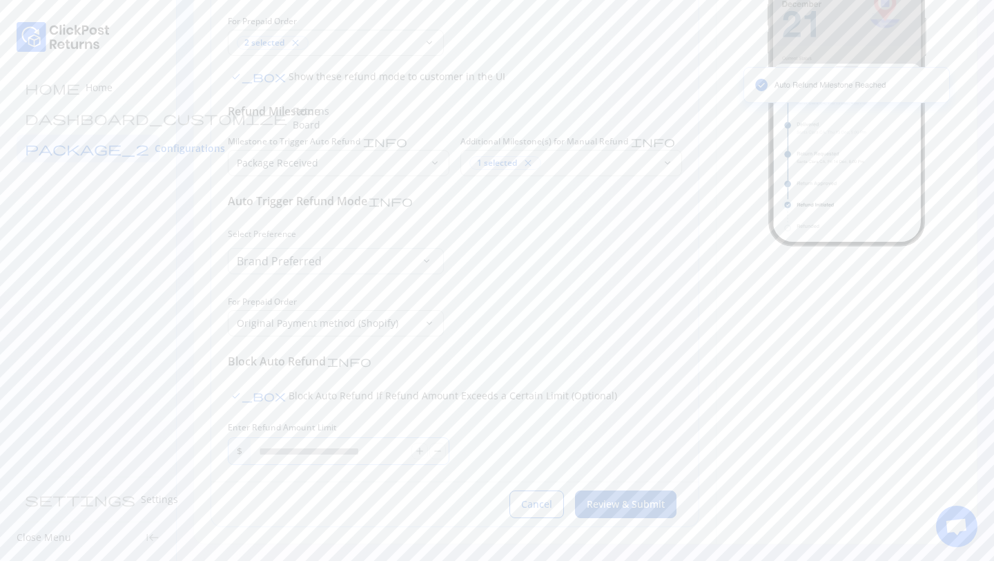
drag, startPoint x: 291, startPoint y: 452, endPoint x: 260, endPoint y: 452, distance: 31.1
click at [260, 452] on input "****" at bounding box center [331, 451] width 161 height 26
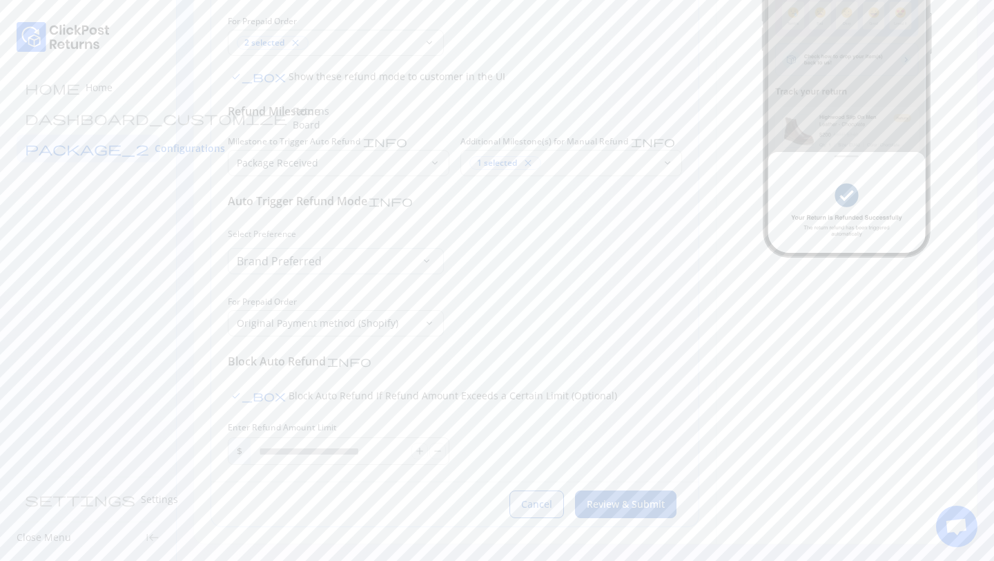
click at [537, 502] on span "Cancel" at bounding box center [536, 504] width 31 height 14
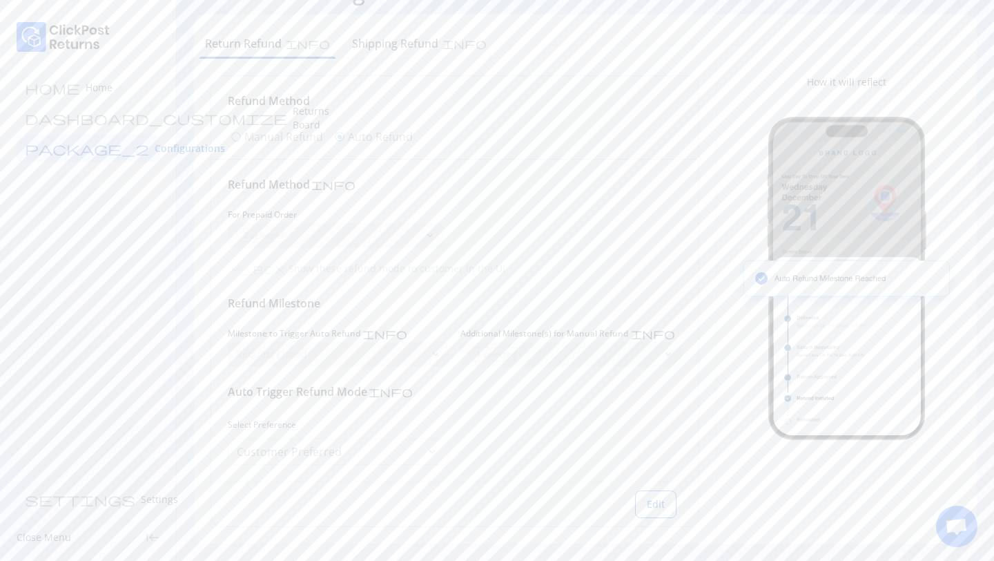
scroll to position [0, 0]
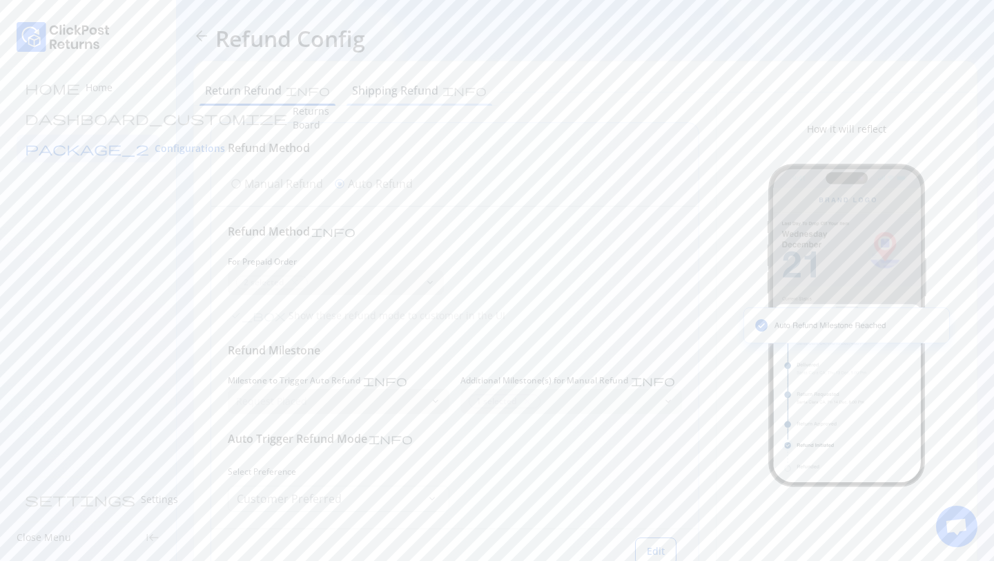
click at [366, 99] on div "Shipping Refund info" at bounding box center [419, 92] width 157 height 28
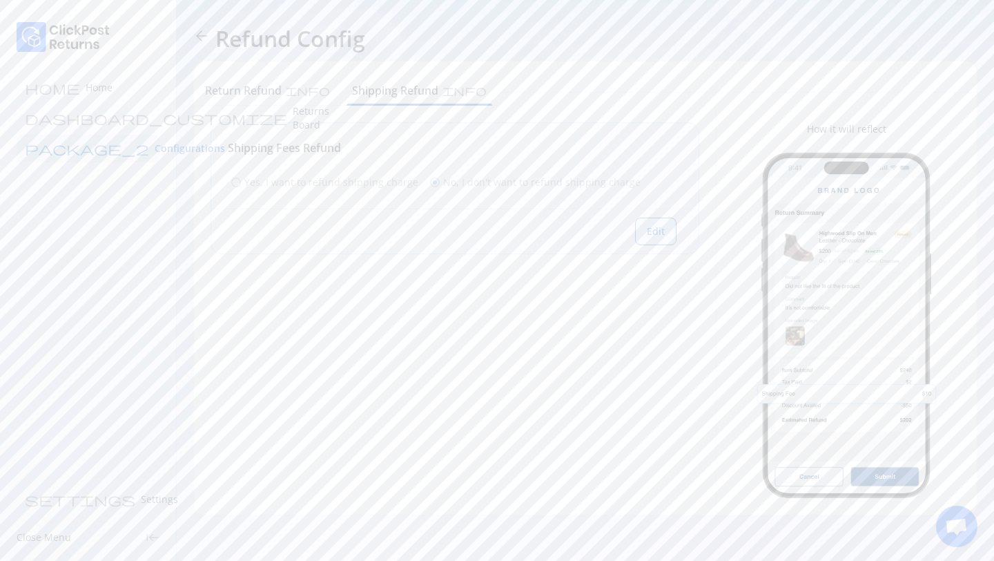
click at [665, 240] on button "Edit" at bounding box center [655, 231] width 41 height 28
click at [243, 182] on div "radio_button_unchecked Yes, I want to refund shipping charge" at bounding box center [324, 182] width 193 height 19
click at [461, 182] on p "No, I don't want to refund shipping charge" at bounding box center [541, 182] width 197 height 14
click at [599, 229] on span "Review & Submit" at bounding box center [626, 231] width 78 height 14
drag, startPoint x: 234, startPoint y: 149, endPoint x: 356, endPoint y: 160, distance: 122.7
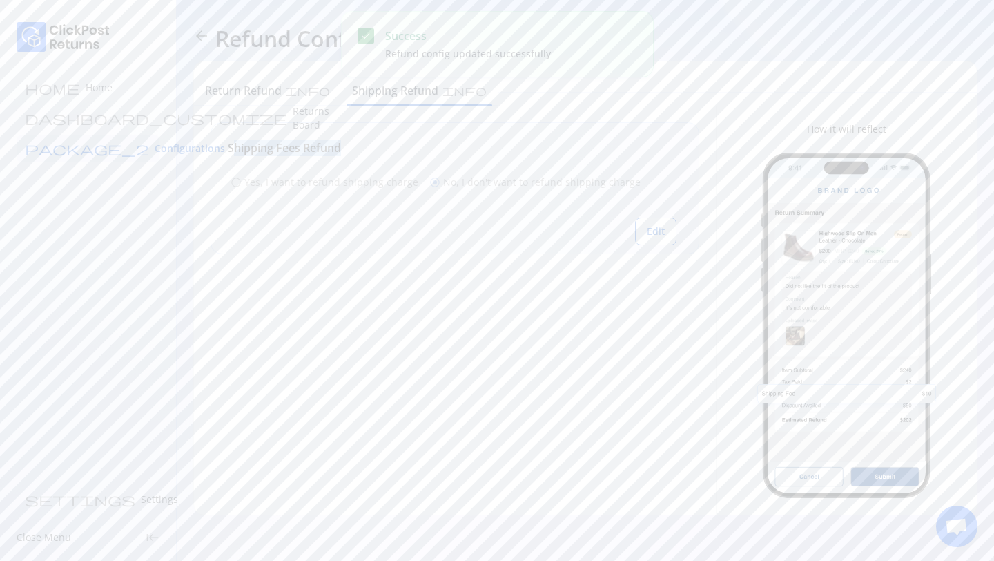
click at [357, 160] on div "Shipping Fees Refund radio_button_unchecked Yes, I want to refund shipping char…" at bounding box center [454, 166] width 487 height 86
click at [155, 148] on span "Configurations" at bounding box center [190, 149] width 70 height 14
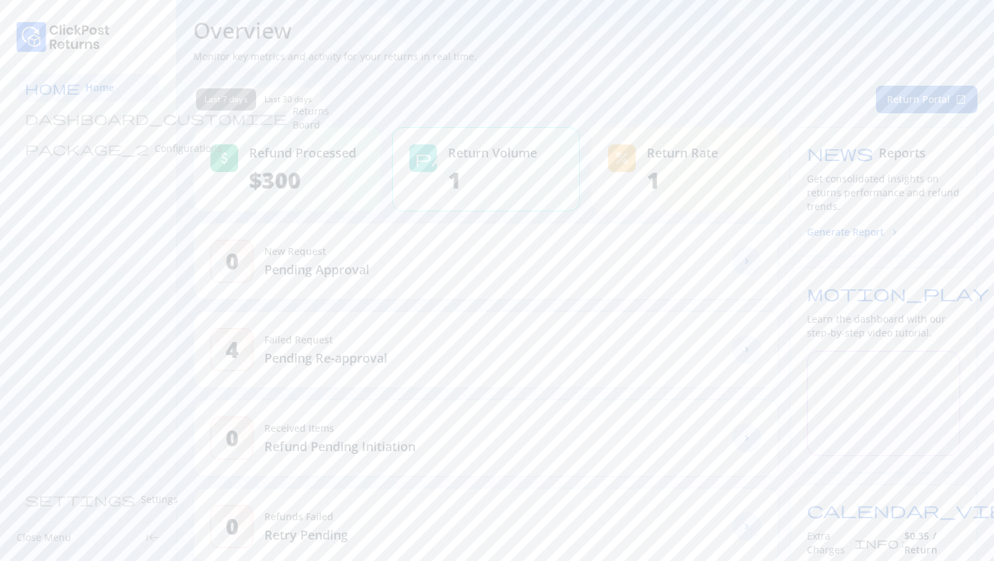
click at [913, 95] on button "Return Portal open_in_new" at bounding box center [926, 100] width 101 height 28
